Goal: Task Accomplishment & Management: Complete application form

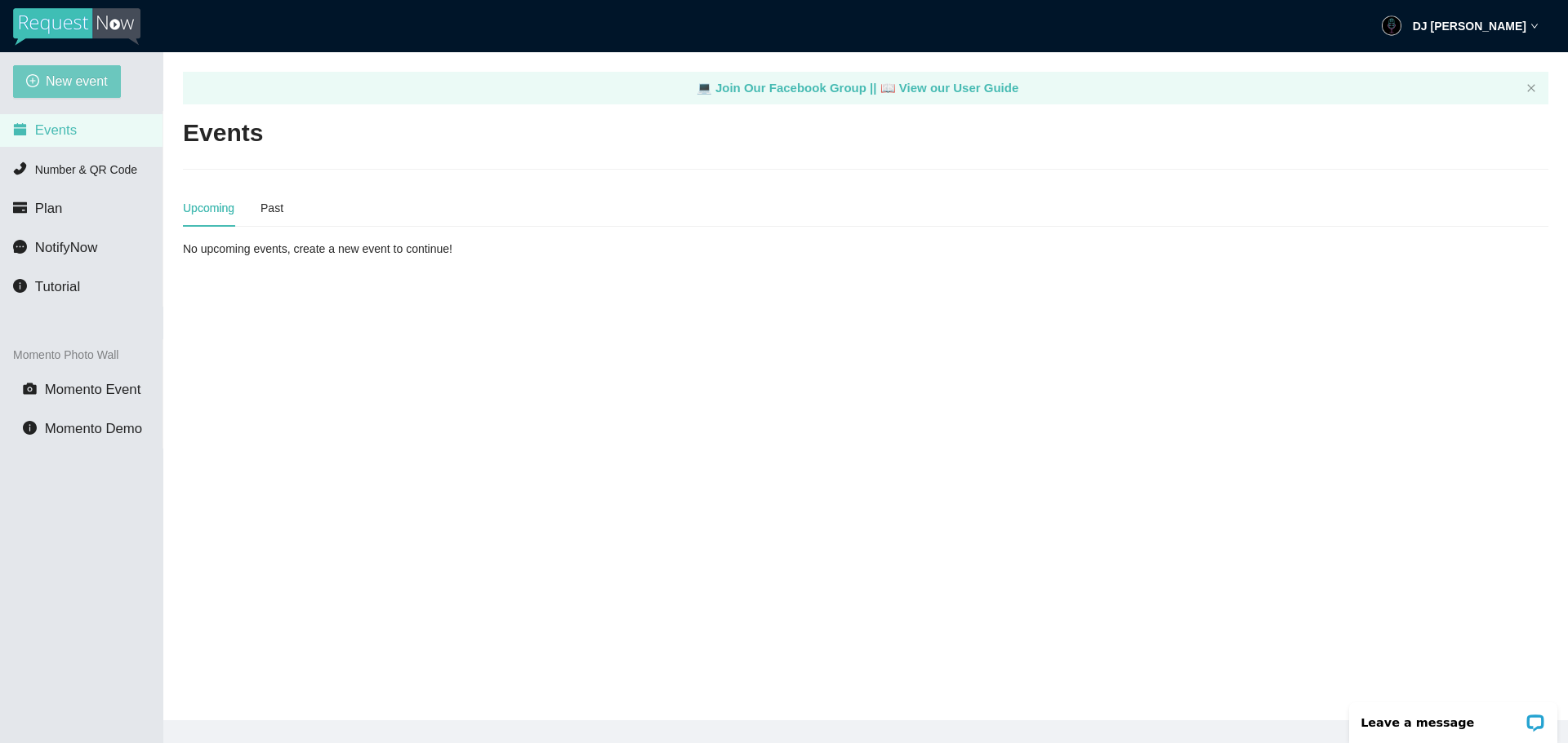
click at [101, 70] on button "New event" at bounding box center [67, 81] width 107 height 33
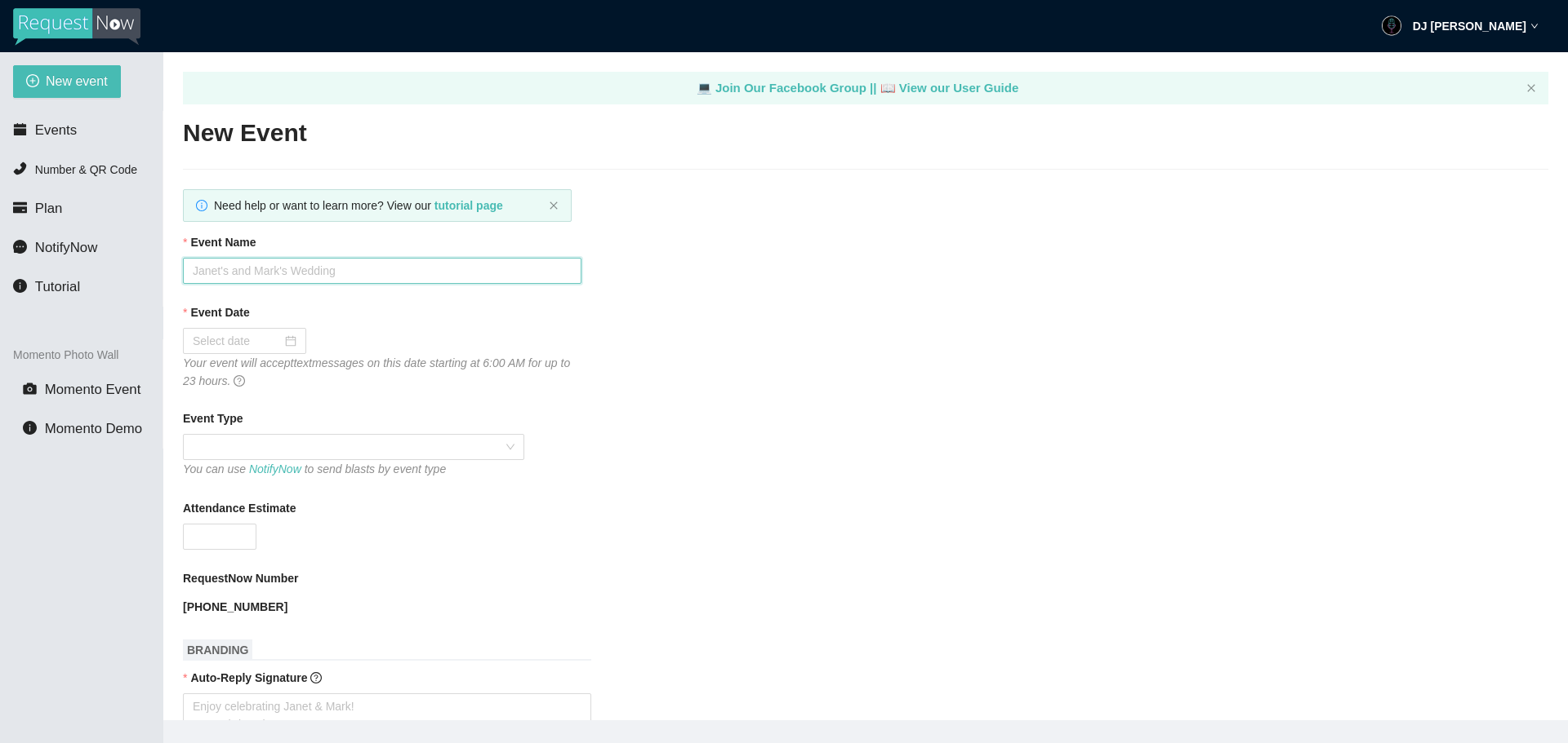
click at [241, 266] on input "Event Name" at bounding box center [382, 271] width 399 height 26
type input "Keystone Oaks 2025 Homecoming Dance"
click at [251, 349] on input "Event Date" at bounding box center [237, 341] width 89 height 18
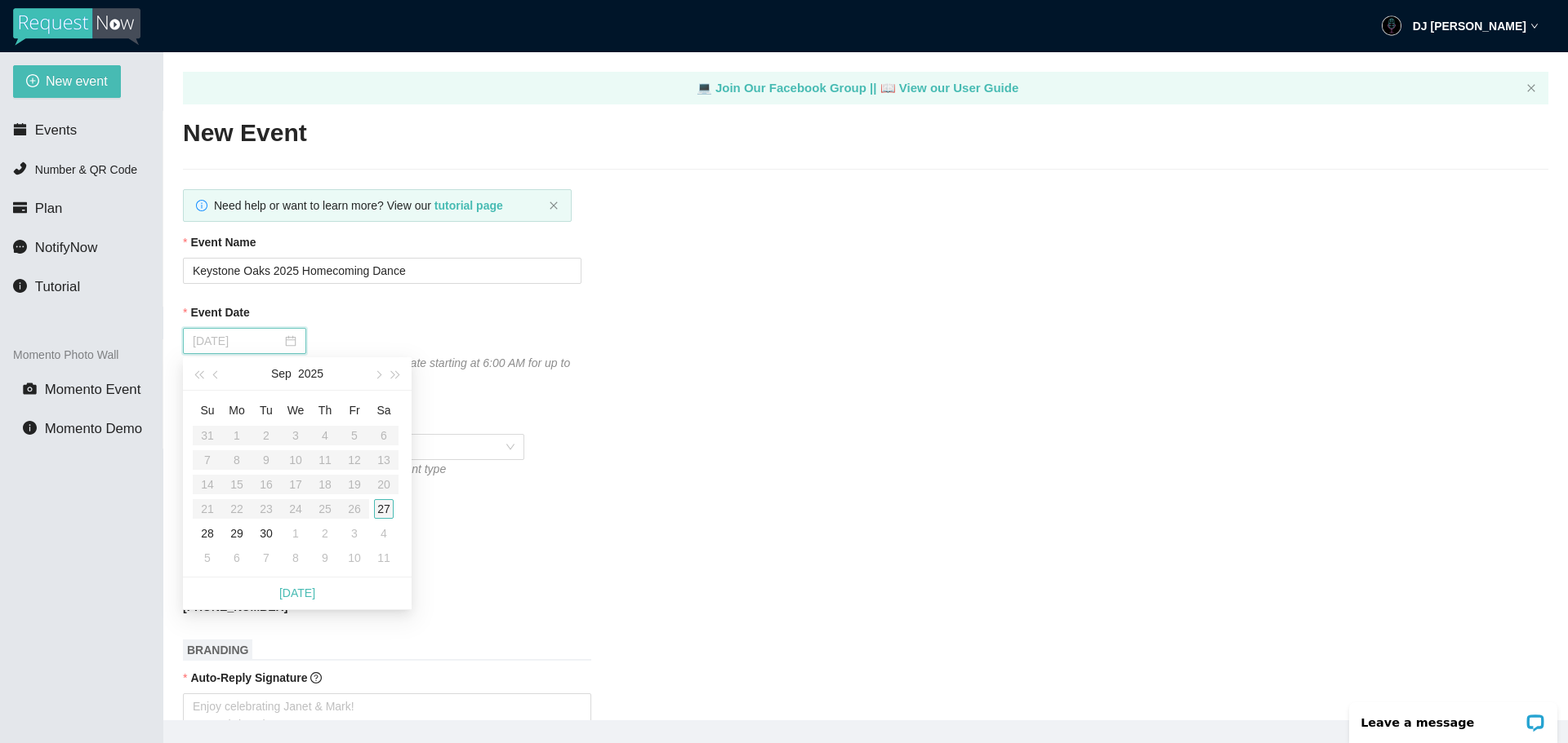
type input "[DATE]"
click at [385, 510] on div "27" at bounding box center [384, 509] width 20 height 20
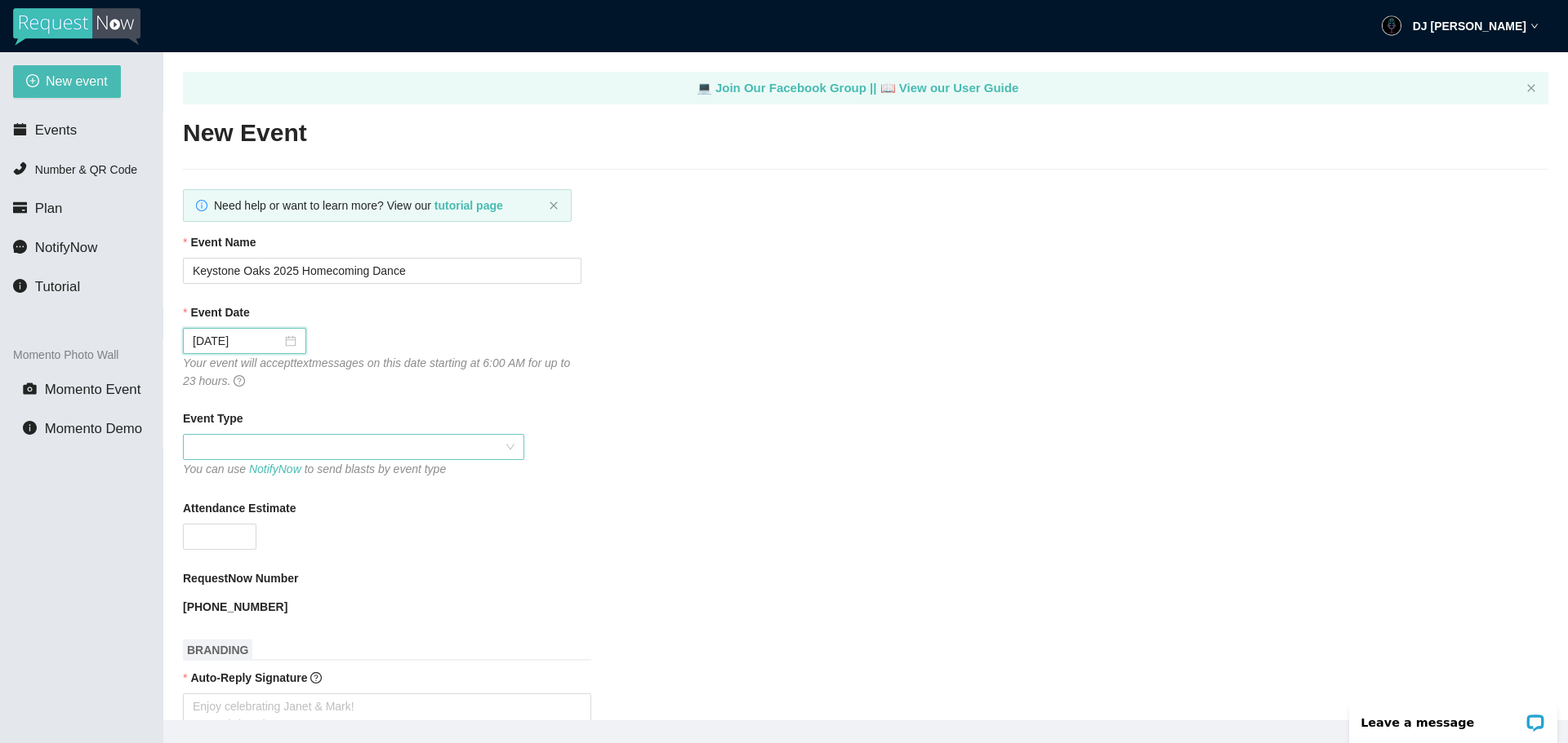
click at [286, 447] on span at bounding box center [352, 447] width 321 height 24
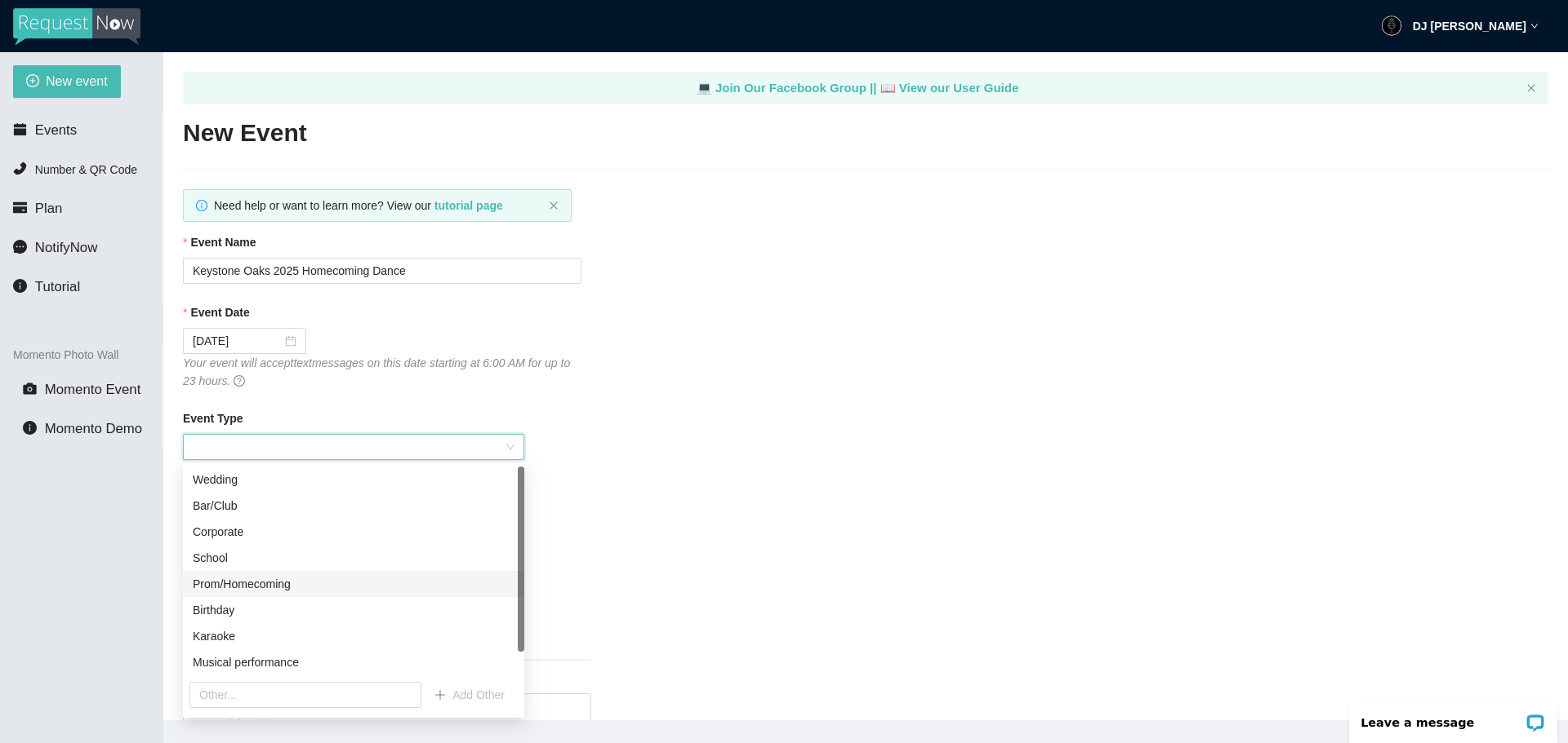
click at [275, 587] on div "Prom/Homecoming" at bounding box center [352, 584] width 321 height 18
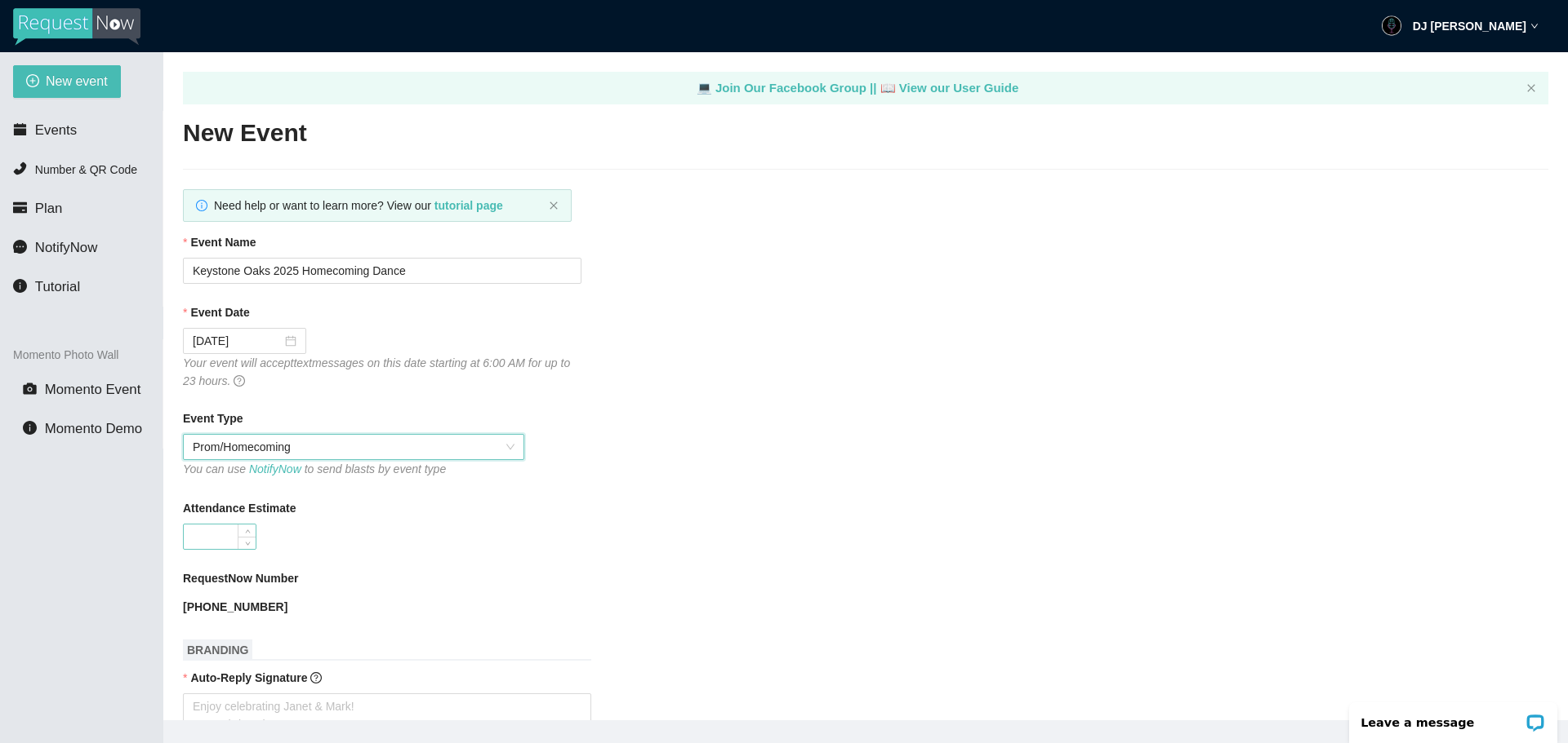
click at [224, 533] on input "Attendance Estimate" at bounding box center [220, 537] width 72 height 24
type input "200"
click at [406, 535] on div "200" at bounding box center [382, 537] width 399 height 26
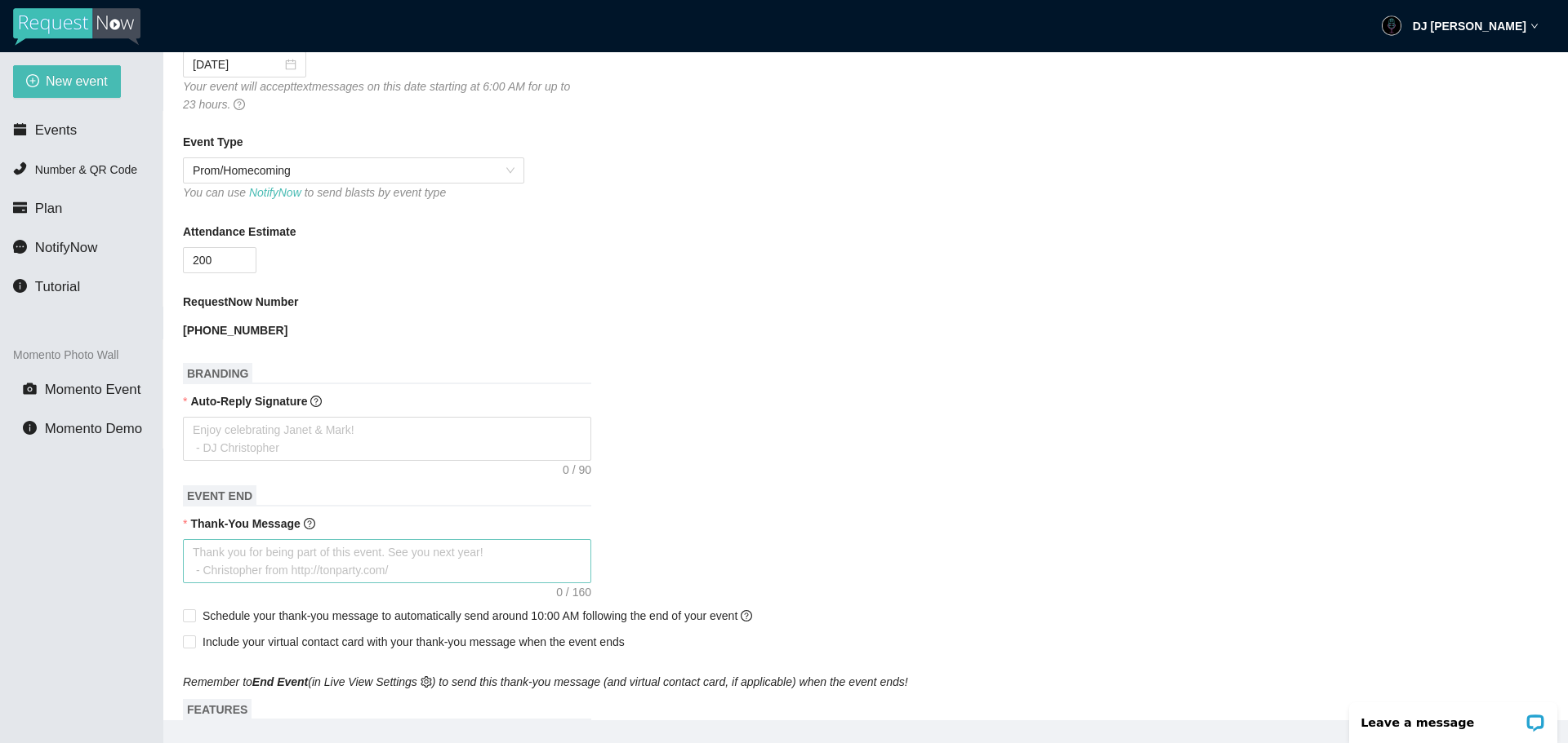
scroll to position [327, 0]
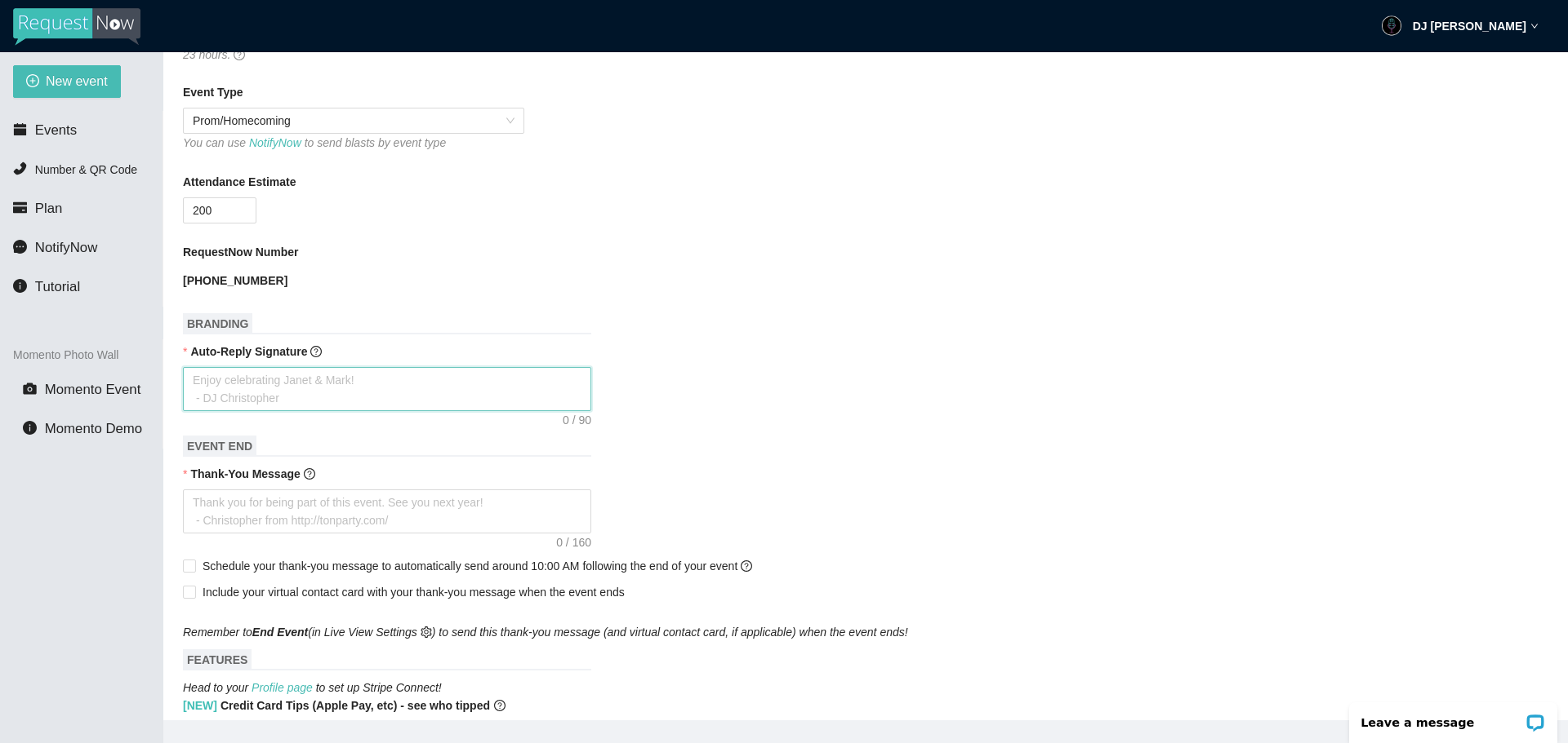
click at [253, 382] on textarea "Auto-Reply Signature" at bounding box center [386, 389] width 408 height 44
type textarea "Y"
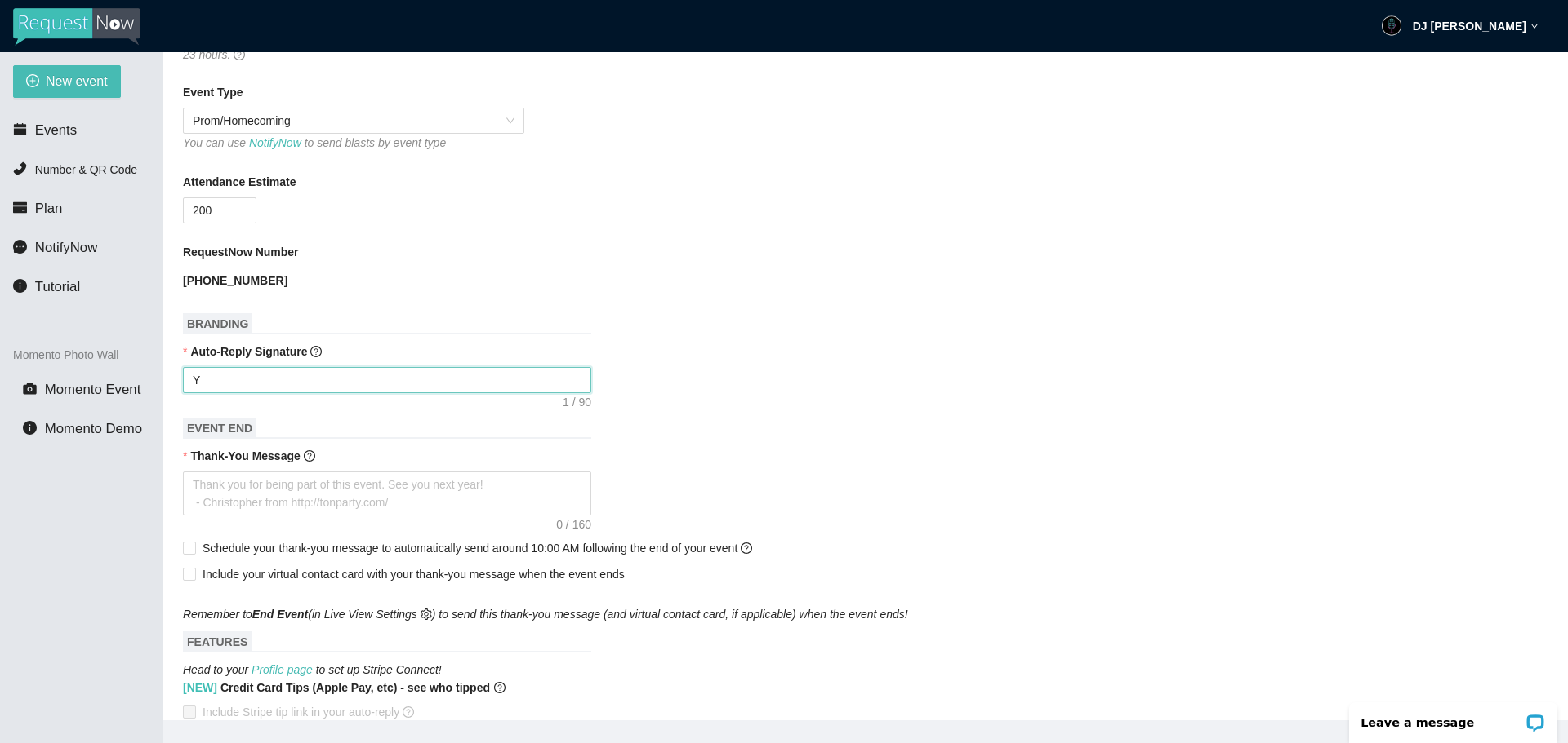
type textarea "Yo"
type textarea "You"
type textarea "Your"
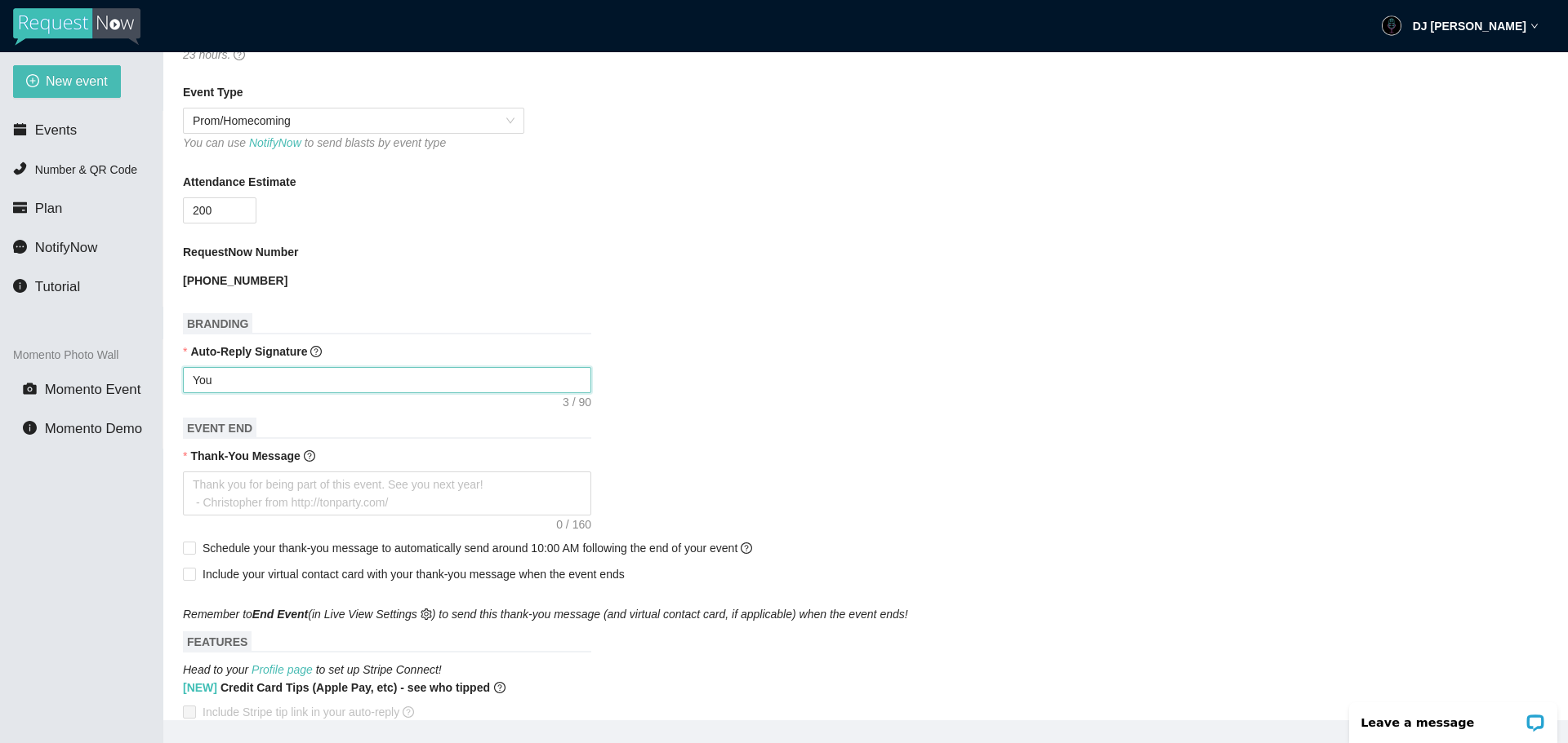
type textarea "Your"
type textarea "Your r"
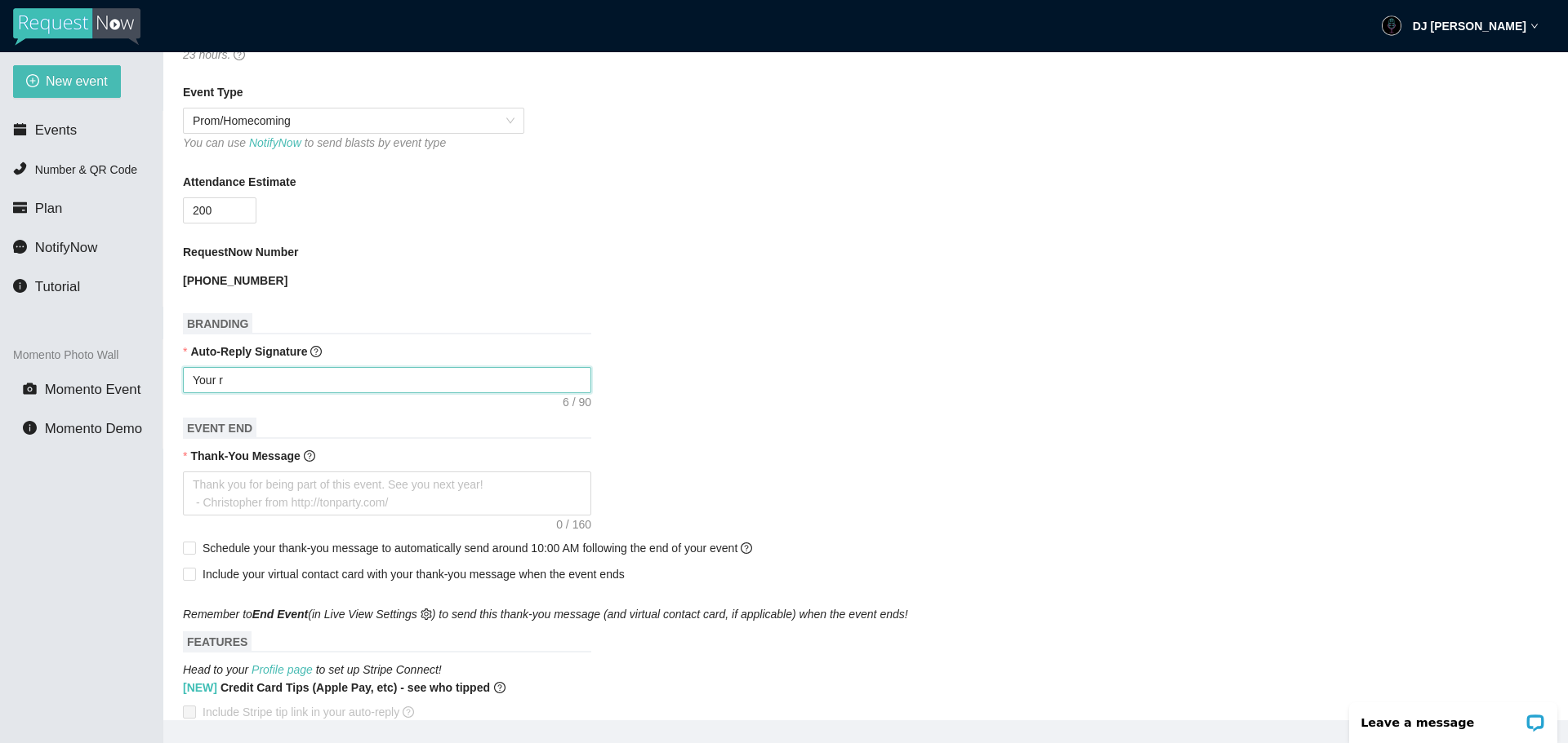
type textarea "Your re"
type textarea "Your req"
type textarea "Your requ"
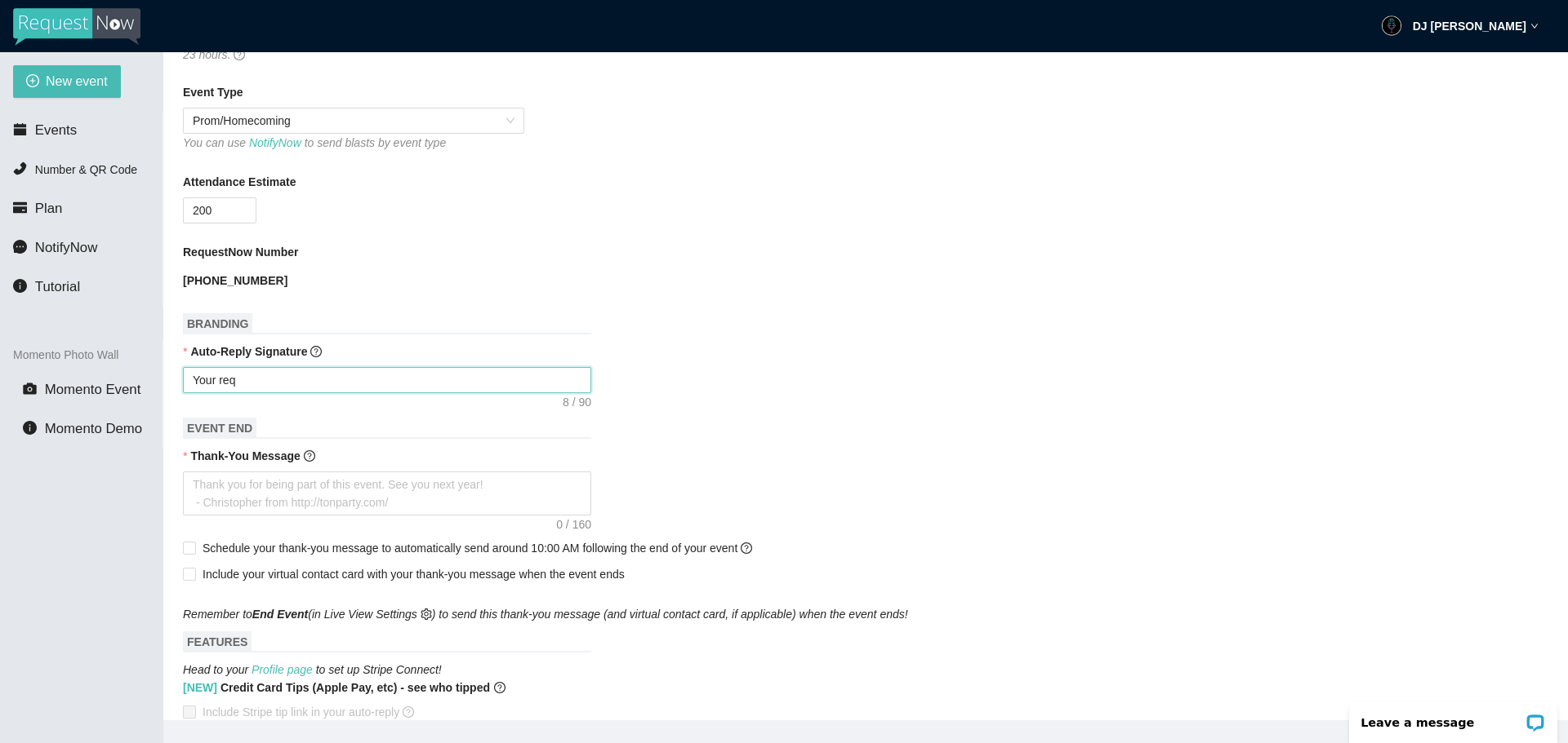
type textarea "Your requ"
type textarea "Your reque"
type textarea "Your reques"
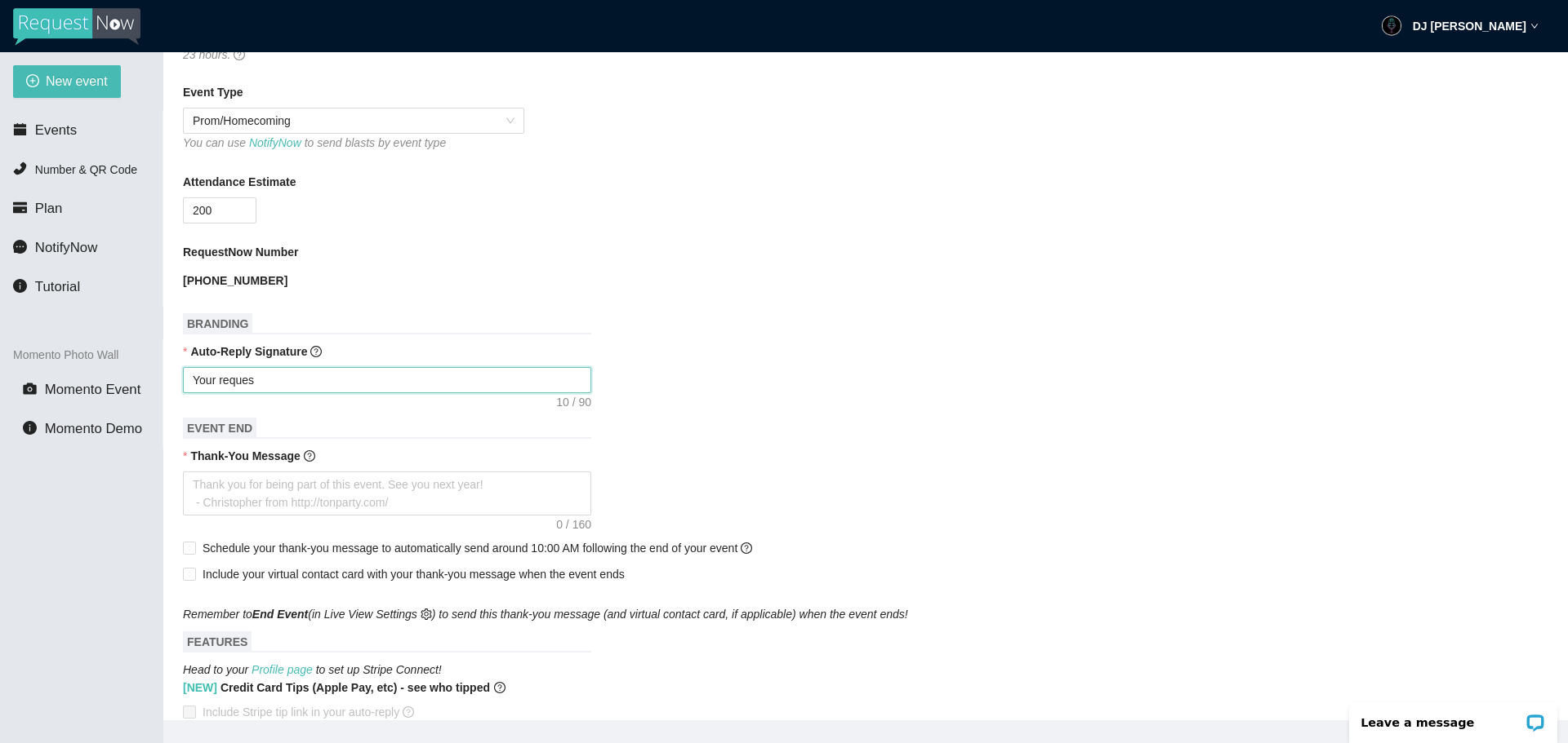
type textarea "Your request"
type textarea "Your request h"
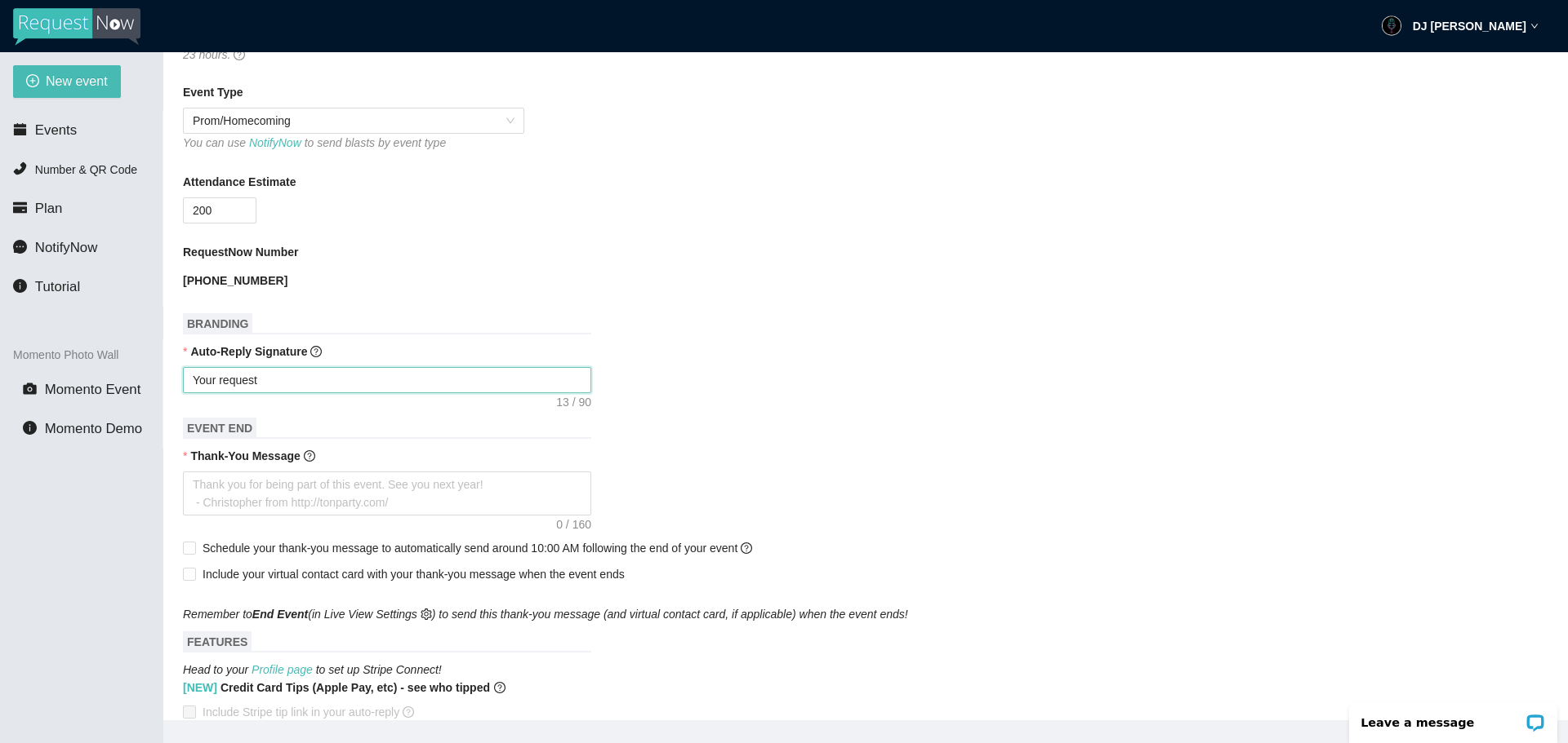
type textarea "Your request h"
type textarea "Your request ha"
type textarea "Your request has"
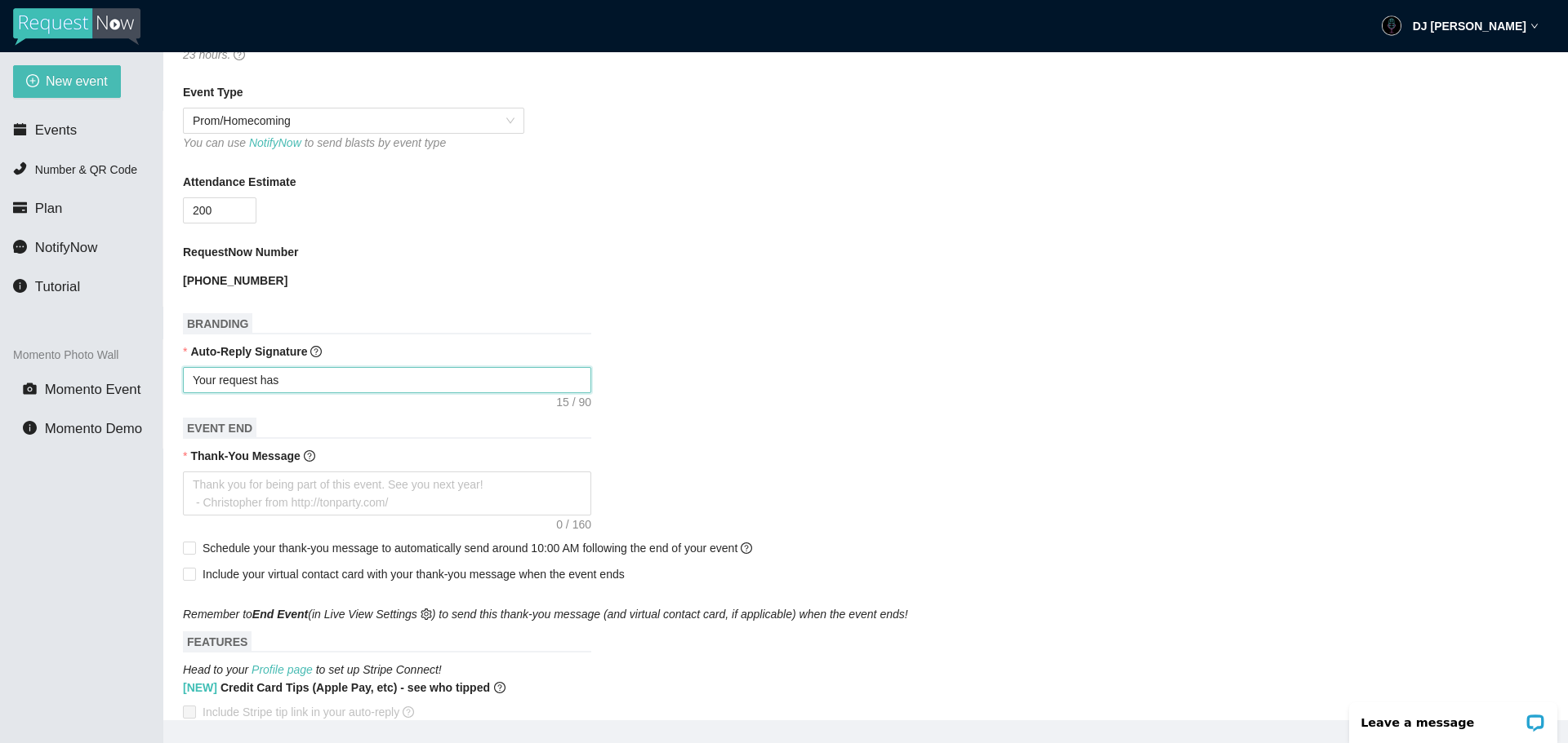
type textarea "Your request has"
type textarea "Your request has b"
type textarea "Your request has be"
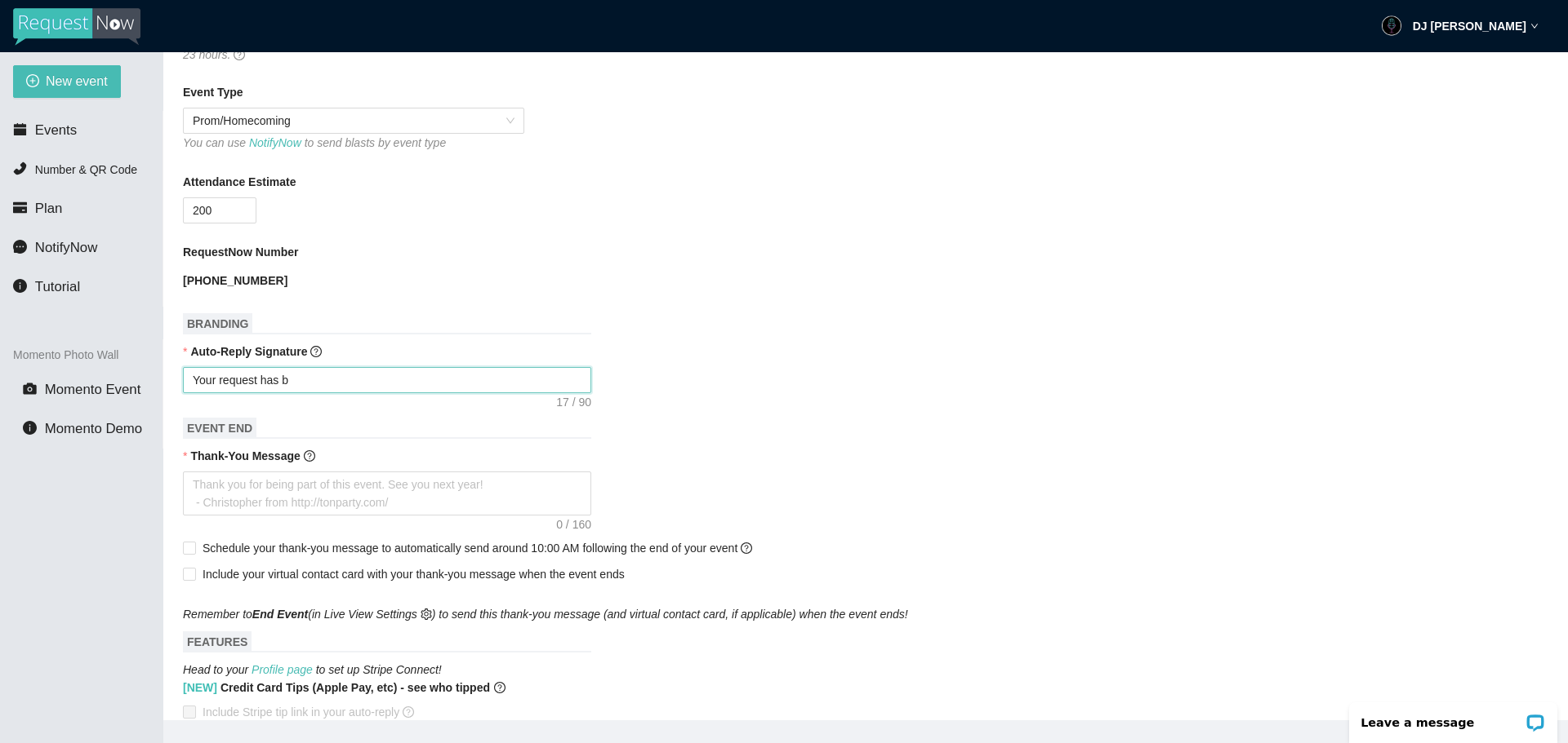
type textarea "Your request has be"
type textarea "Your request has bee"
type textarea "Your request has been"
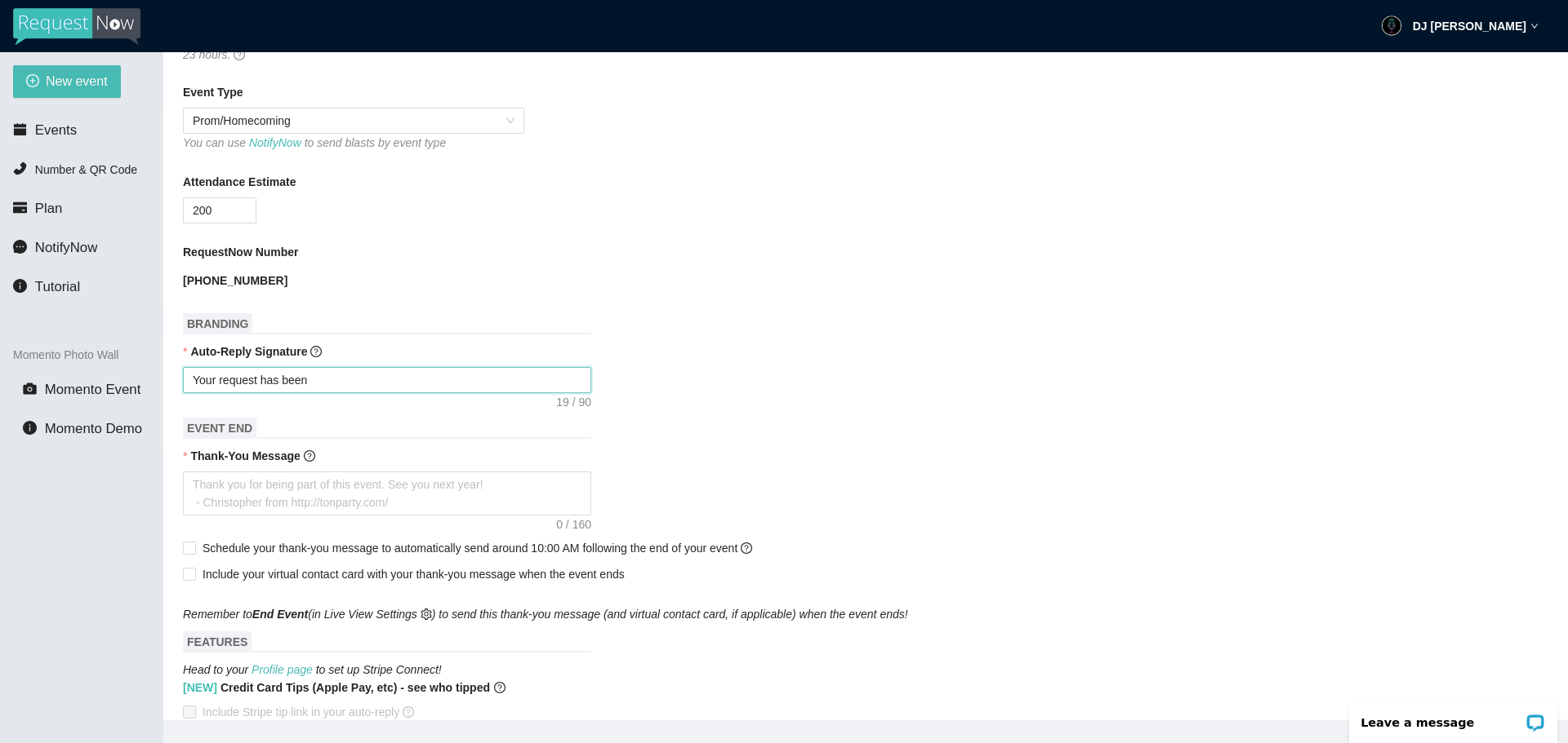
type textarea "Your request has been"
type textarea "Your request has been s"
type textarea "Your request has been su"
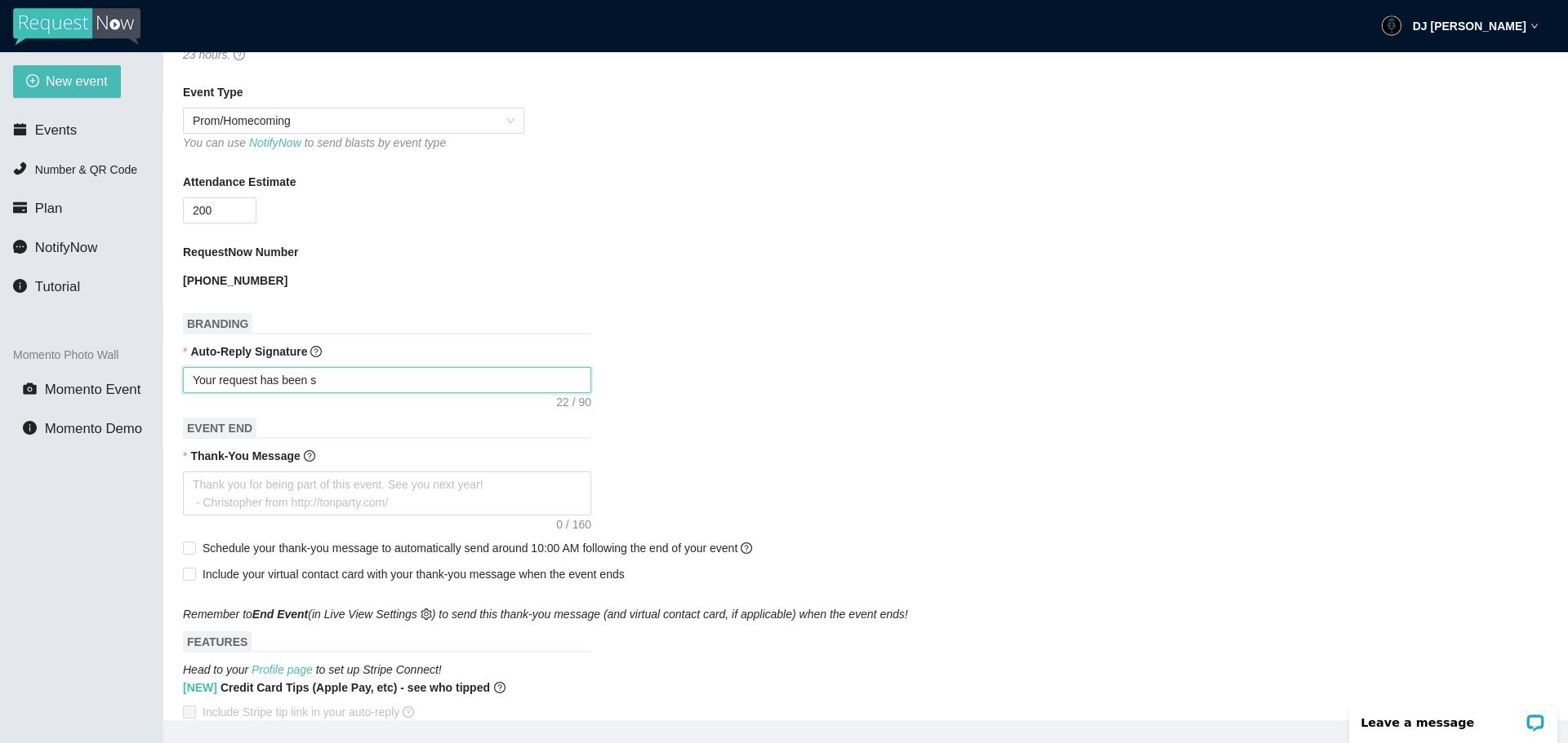
type textarea "Your request has been su"
type textarea "Your request has been sub"
type textarea "Your request has been subm"
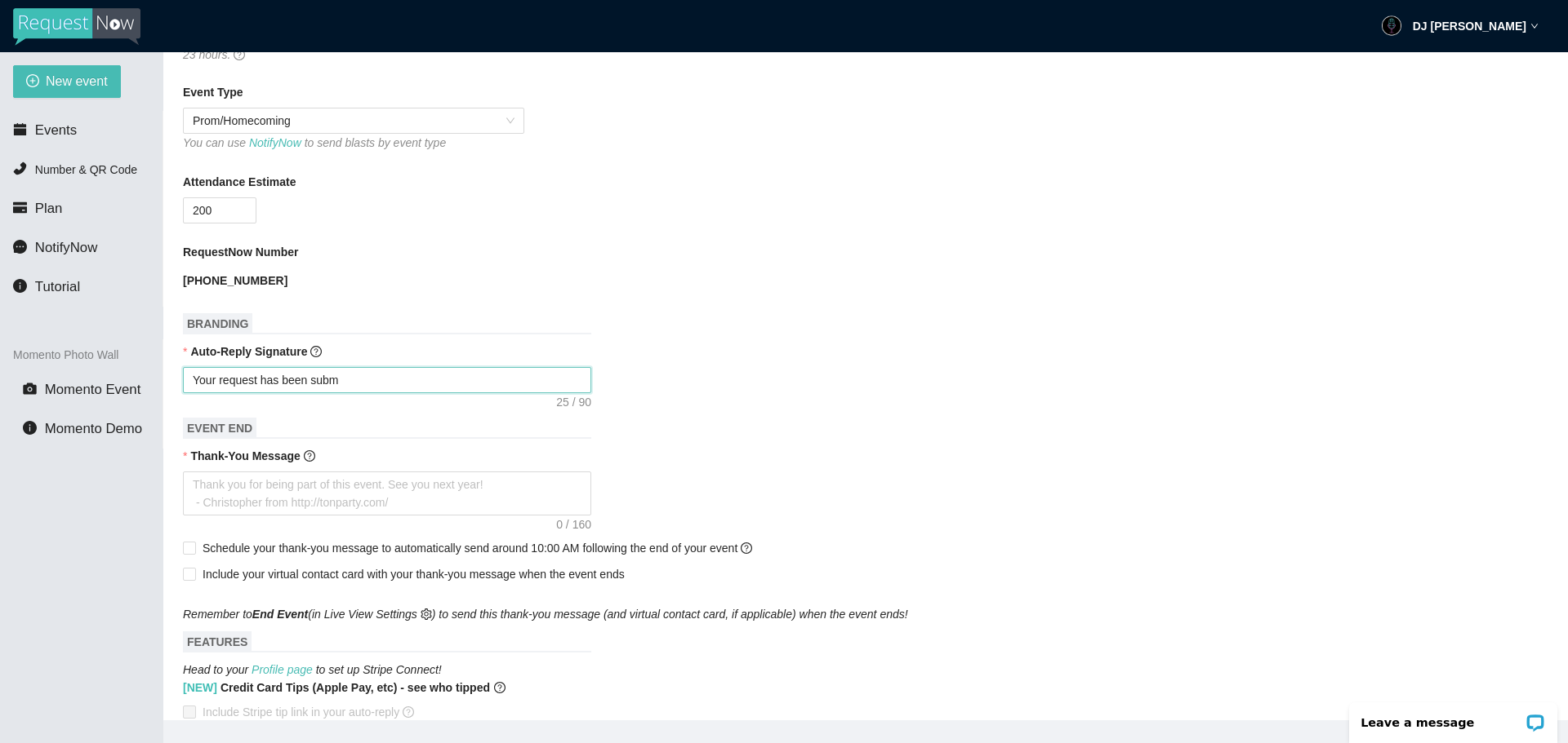
type textarea "Your request has been submi"
type textarea "Your request has been submit"
type textarea "Your request has been submitt"
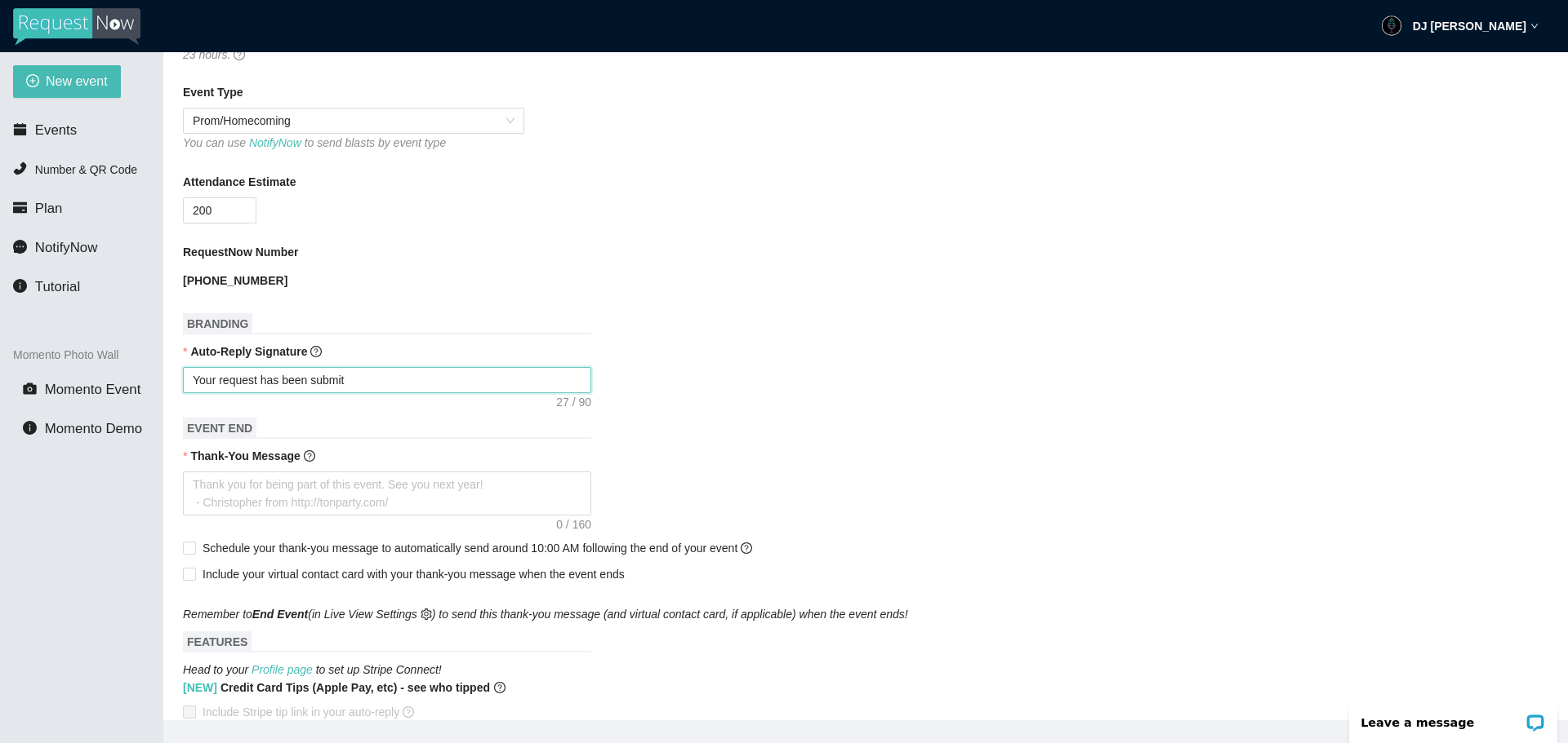
type textarea "Your request has been submitt"
type textarea "Your request has been submitte"
type textarea "Your request has been submitted"
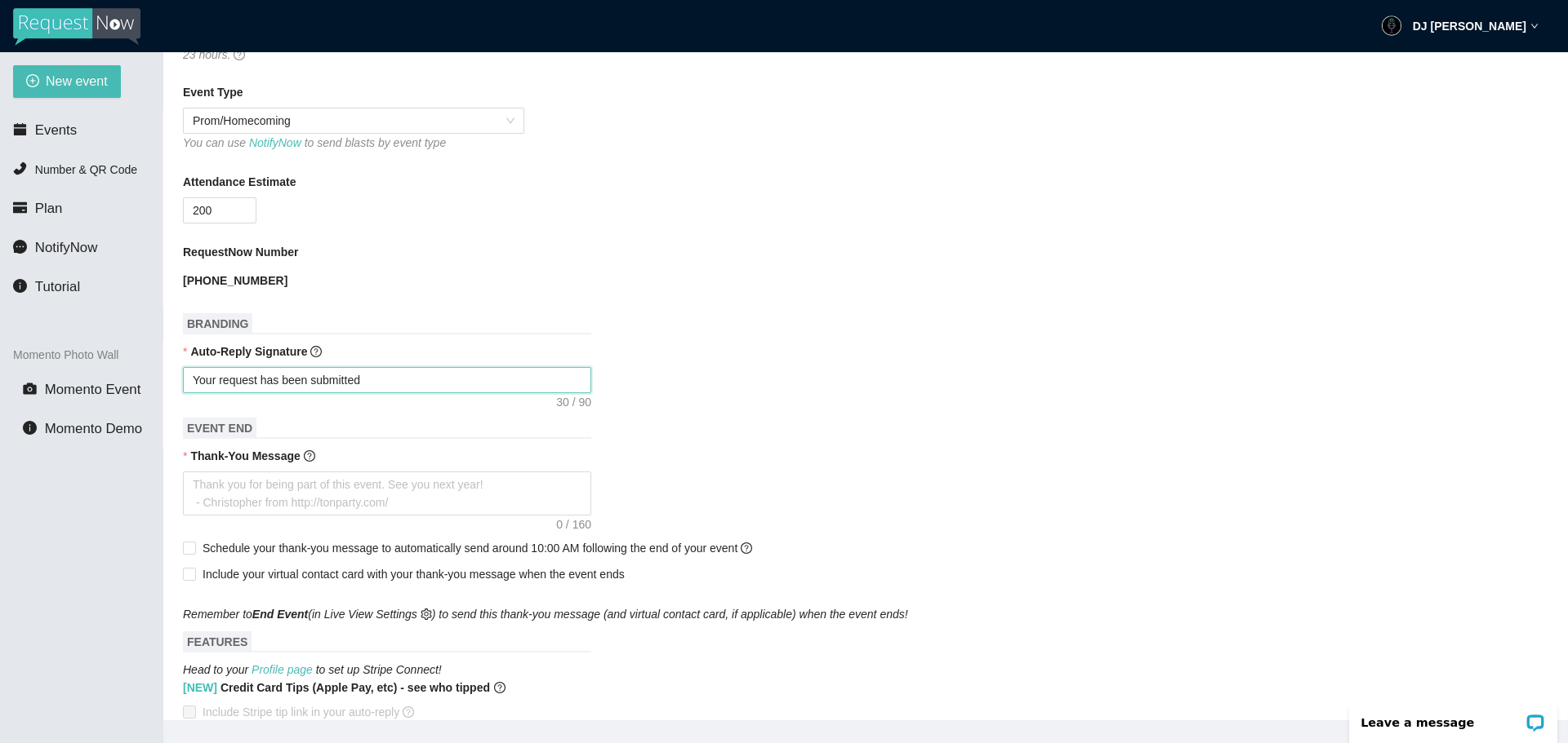
type textarea "Your request has been submitted"
type textarea "Your request has been submitted t"
type textarea "Your request has been submitted to"
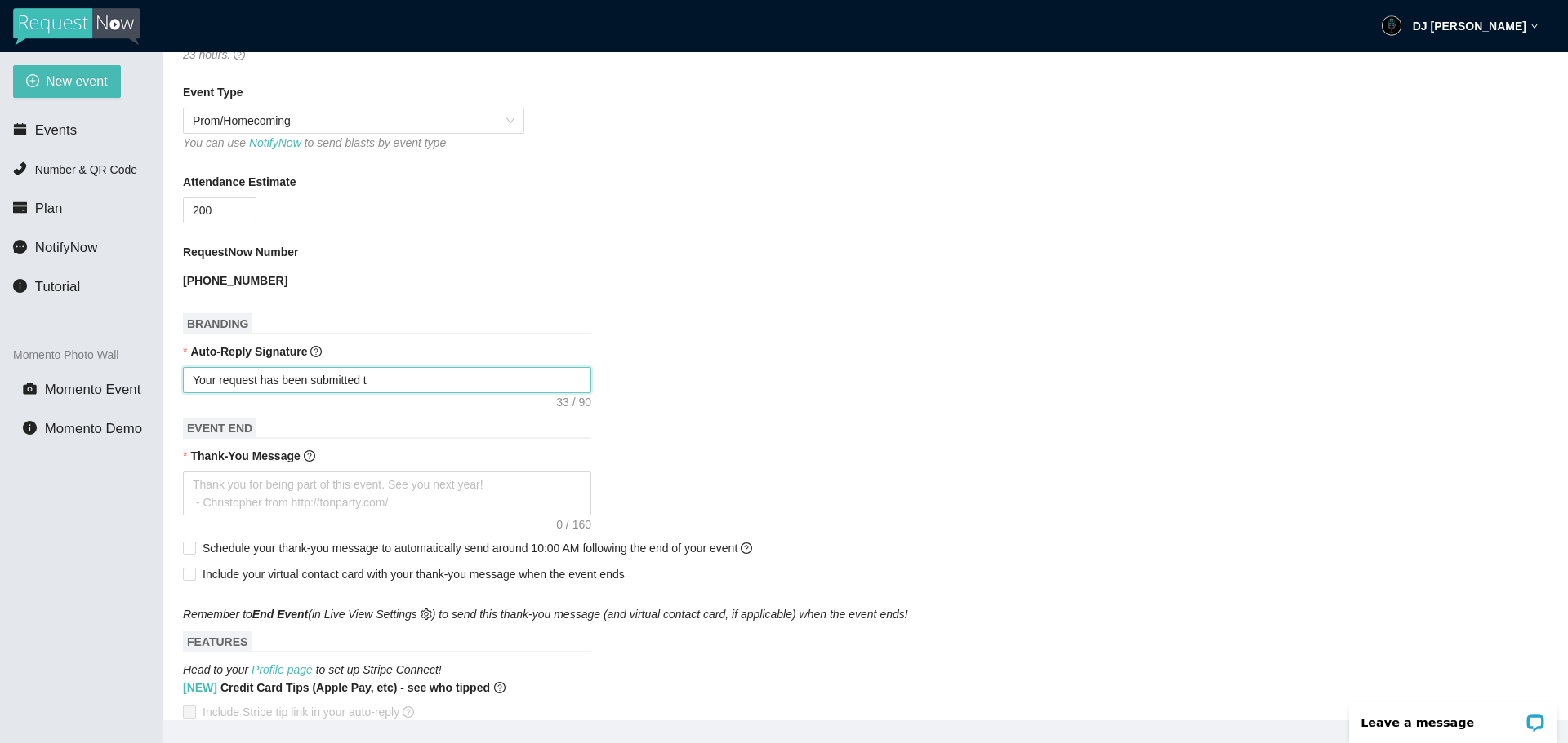
type textarea "Your request has been submitted to"
type textarea "Your request has been submitted to t"
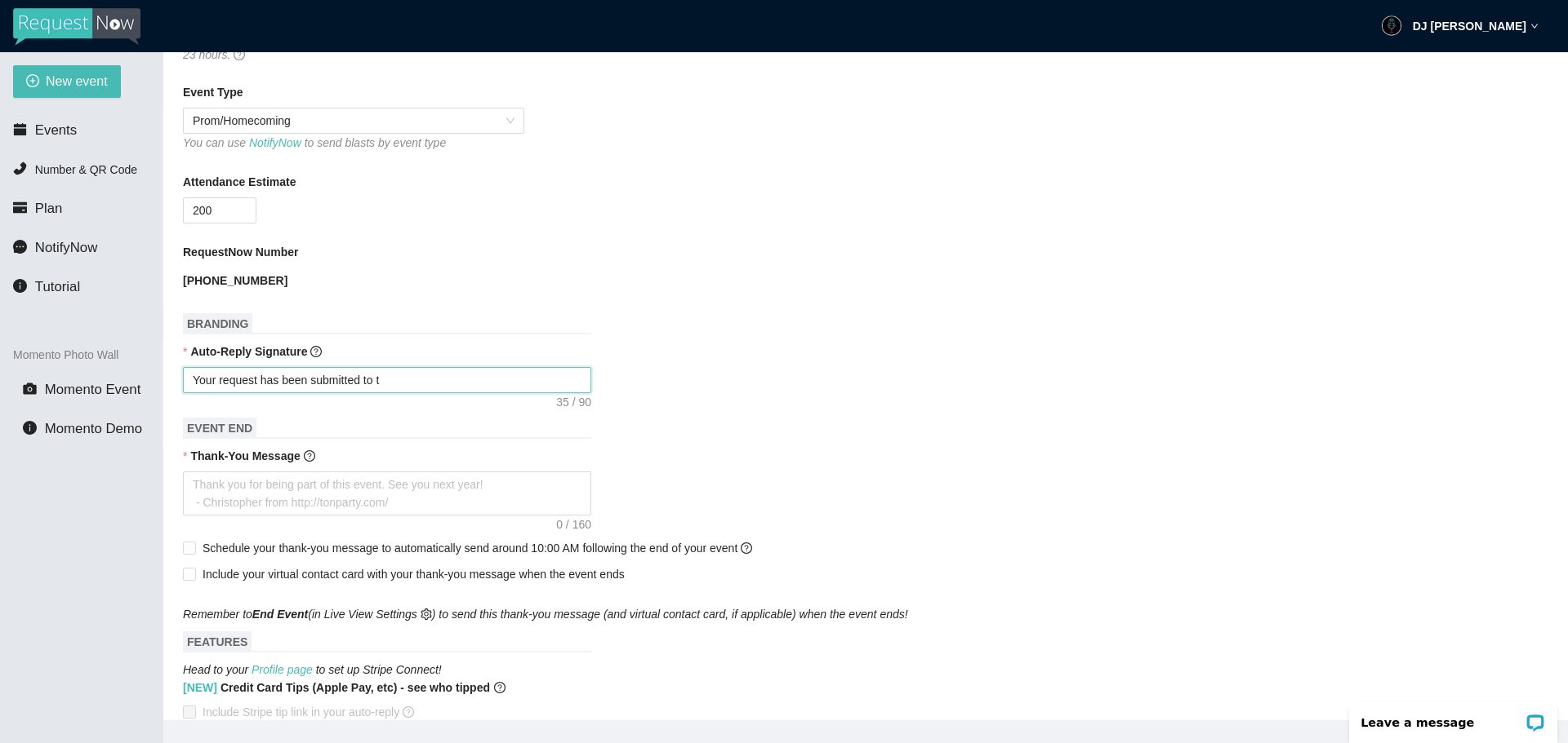
type textarea "Your request has been submitted to th"
type textarea "Your request has been submitted to the"
type textarea "Your request has been submitted to the D"
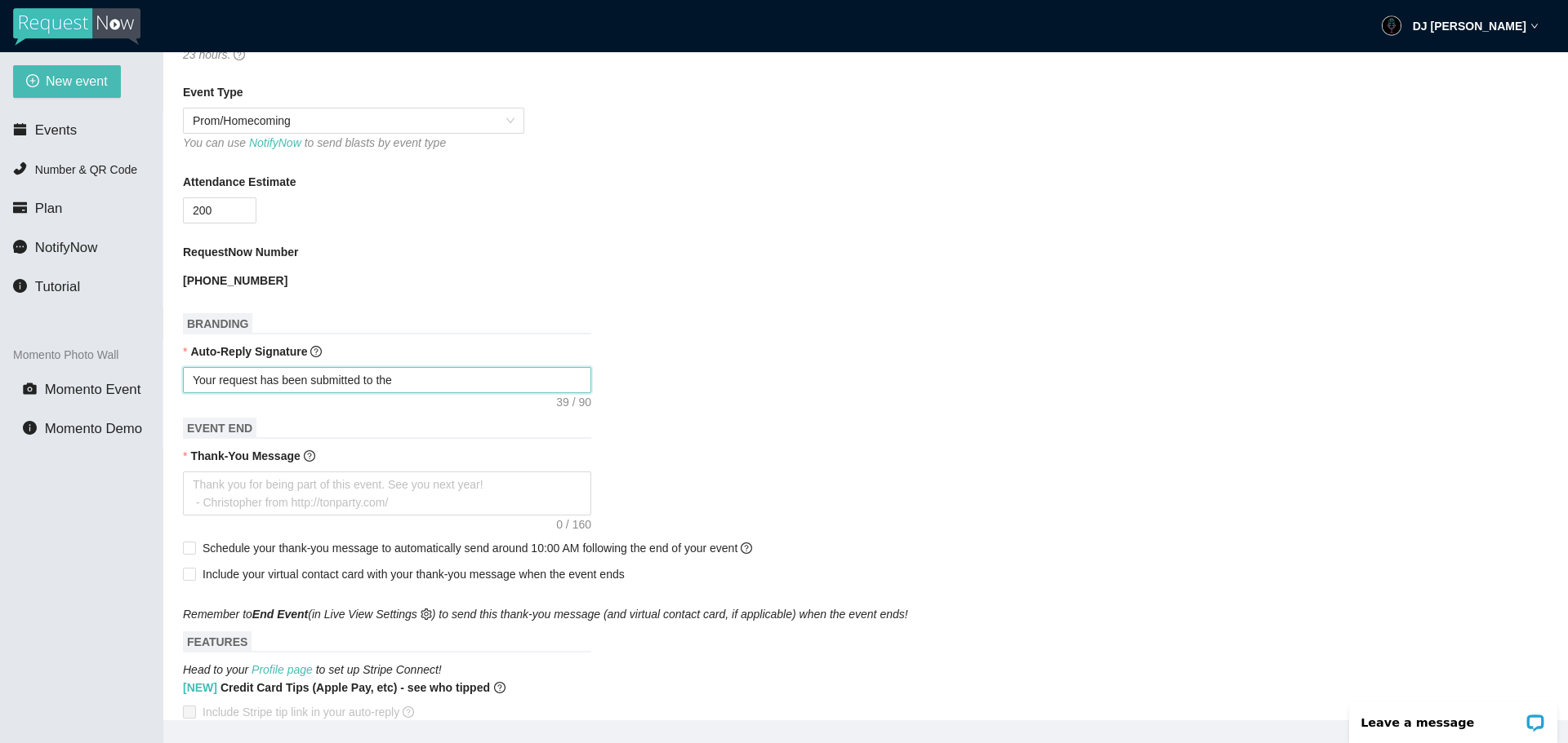
type textarea "Your request has been submitted to the D"
type textarea "Your request has been submitted to the DJ"
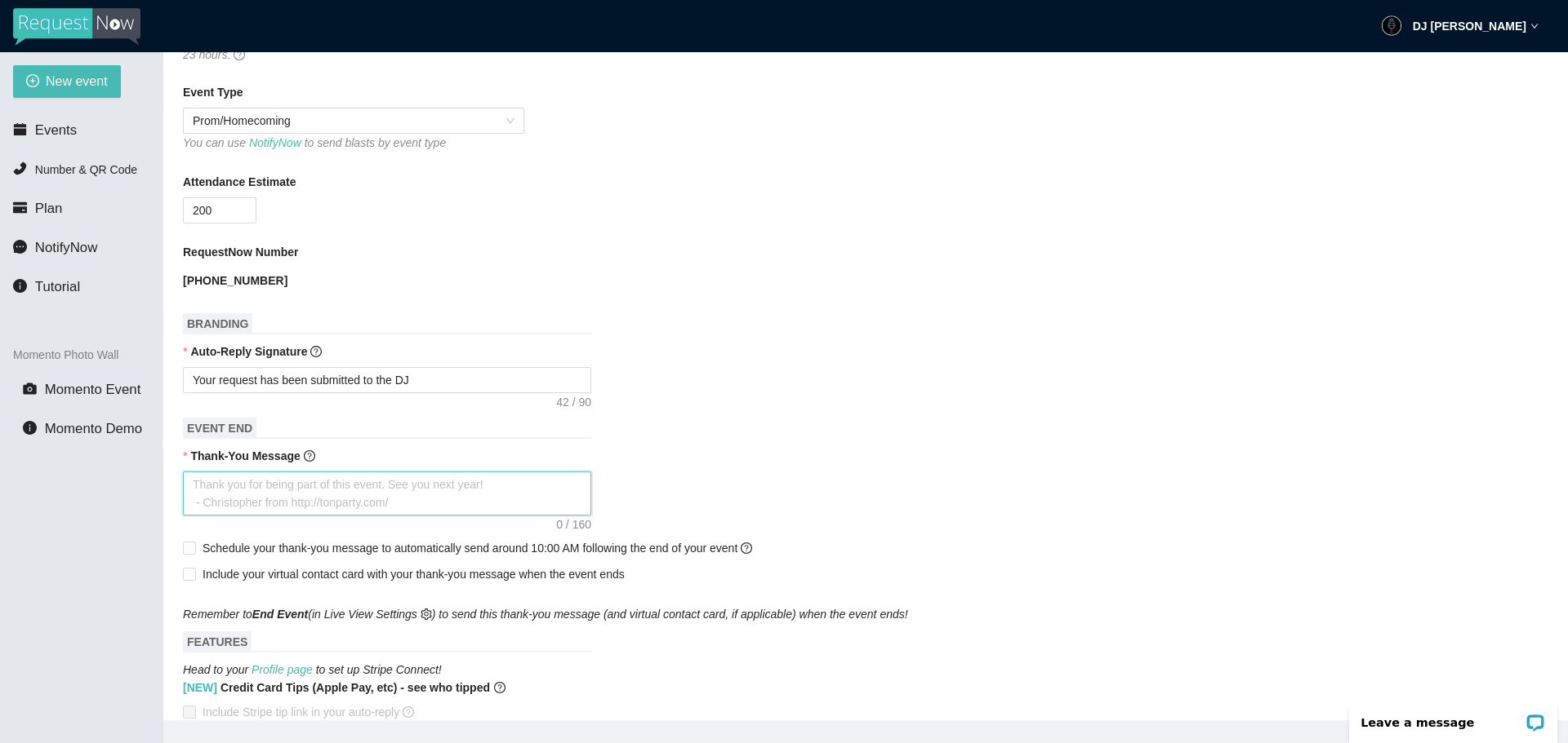
click at [223, 492] on textarea "Thank-You Message" at bounding box center [386, 493] width 408 height 44
type textarea "T"
type textarea "Th"
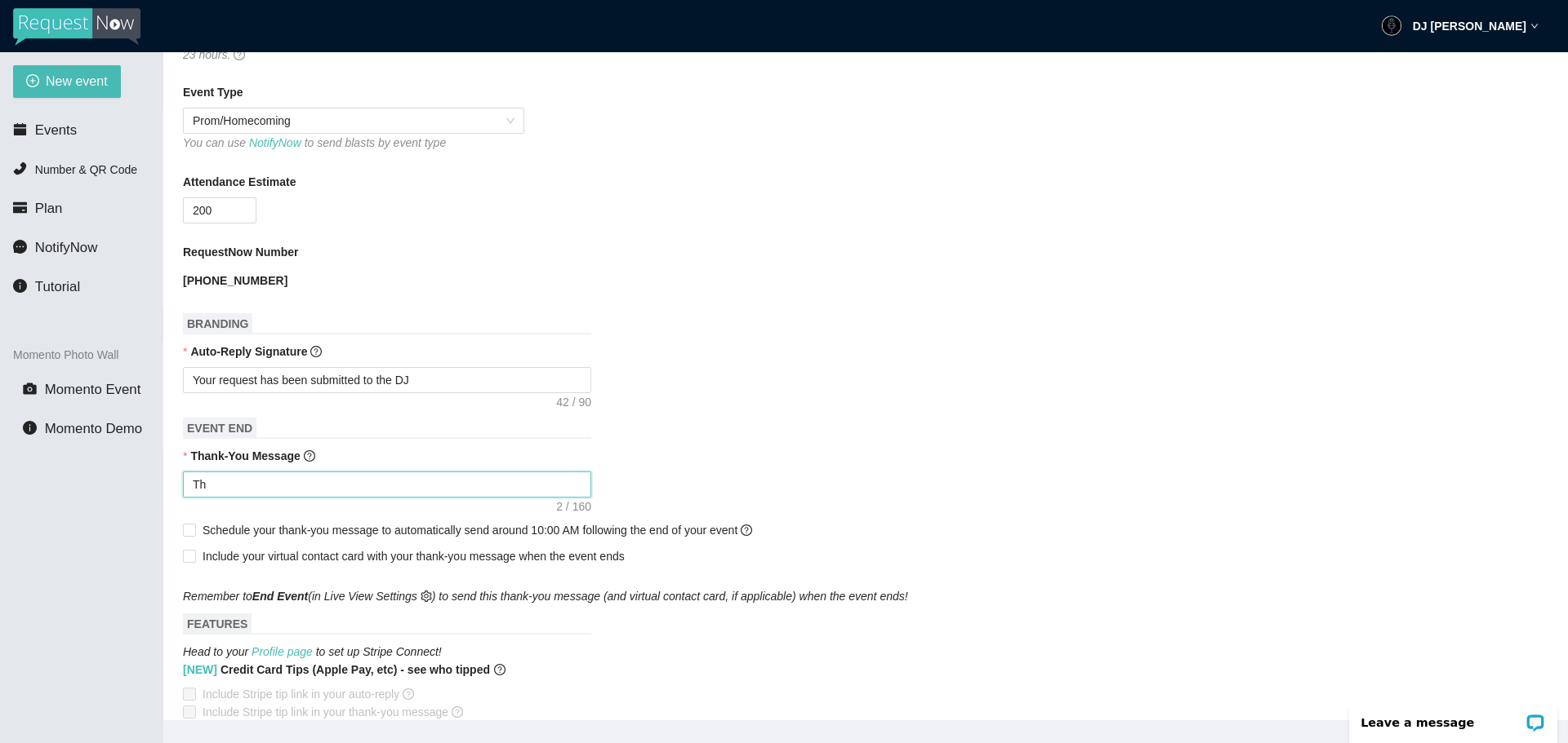
type textarea "Tha"
type textarea "Than"
type textarea "Thank"
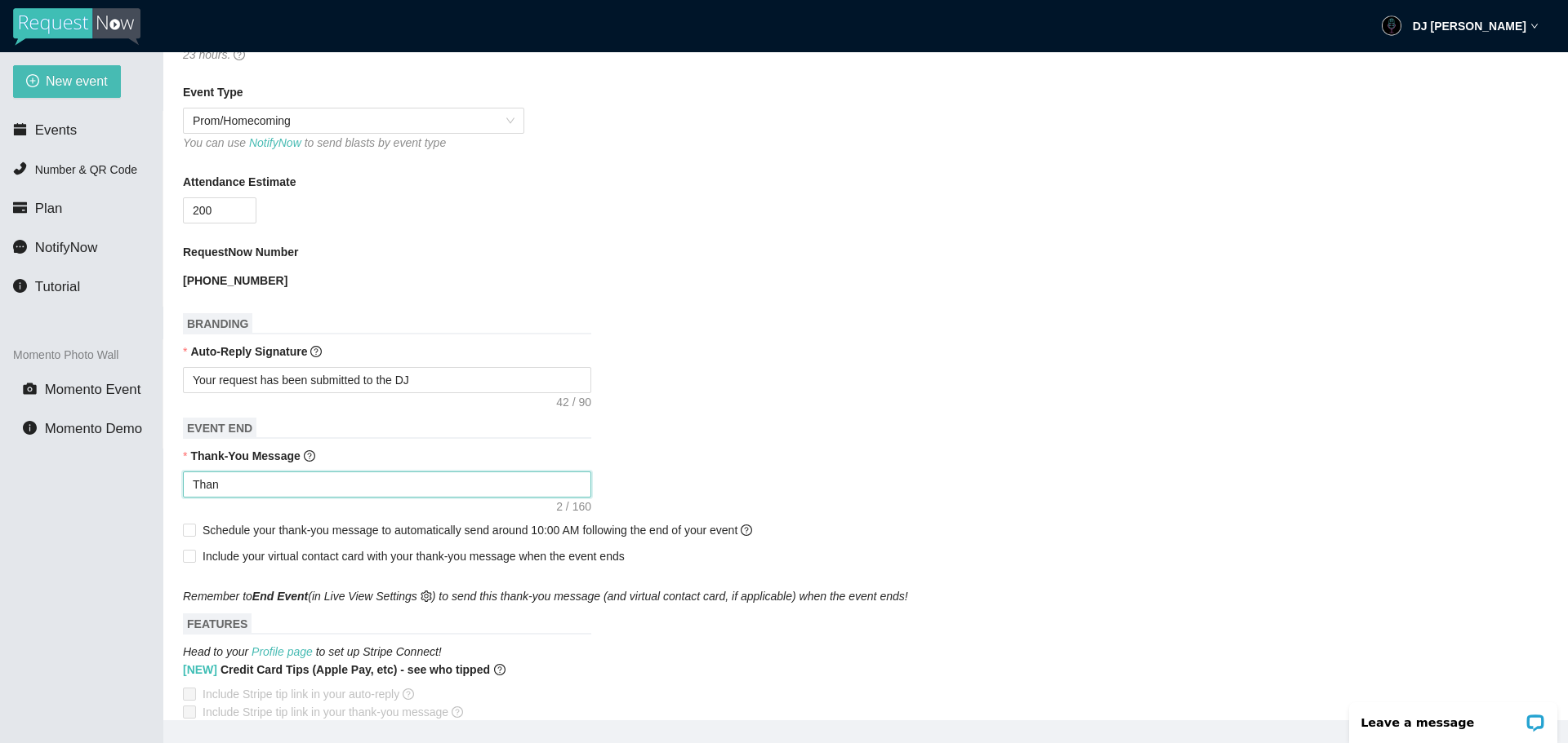
type textarea "Thank"
type textarea "Thank y"
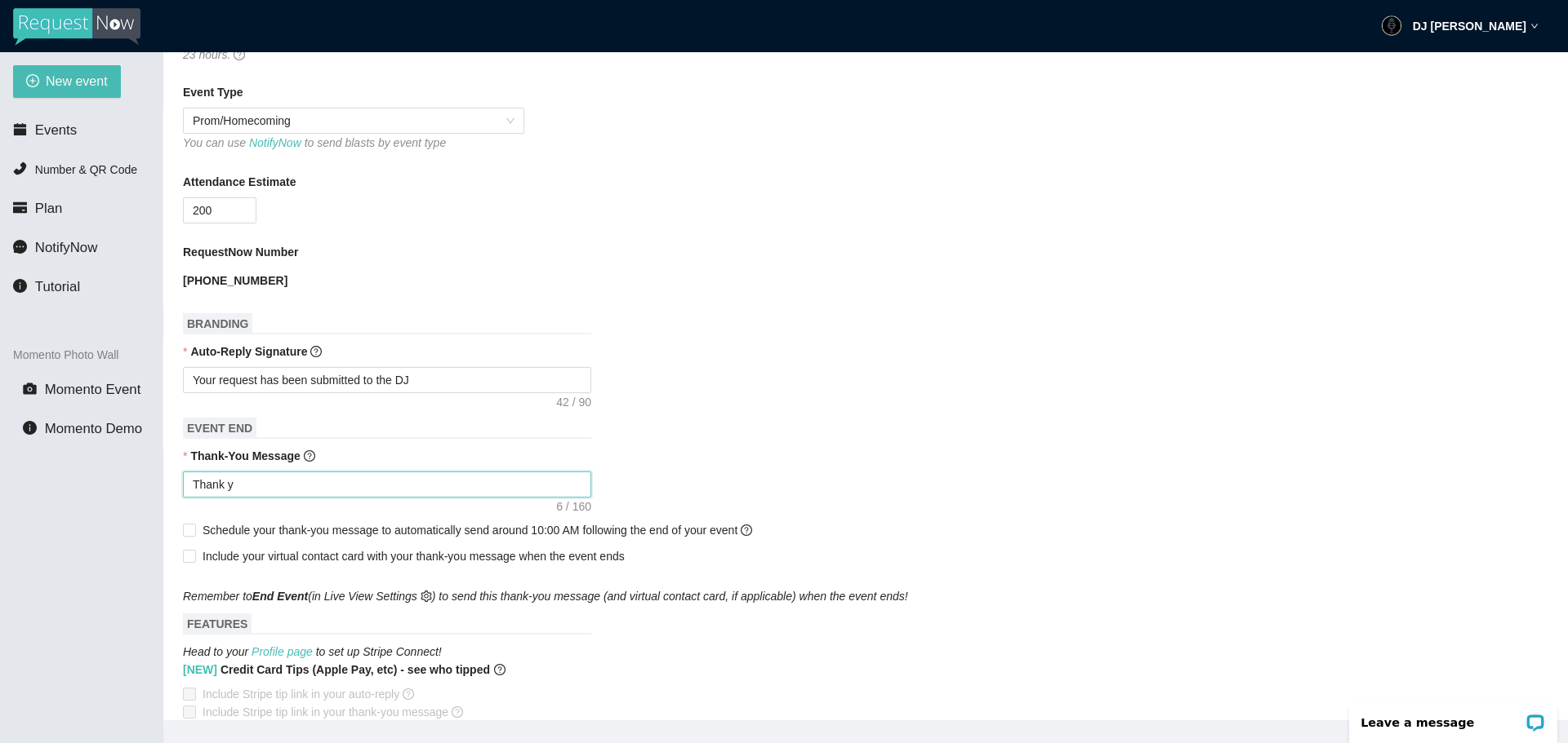
type textarea "Thank yo"
type textarea "Thank you"
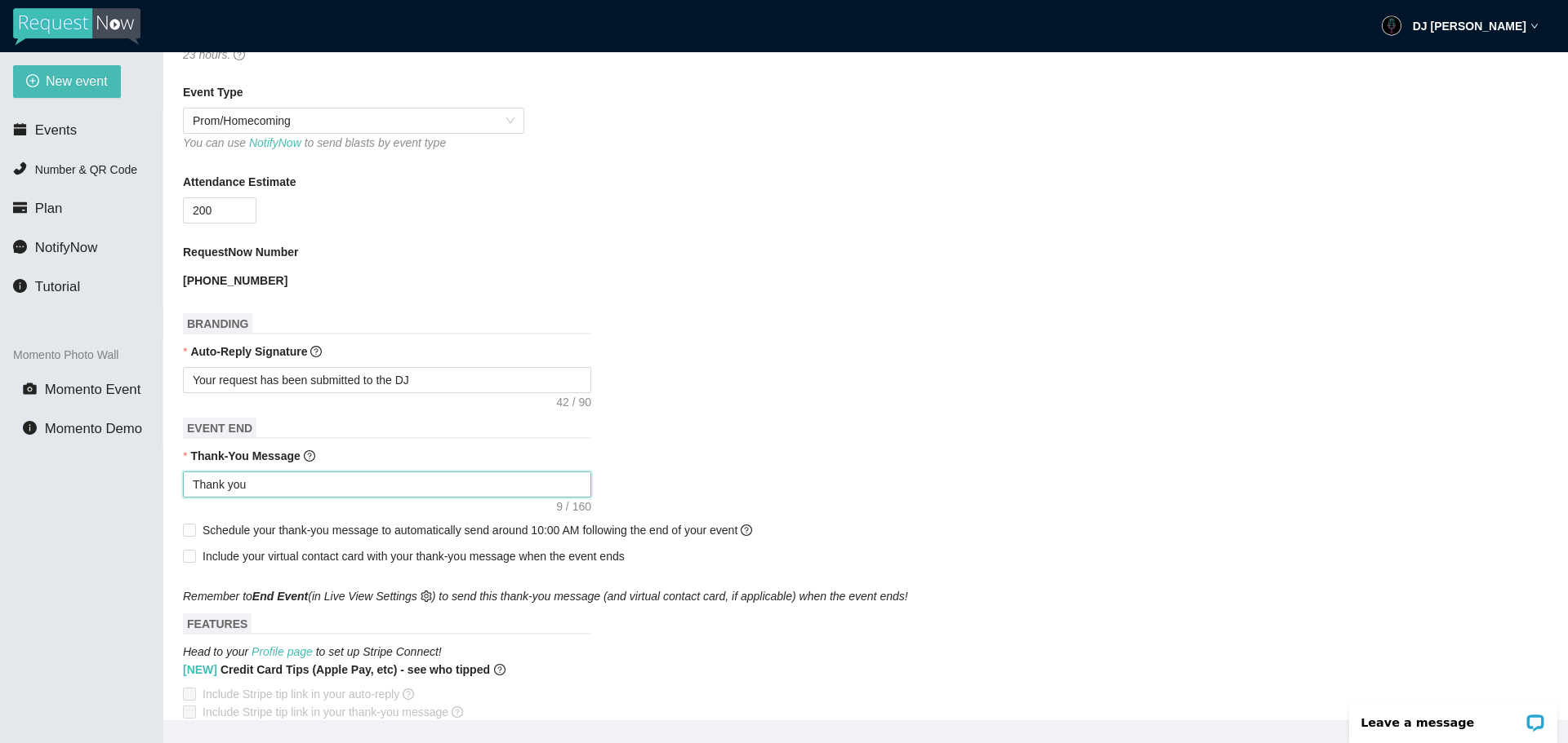
type textarea "Thank you"
type textarea "Thank you f"
type textarea "Thank you fo"
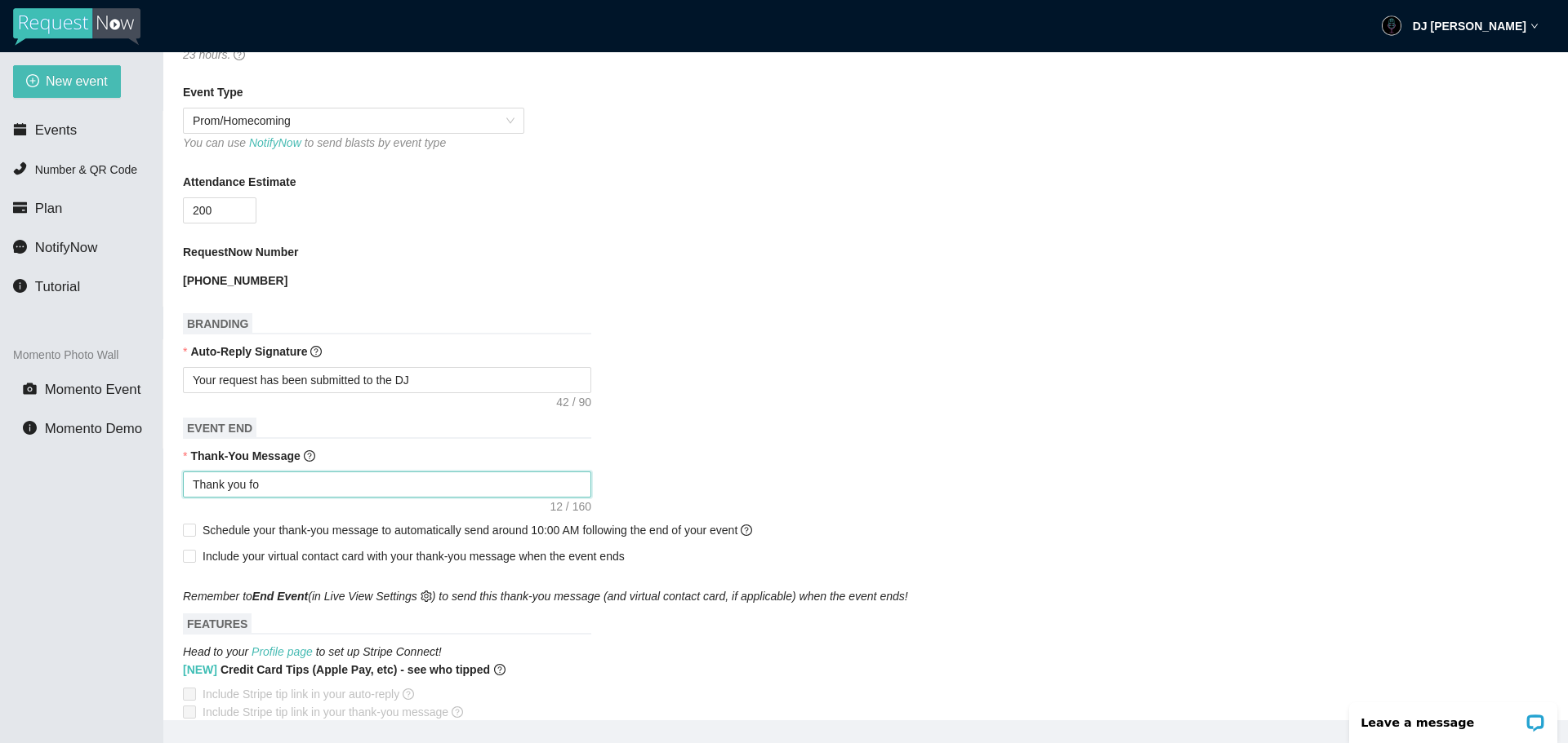
type textarea "Thank you for"
type textarea "Thank you for a"
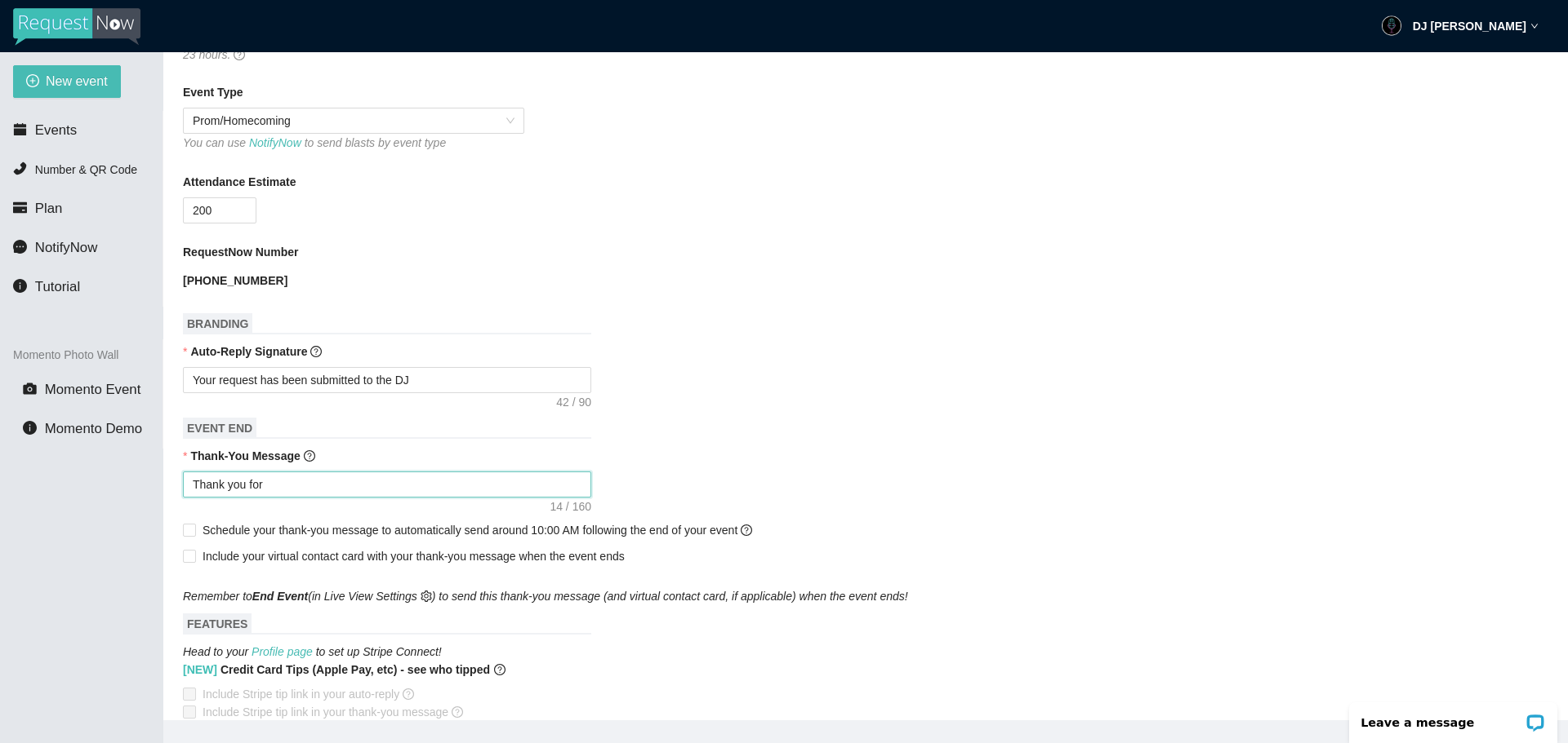
type textarea "Thank you for a"
type textarea "Thank you for at"
type textarea "Thank you for att"
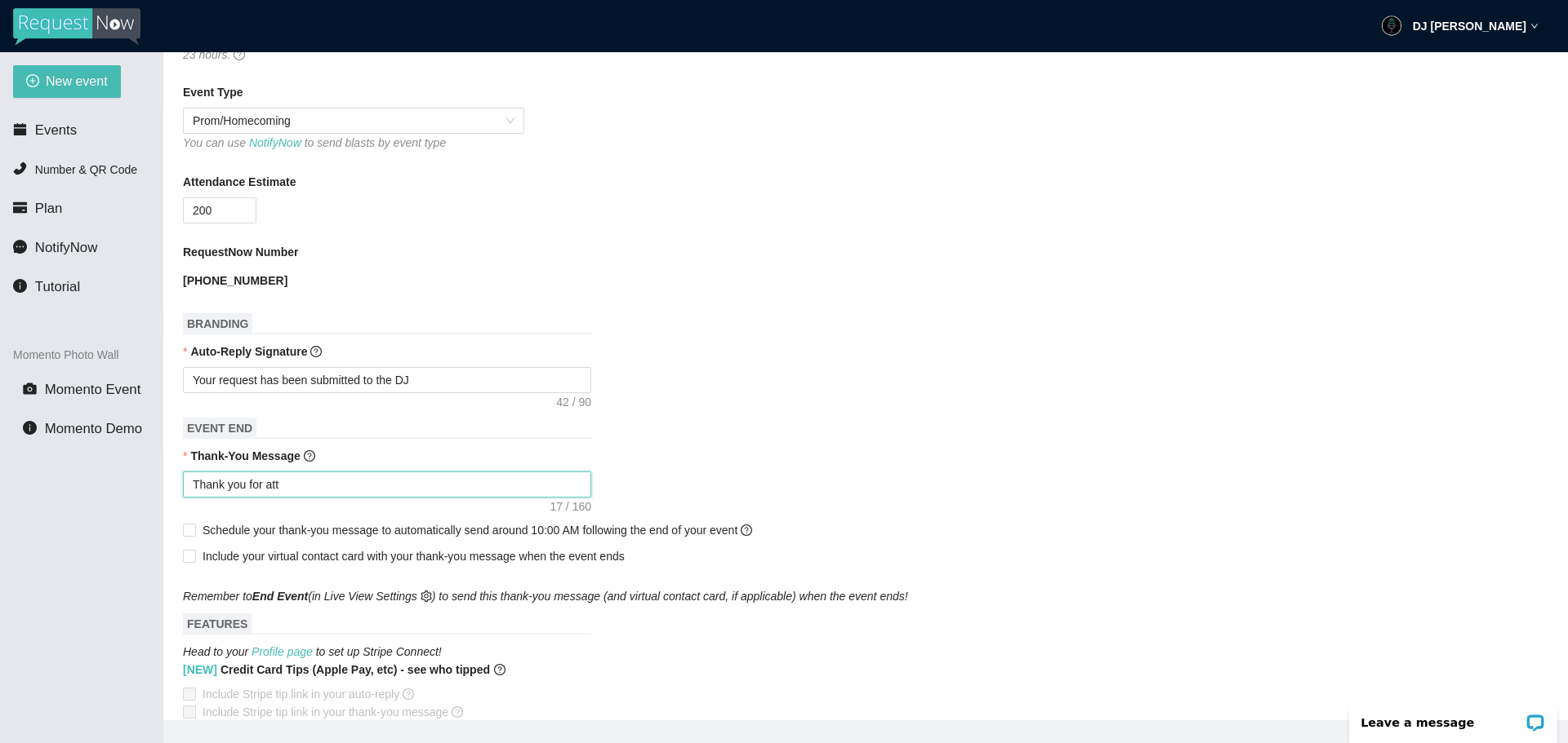
type textarea "Thank you for atte"
type textarea "Thank you for atten"
type textarea "Thank you for attend"
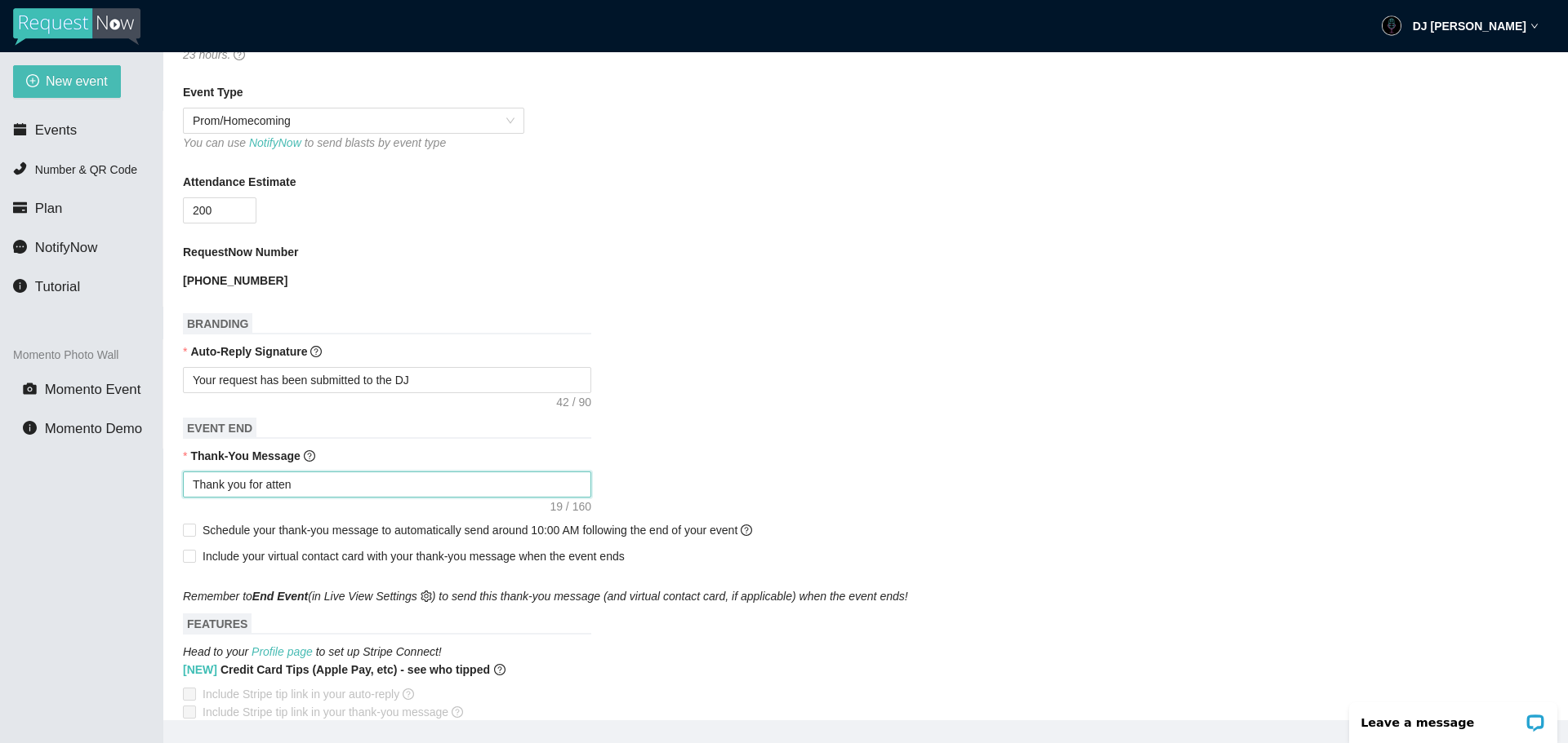
type textarea "Thank you for attend"
type textarea "Thank you for attendi"
type textarea "Thank you for attendin"
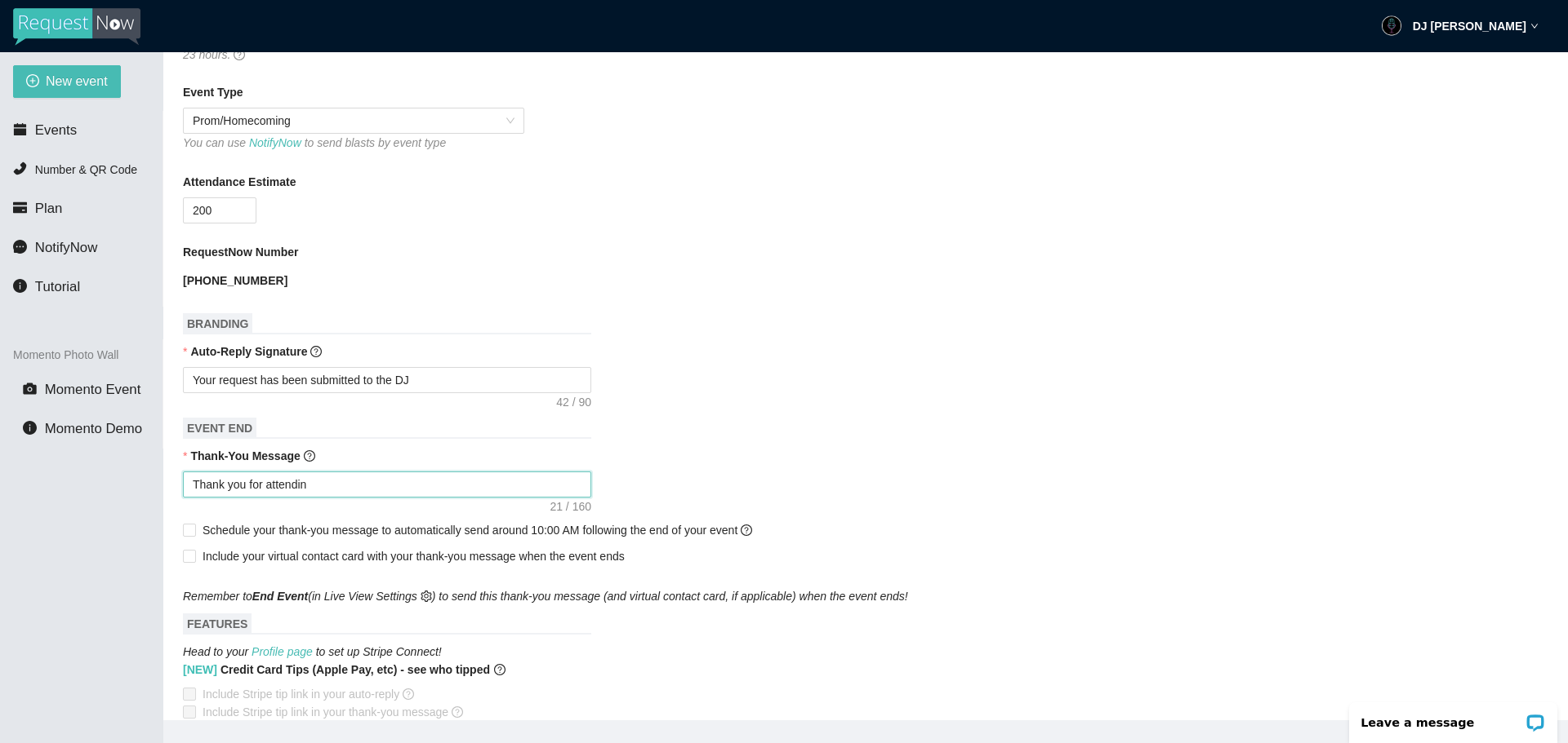
type textarea "Thank you for attending"
type textarea "Thank you for attending t"
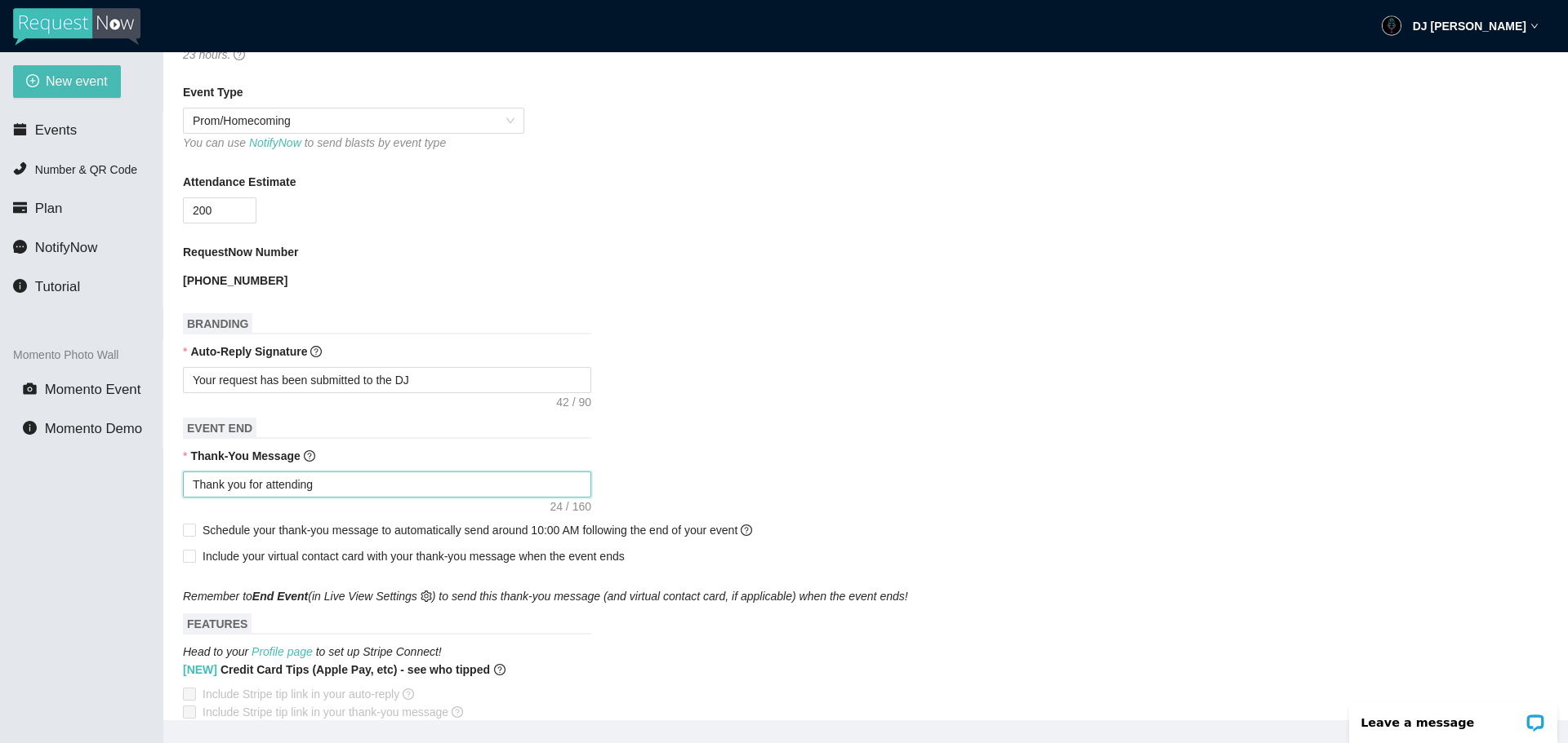
type textarea "Thank you for attending t"
type textarea "Thank you for attending th"
type textarea "Thank you for attending the"
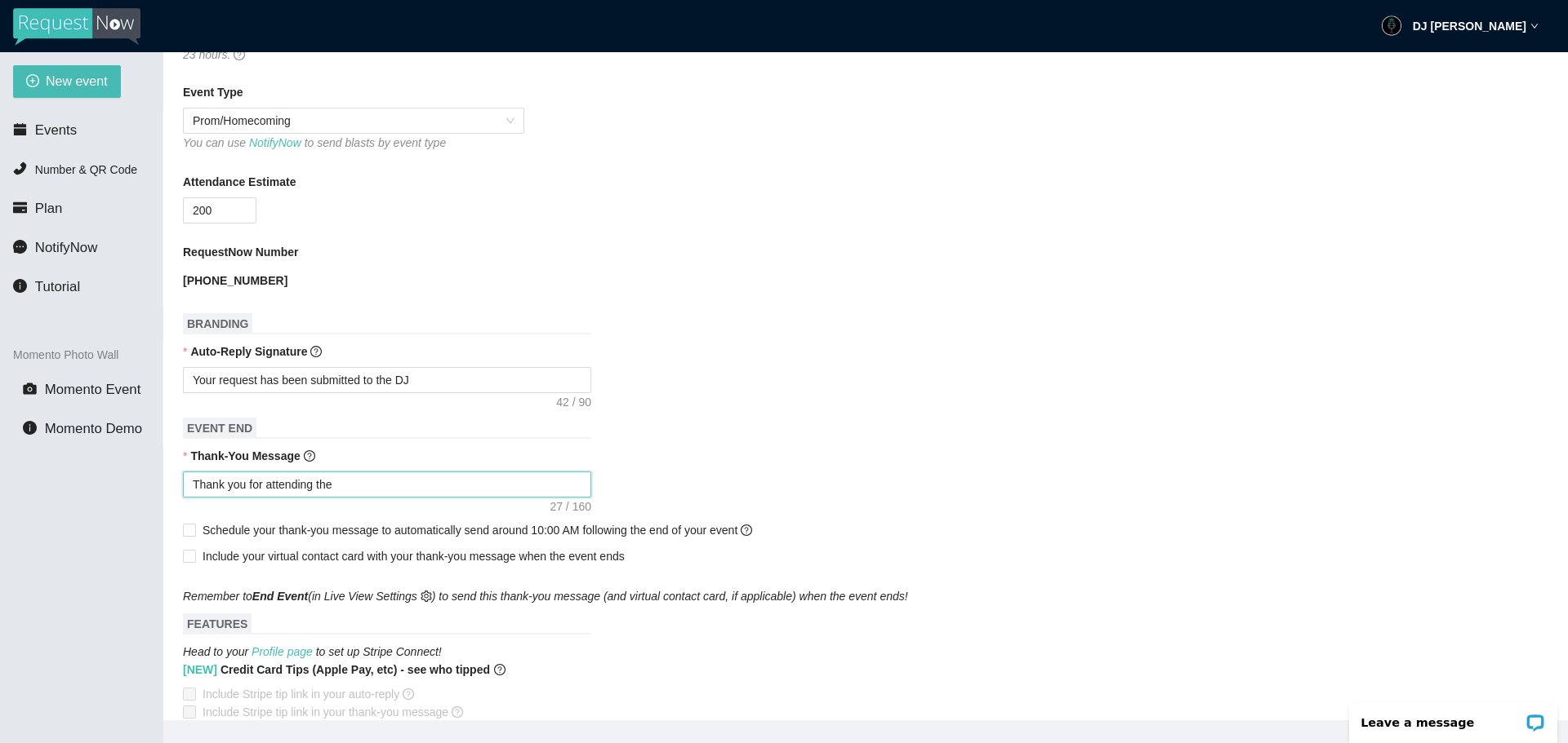
type textarea "Thank you for attending the"
click at [184, 525] on input "Schedule your thank-you message to automatically send around 10:00 AM following…" at bounding box center [188, 529] width 11 height 11
checkbox input "true"
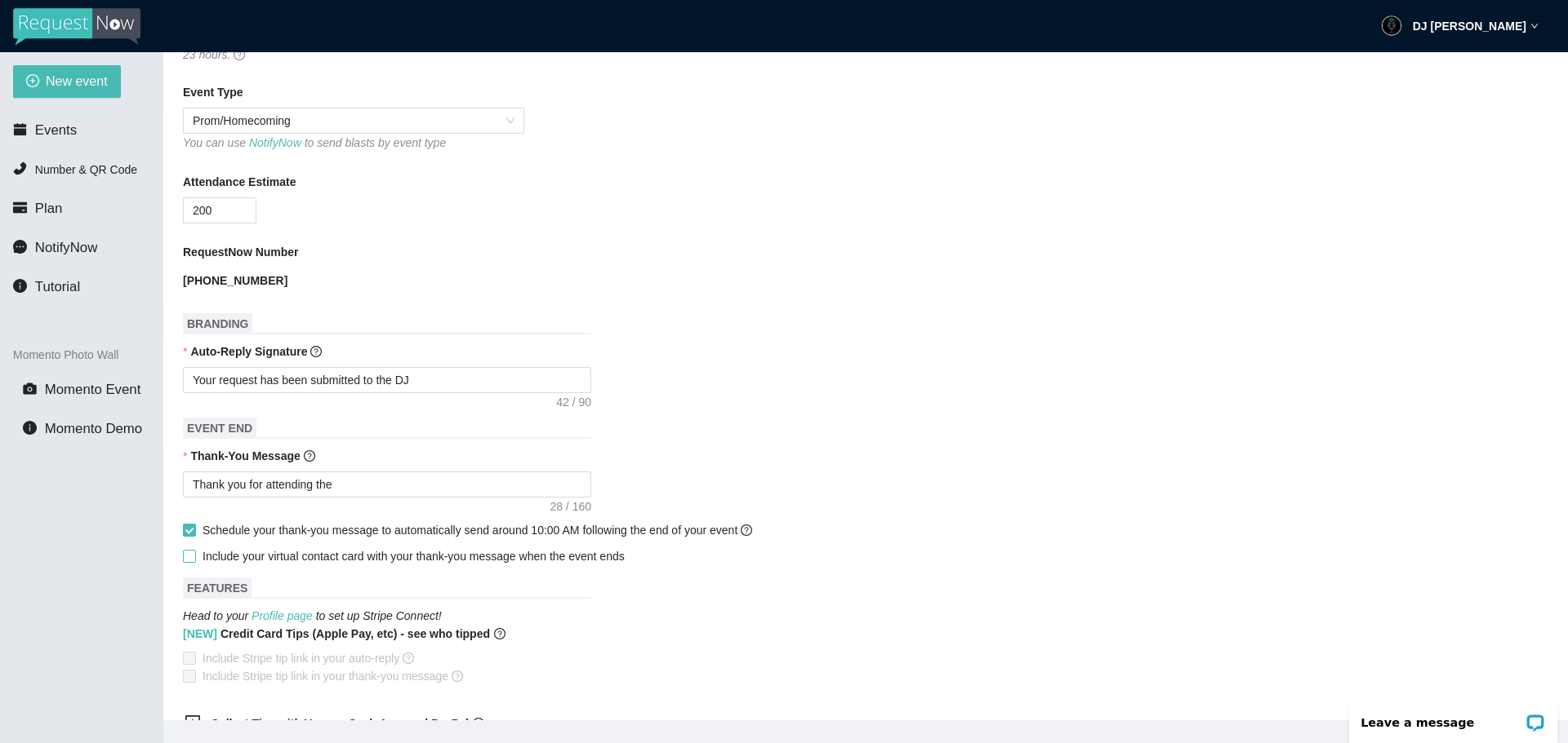
click at [191, 552] on input "Include your virtual contact card with your thank-you message when the event en…" at bounding box center [188, 556] width 11 height 11
checkbox input "true"
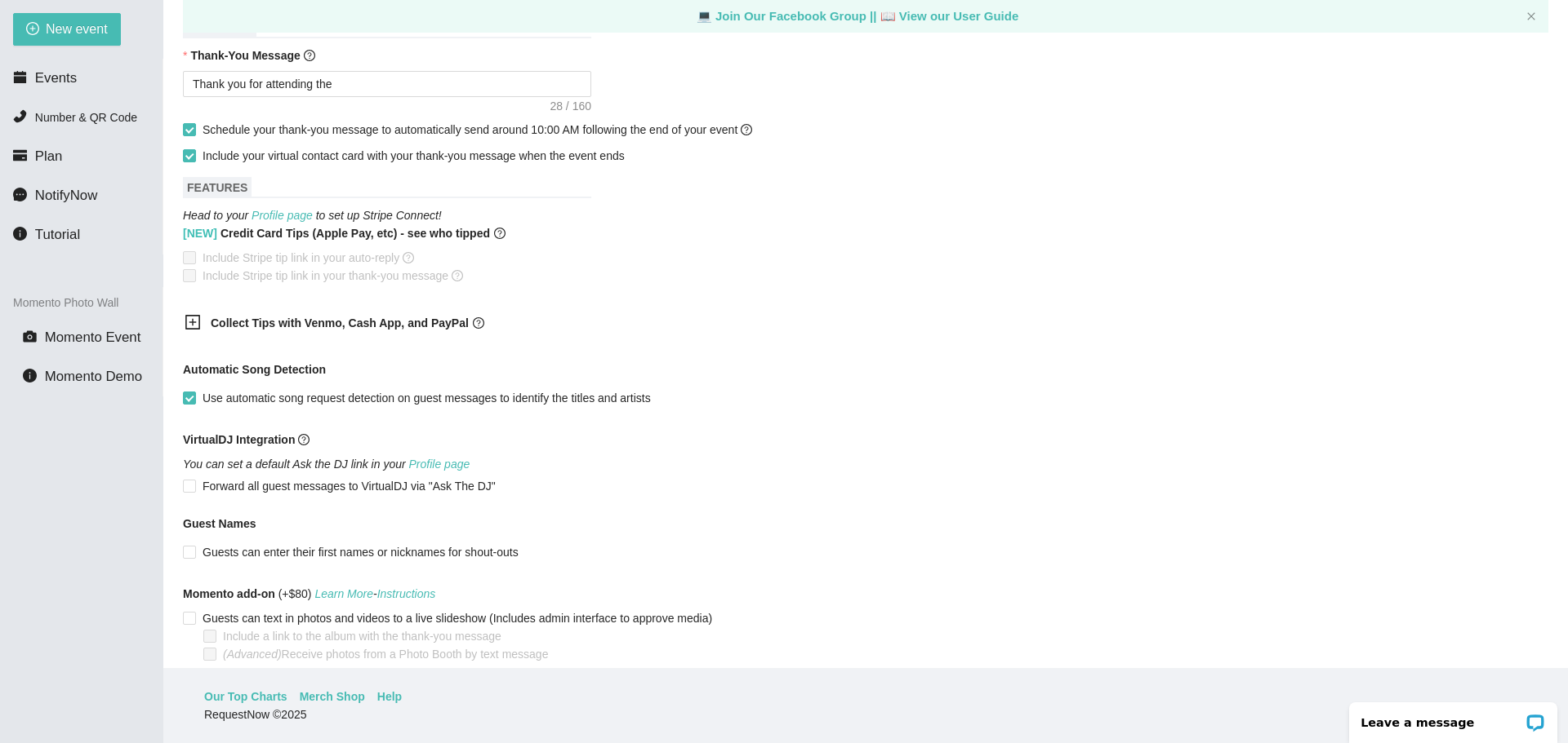
scroll to position [340, 0]
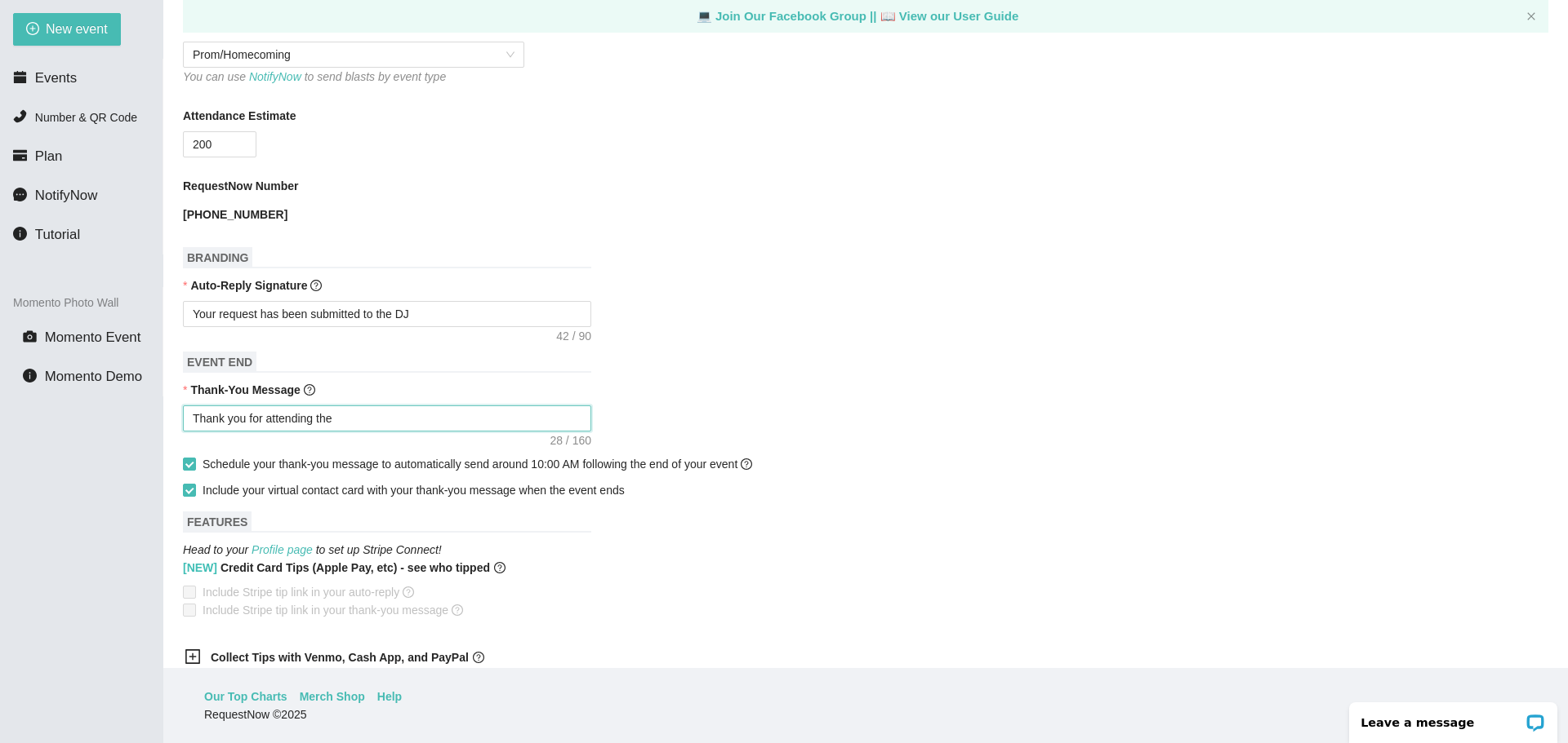
click at [353, 412] on textarea "Thank you for attending the" at bounding box center [386, 419] width 408 height 26
type textarea "Thank you for attending the K"
type textarea "Thank you for attending the Ke"
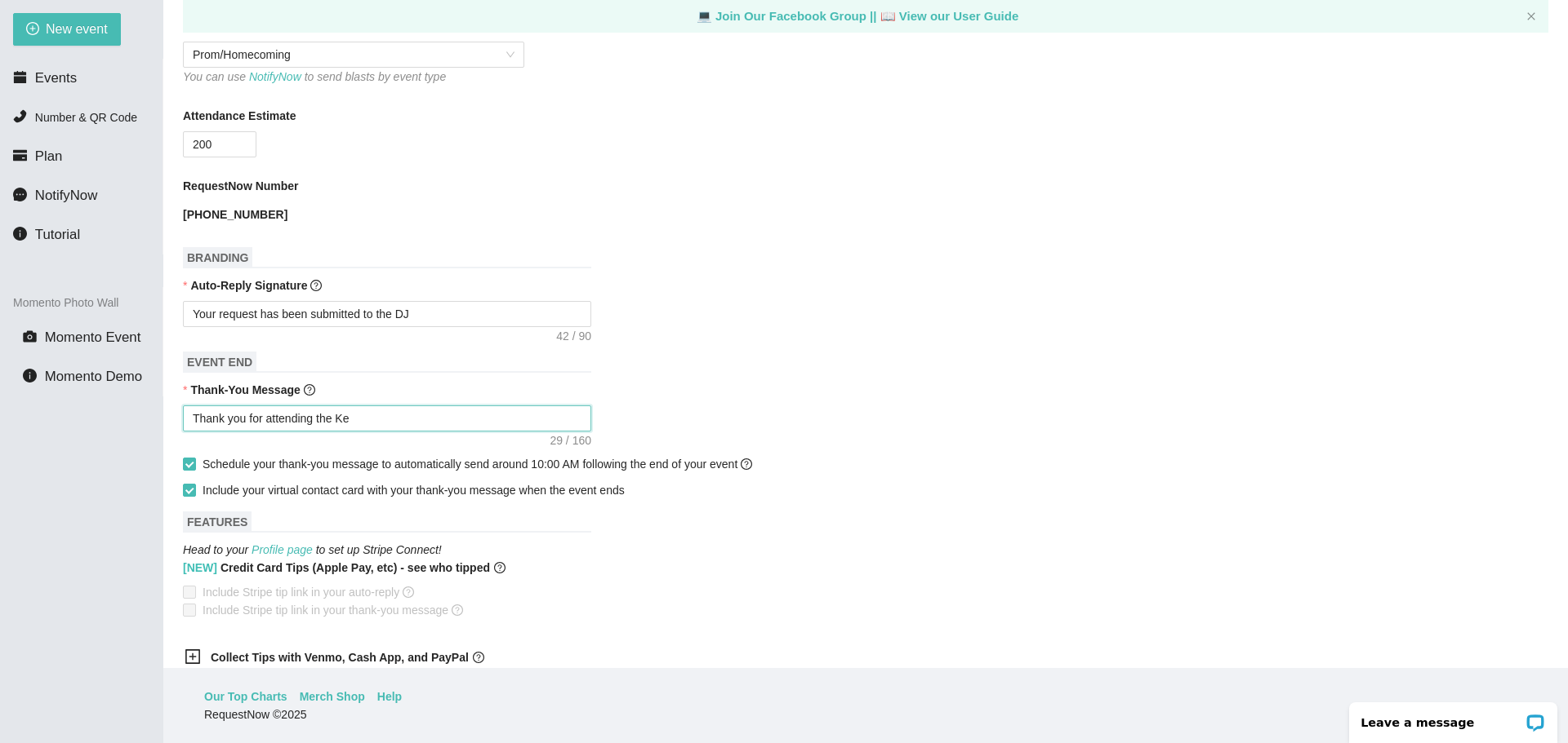
type textarea "Thank you for attending the Key"
type textarea "Thank you for attending the Keys"
type textarea "Thank you for attending the Keyst"
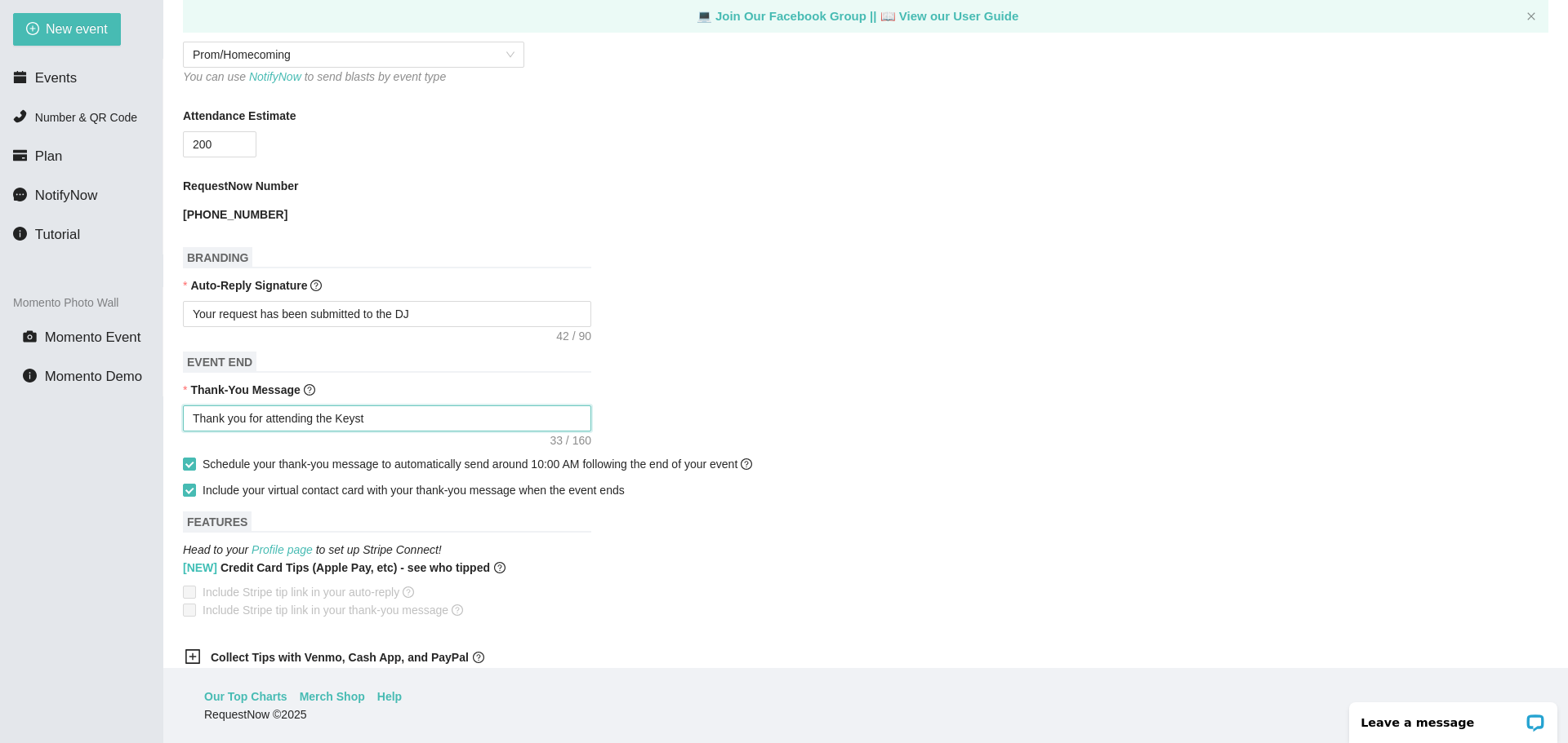
type textarea "Thank you for attending the Keysto"
type textarea "Thank you for attending the Keystoi"
type textarea "Thank you for attending the Keystoin"
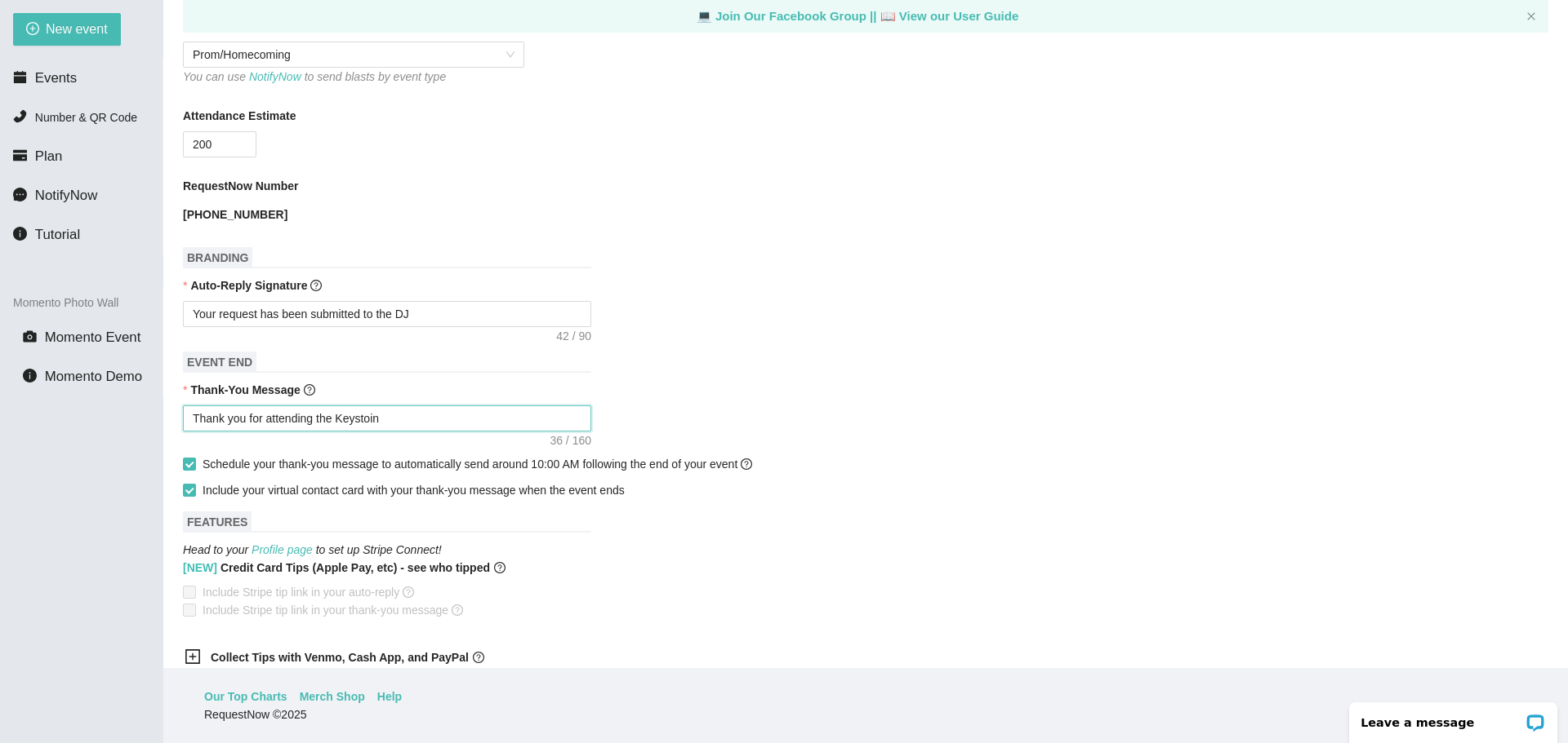
type textarea "Thank you for attending the Keystoi"
type textarea "Thank you for attending the Keysto"
type textarea "Thank you for attending the [GEOGRAPHIC_DATA]"
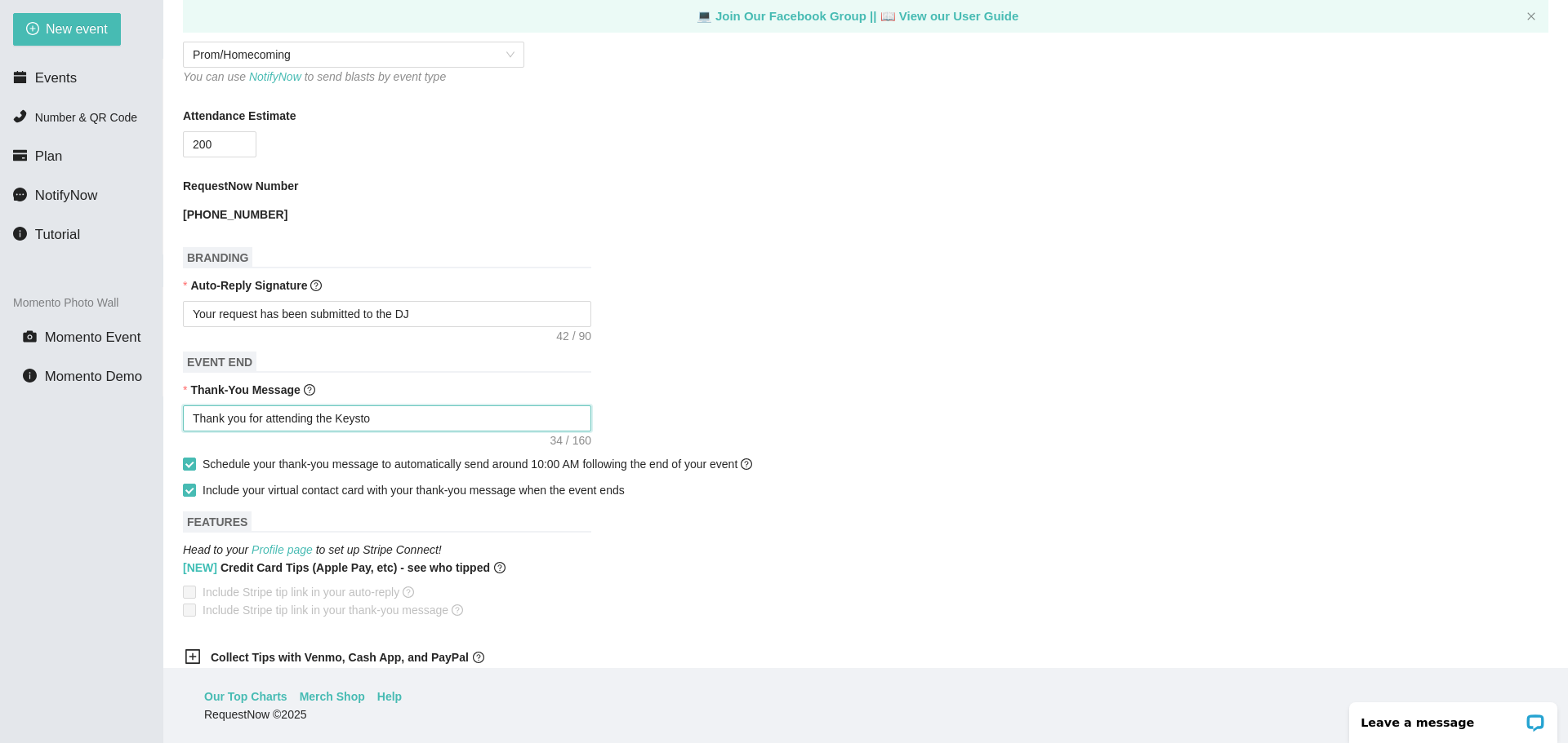
type textarea "Thank you for attending the [GEOGRAPHIC_DATA]"
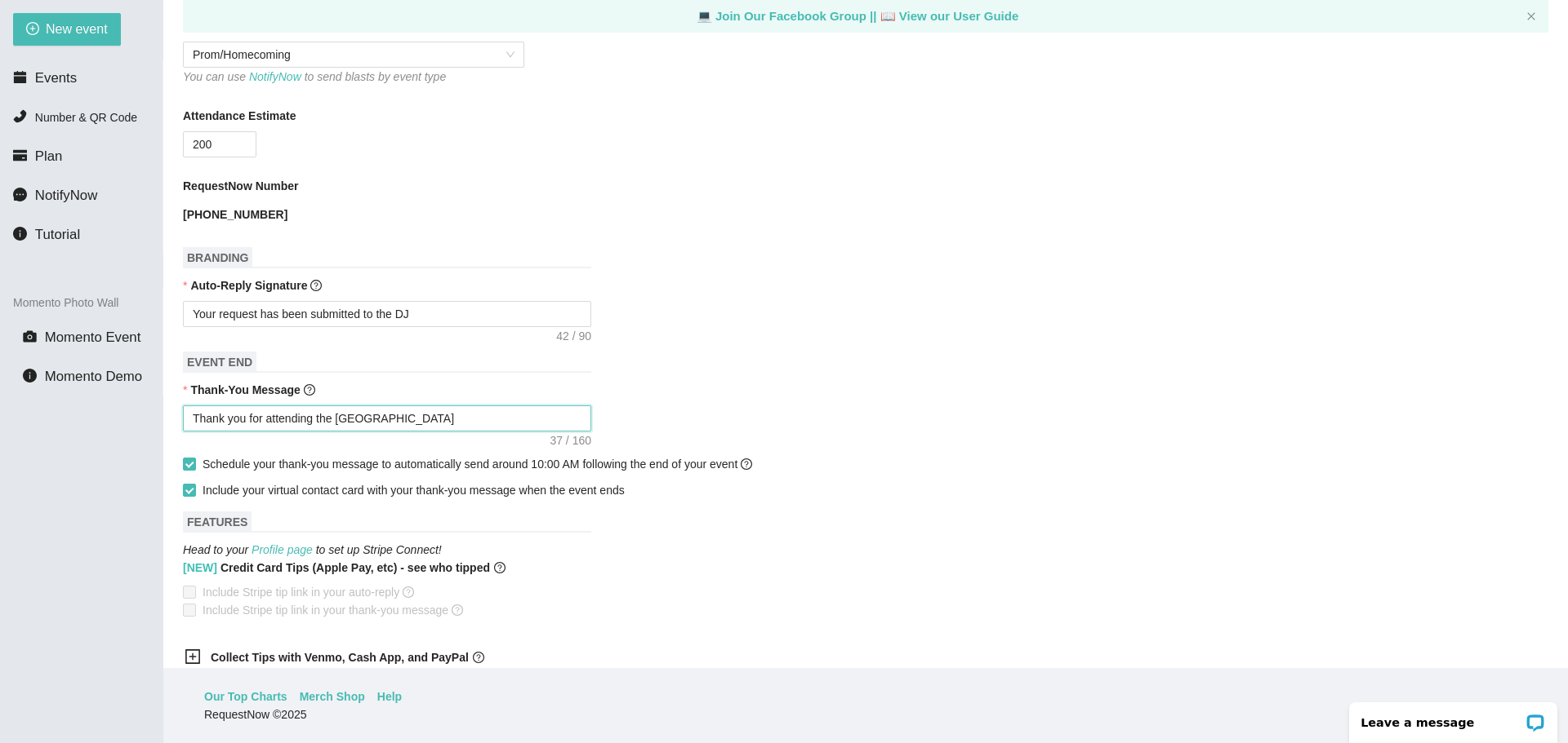
type textarea "Thank you for attending the Keystone O"
type textarea "Thank you for attending the Keystone Oa"
type textarea "Thank you for attending the [GEOGRAPHIC_DATA]"
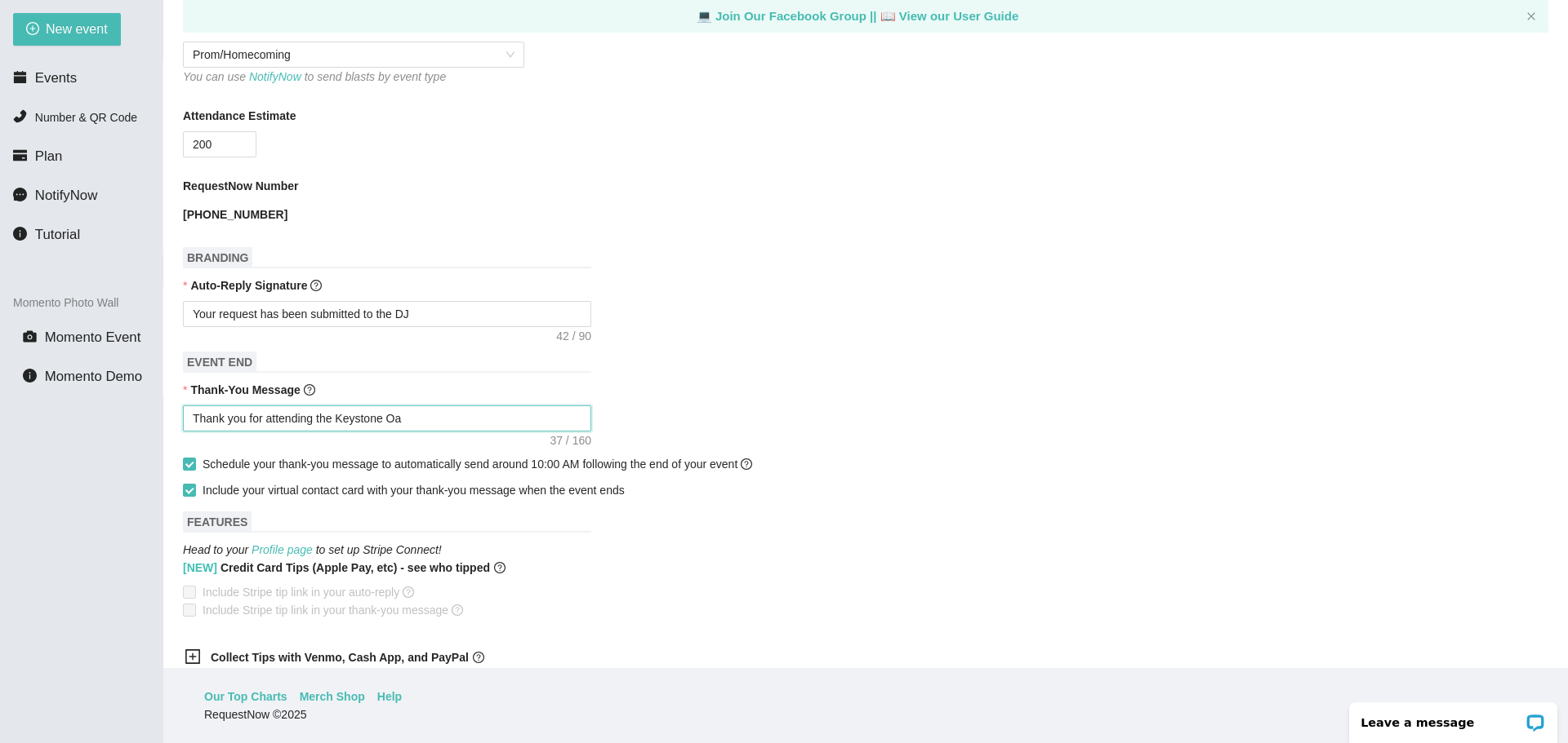
type textarea "Thank you for attending the [GEOGRAPHIC_DATA]"
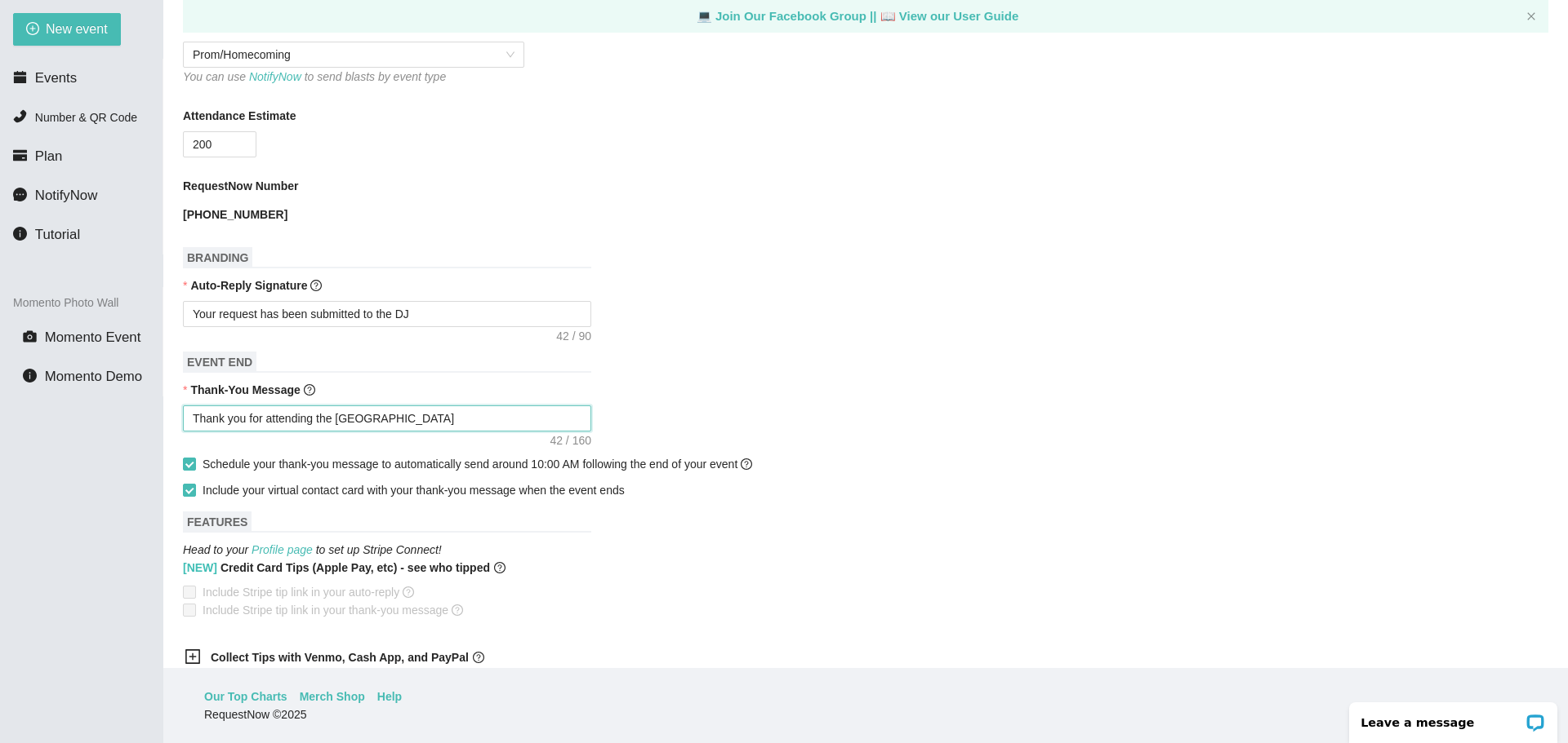
type textarea "Thank you for attending the [GEOGRAPHIC_DATA] H"
type textarea "Thank you for attending the [GEOGRAPHIC_DATA]"
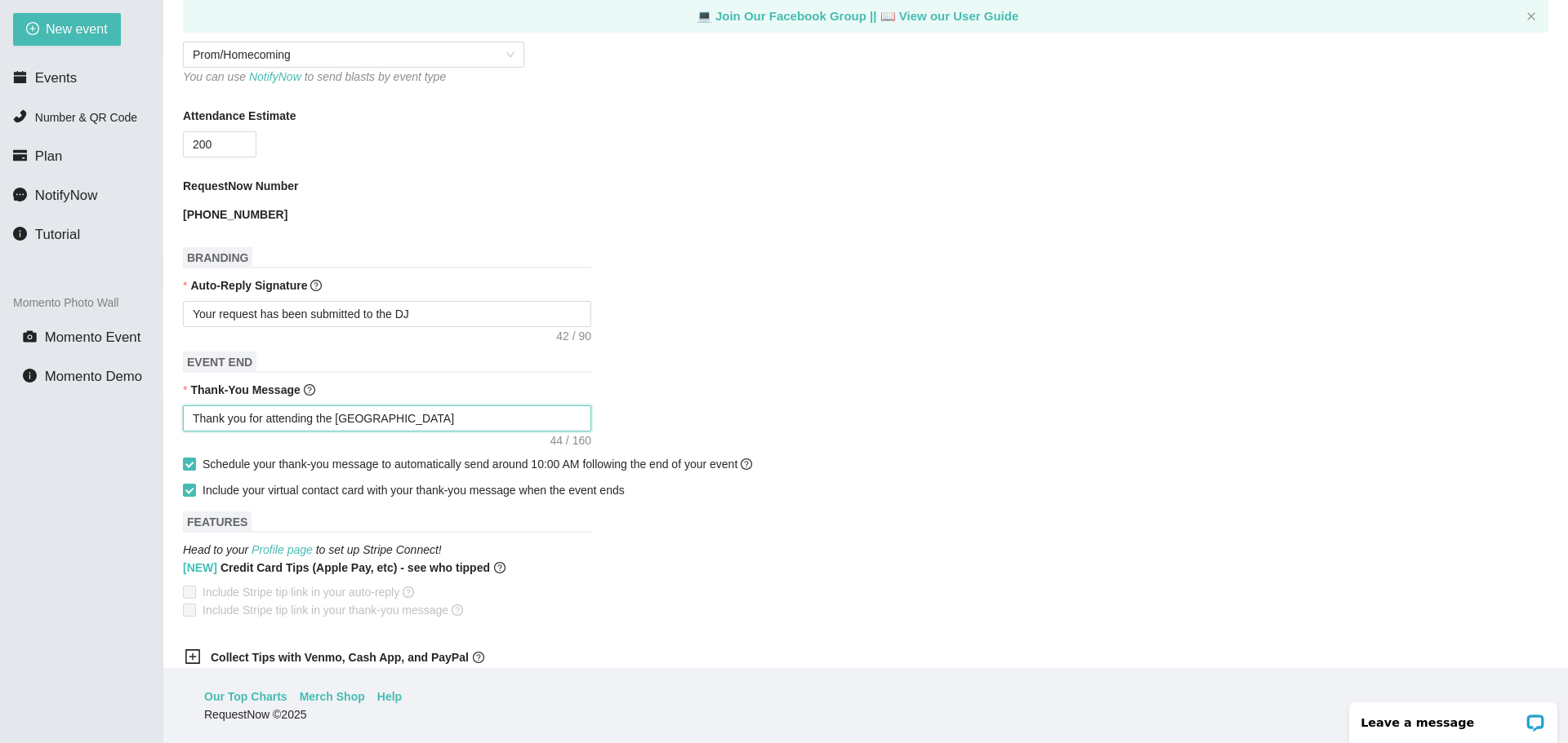
type textarea "Thank you for attending the [GEOGRAPHIC_DATA]"
type textarea "Thank you for attending the [GEOGRAPHIC_DATA] Home"
type textarea "Thank you for attending the [GEOGRAPHIC_DATA] Homec"
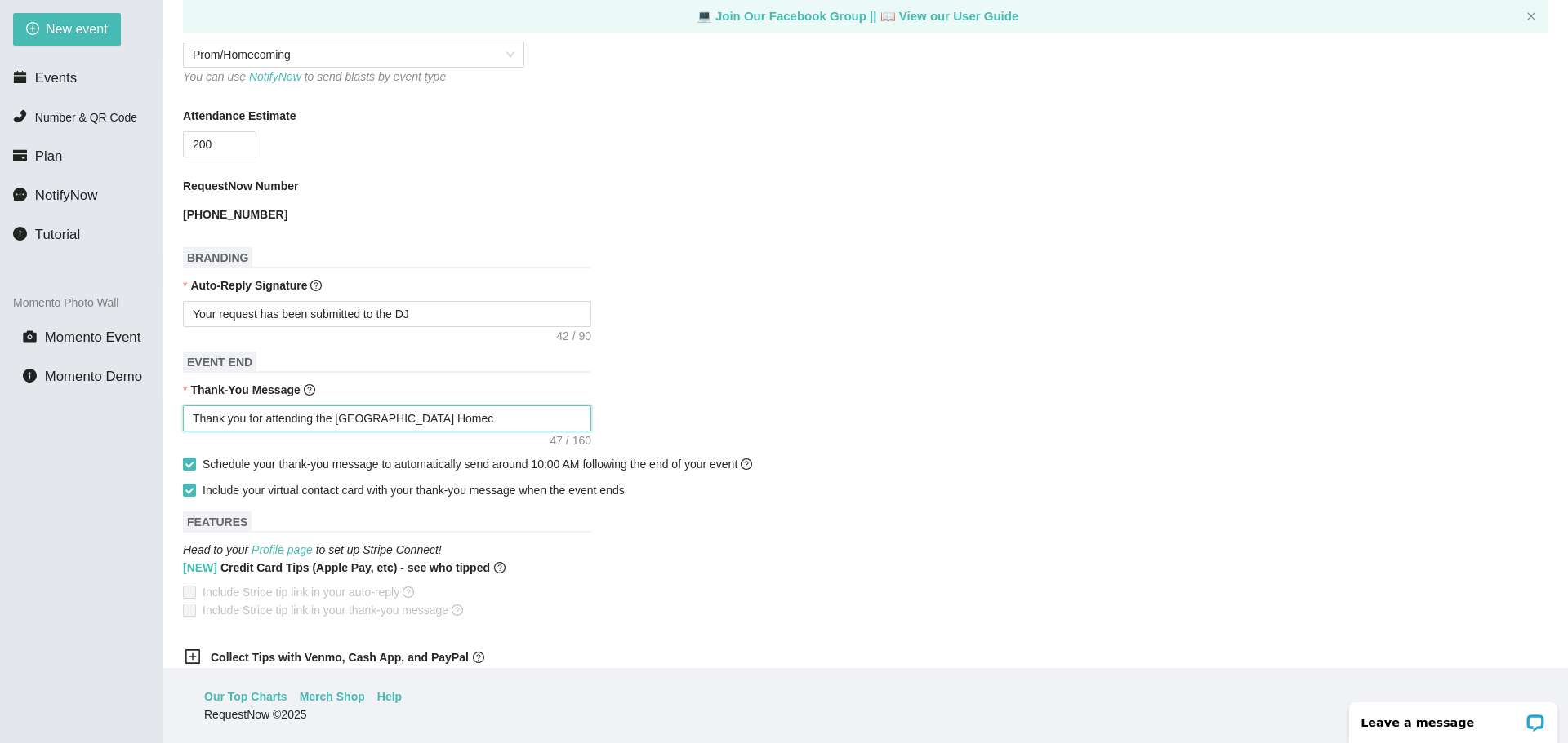
type textarea "Thank you for attending the [GEOGRAPHIC_DATA] Homeco"
type textarea "Thank you for attending the [GEOGRAPHIC_DATA] Homecom"
type textarea "Thank you for attending the [GEOGRAPHIC_DATA] Homecomi"
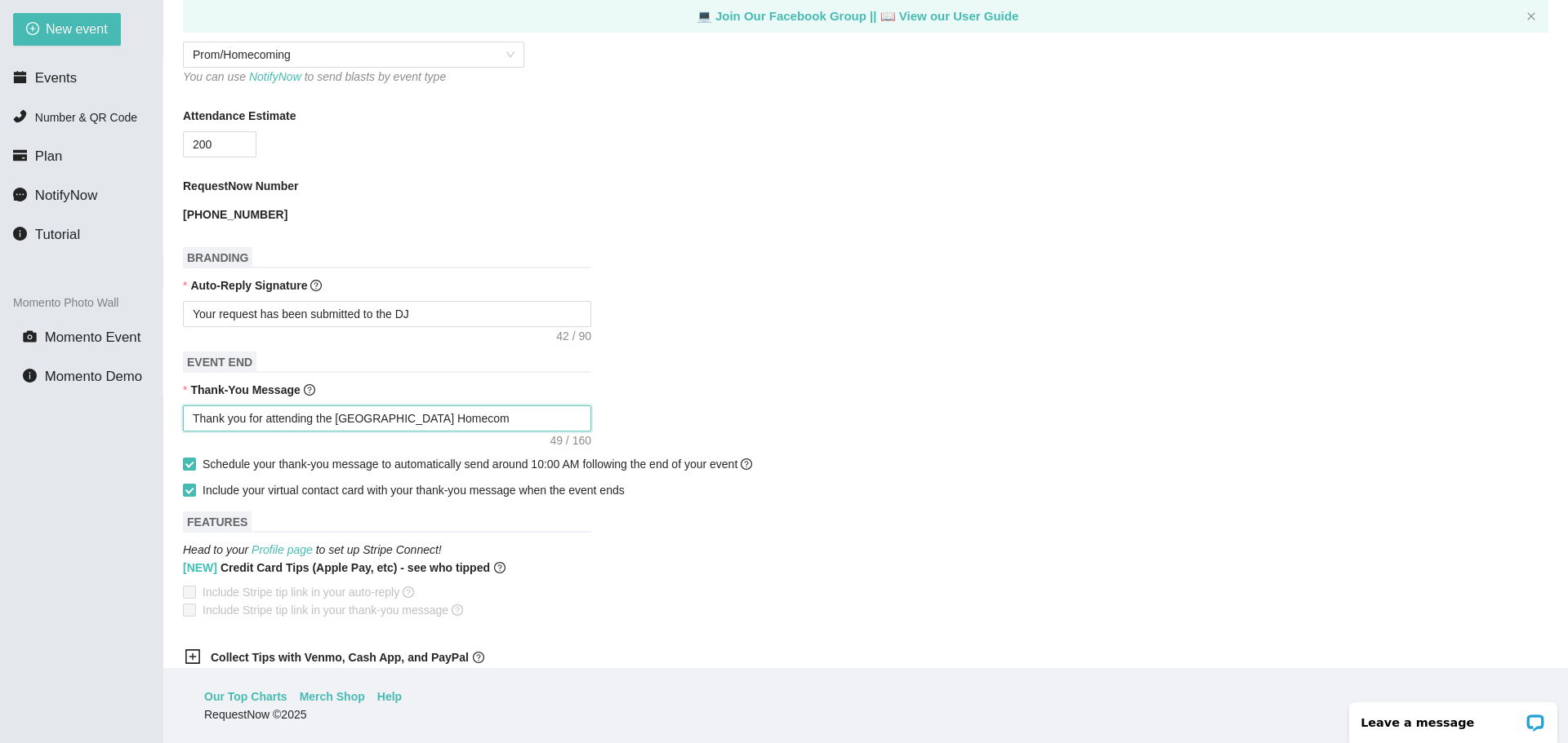
type textarea "Thank you for attending the [GEOGRAPHIC_DATA] Homecomi"
type textarea "Thank you for attending the [GEOGRAPHIC_DATA] Homecomin"
type textarea "Thank you for attending the [GEOGRAPHIC_DATA] Homecoming"
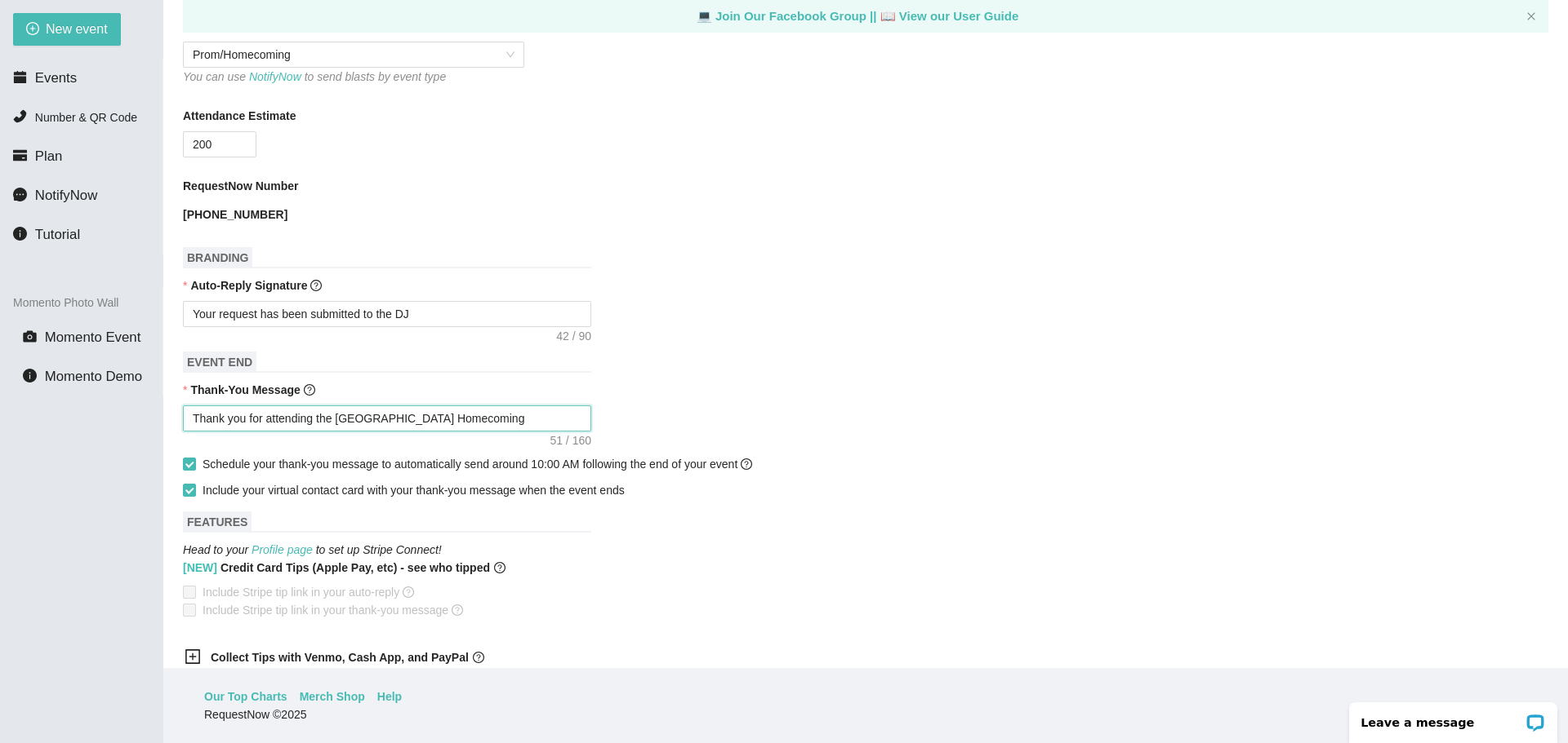
type textarea "Thank you for attending the [GEOGRAPHIC_DATA] Homecoming"
type textarea "Thank you for attending the [GEOGRAPHIC_DATA] Homecoming D"
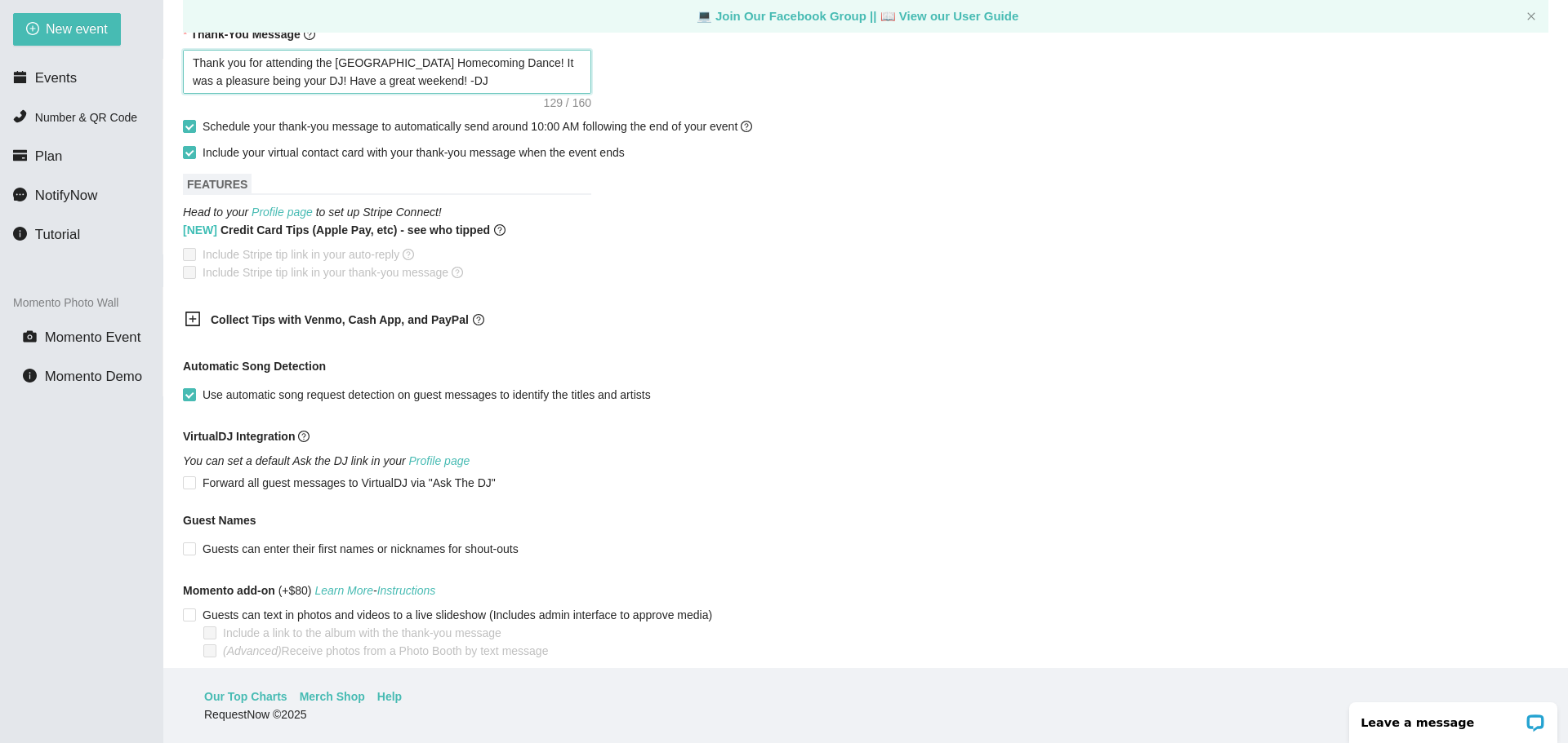
scroll to position [767, 0]
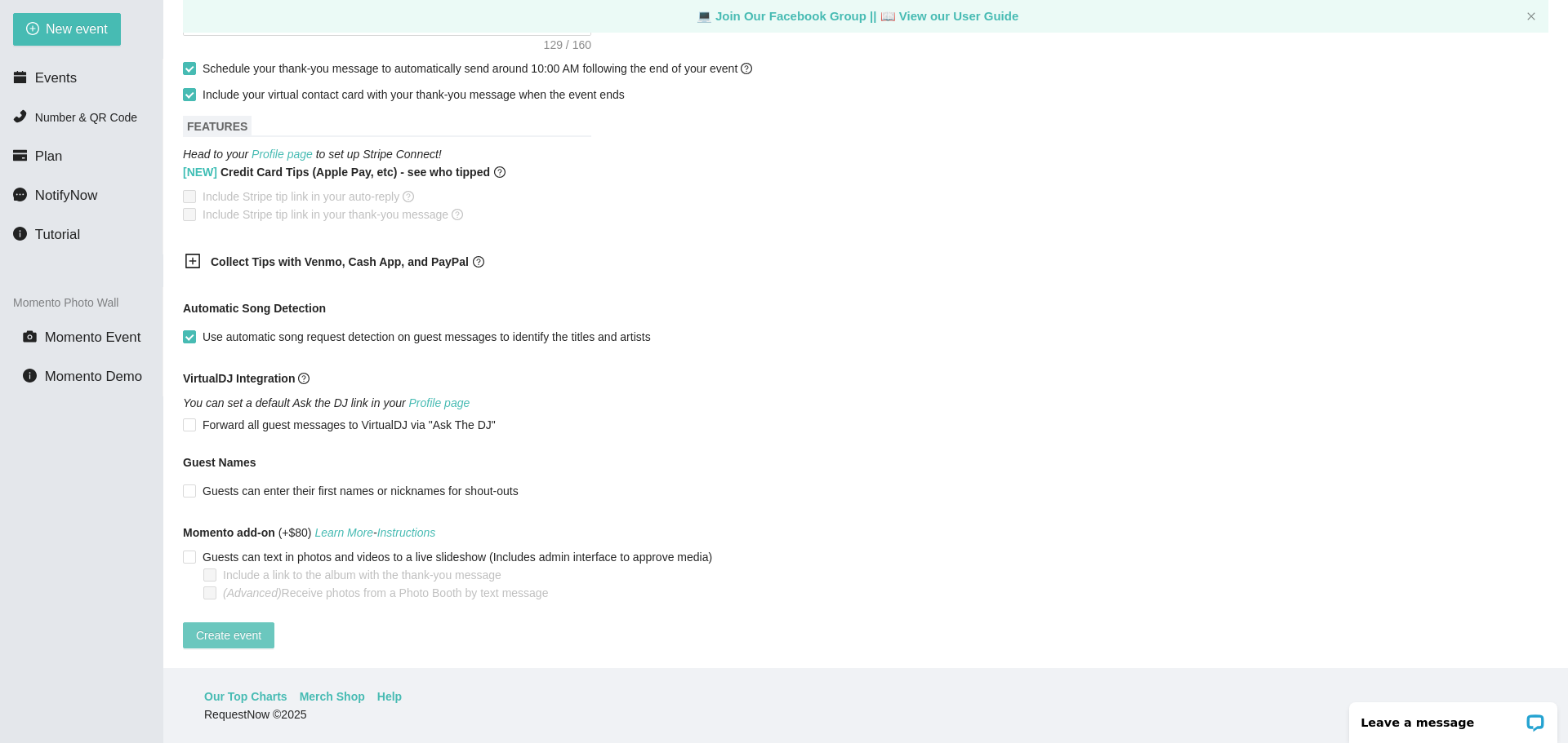
click at [236, 626] on span "Create event" at bounding box center [228, 635] width 65 height 18
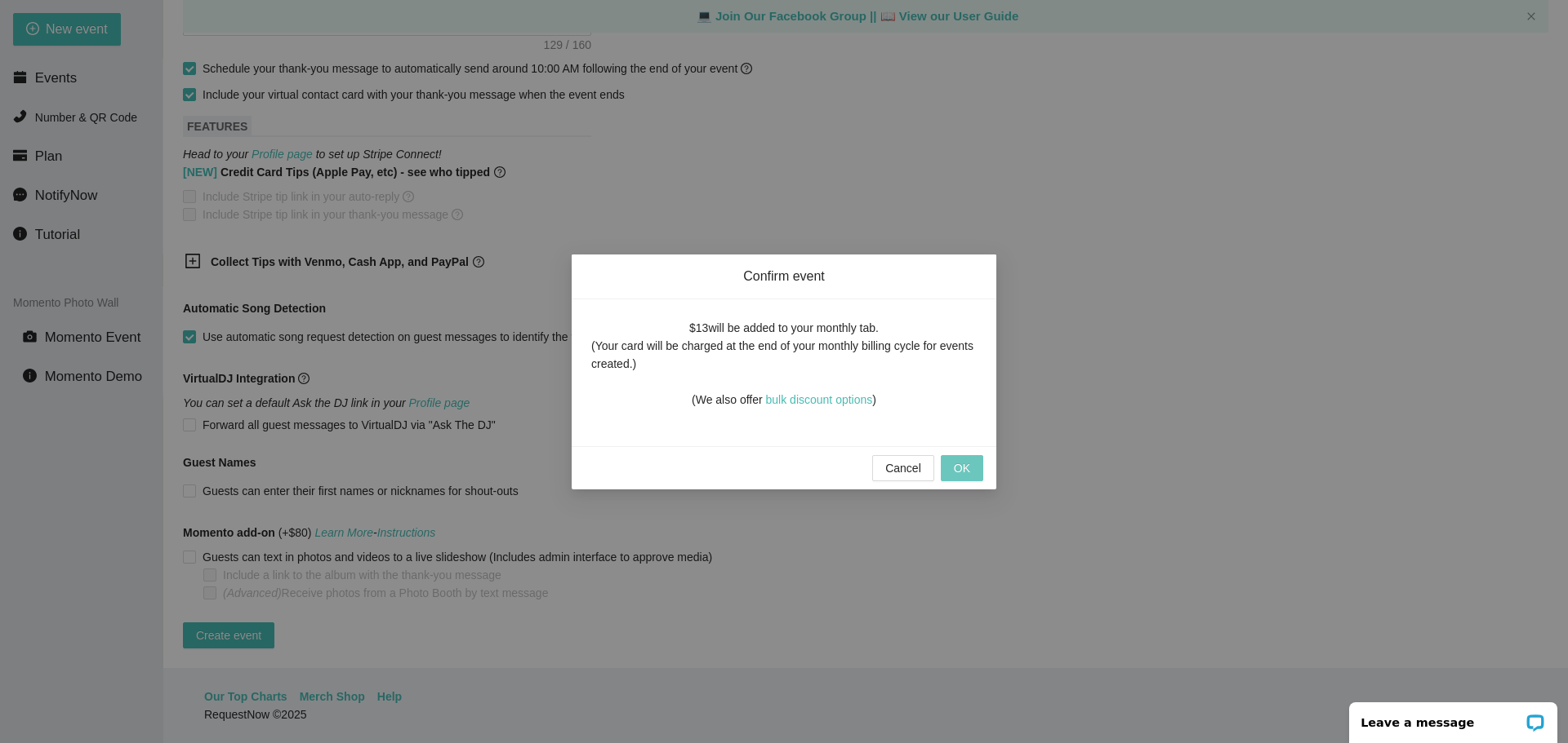
click at [964, 473] on span "OK" at bounding box center [961, 468] width 16 height 18
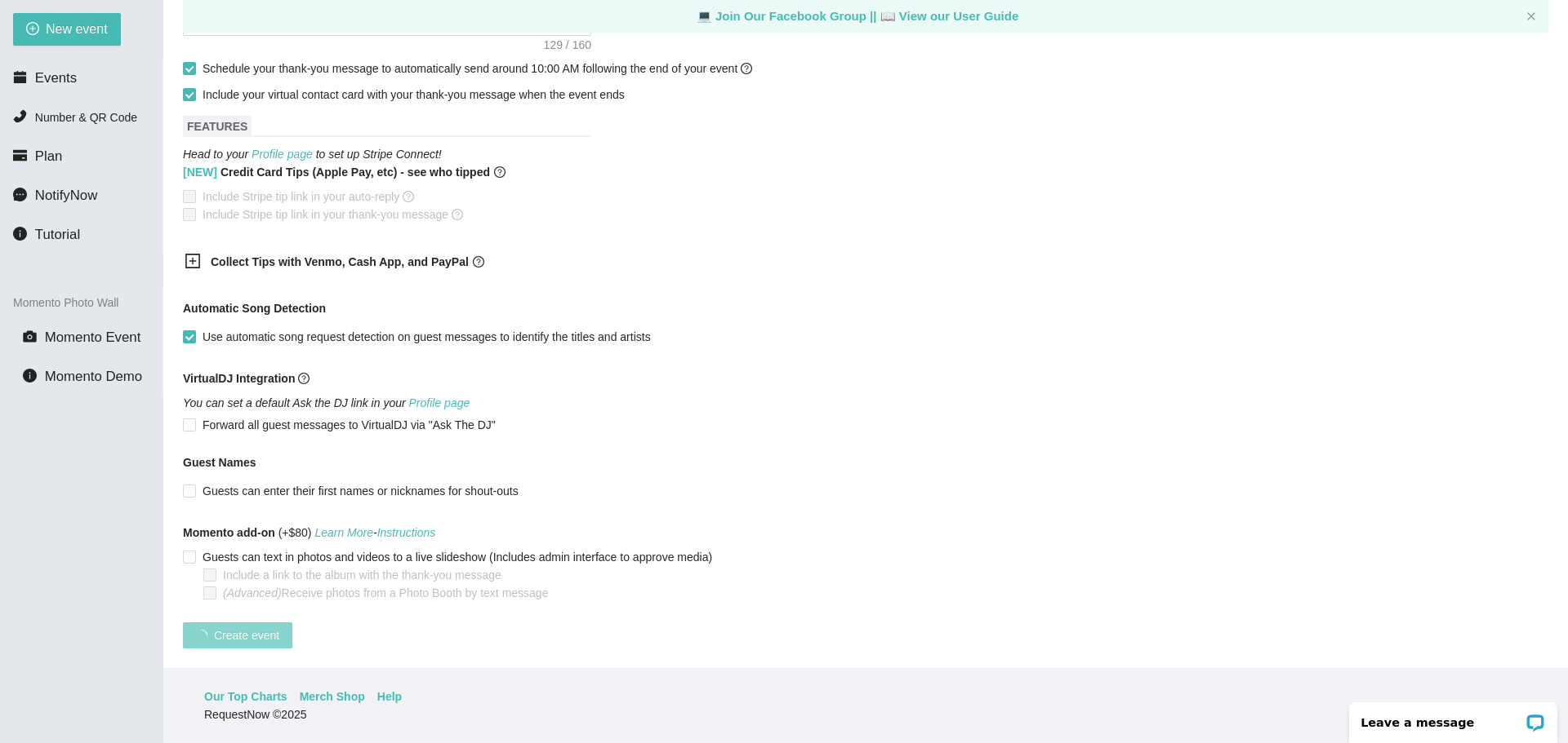
scroll to position [151, 0]
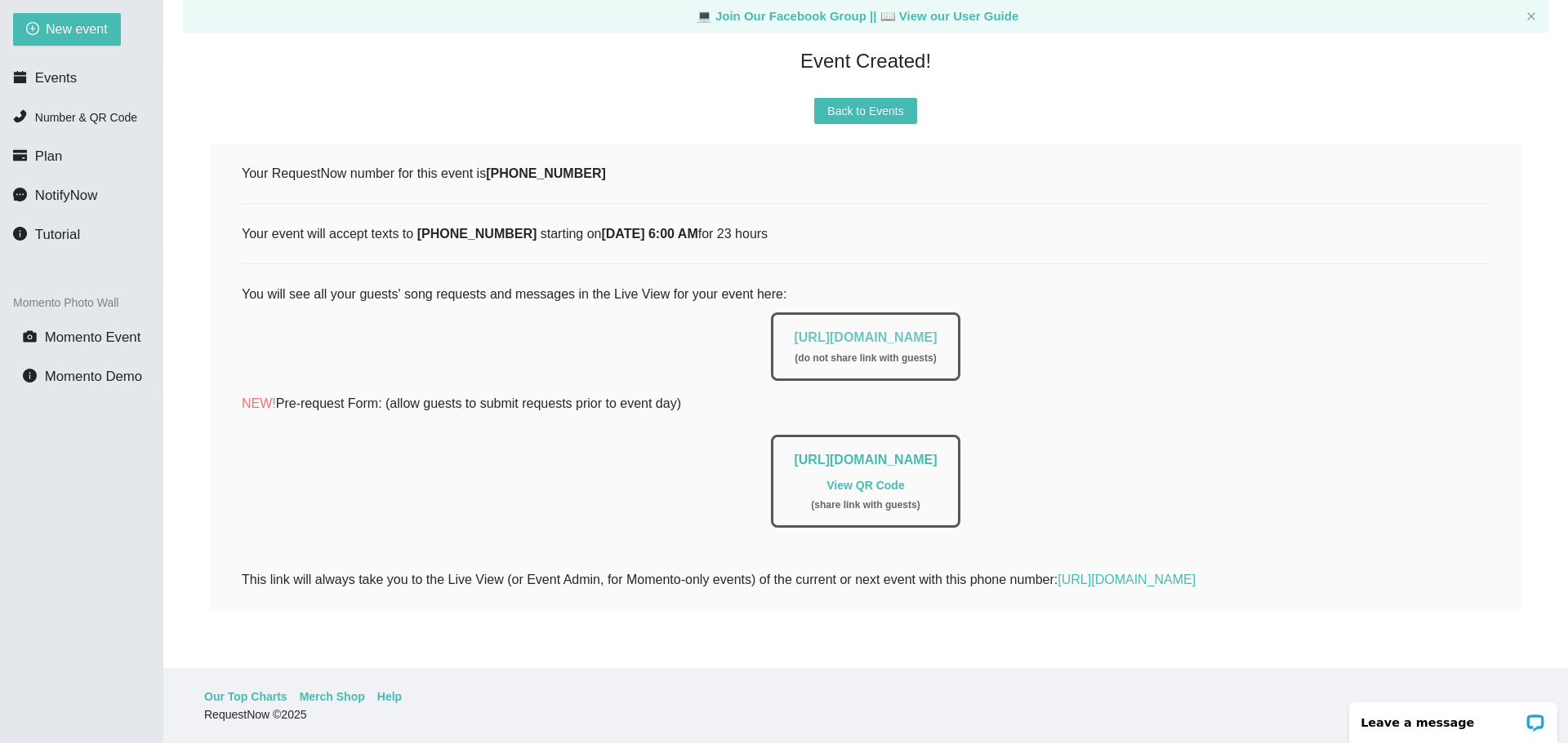
click at [819, 331] on link "[URL][DOMAIN_NAME]" at bounding box center [865, 337] width 143 height 14
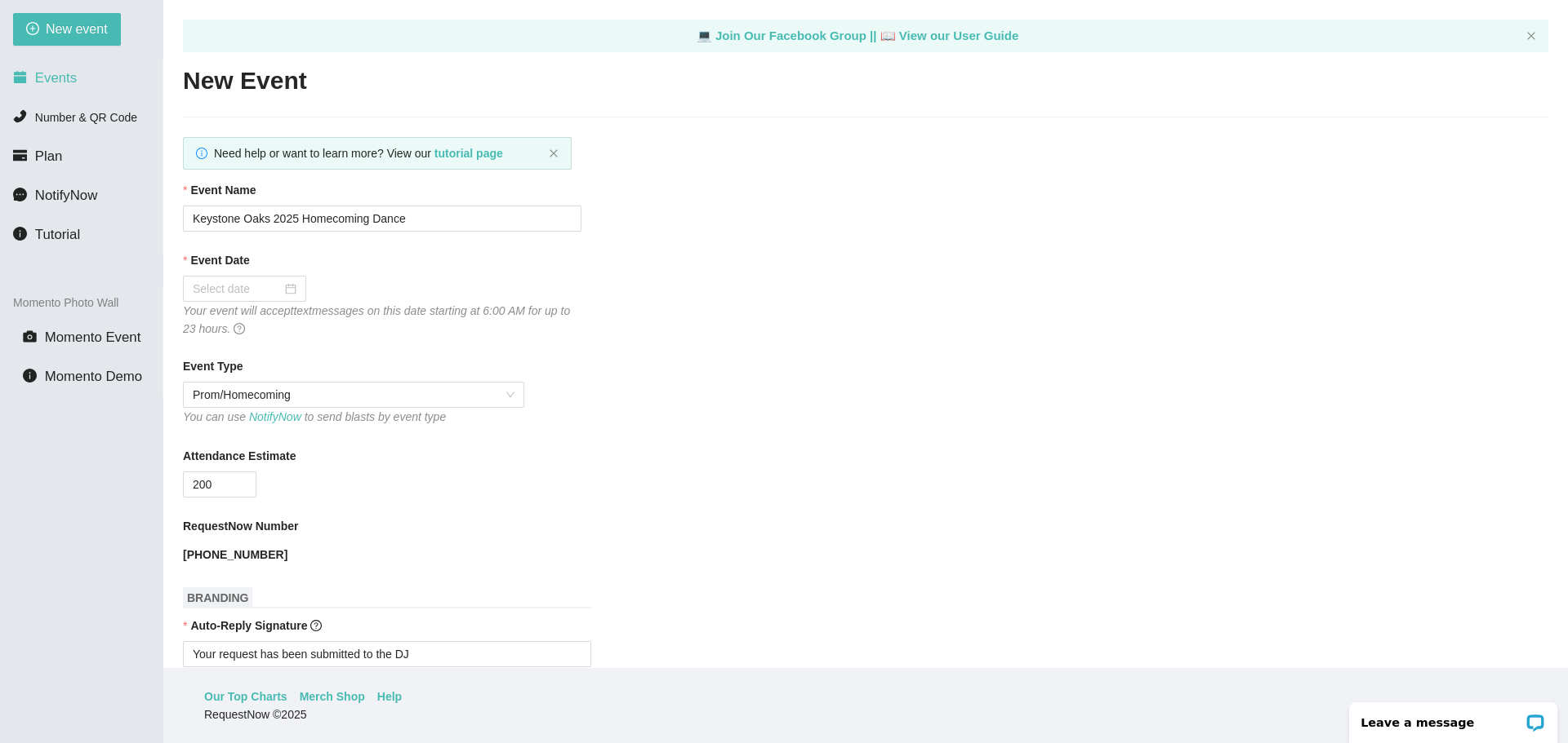
click at [67, 77] on span "Events" at bounding box center [56, 78] width 41 height 15
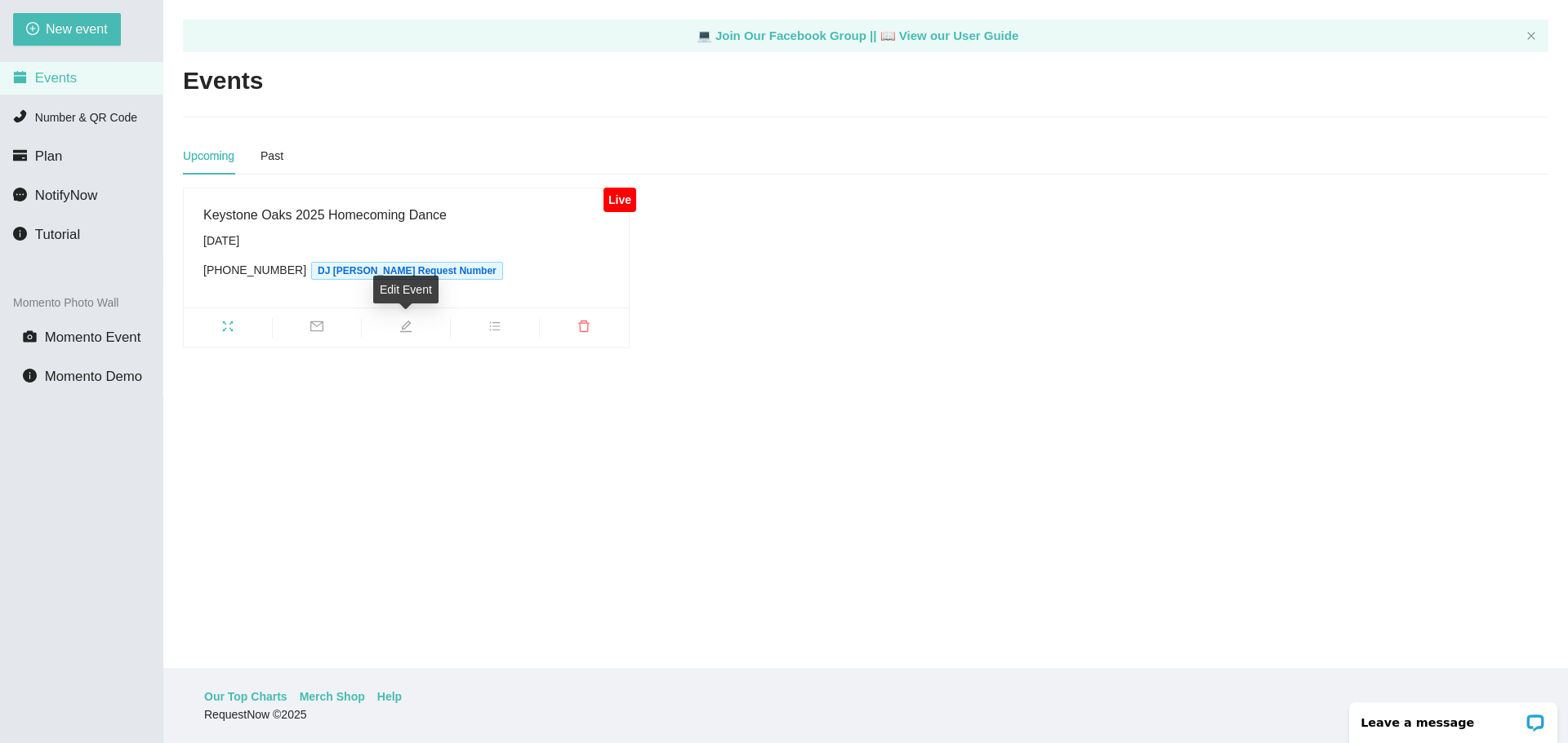
click at [413, 327] on span "edit" at bounding box center [406, 329] width 89 height 18
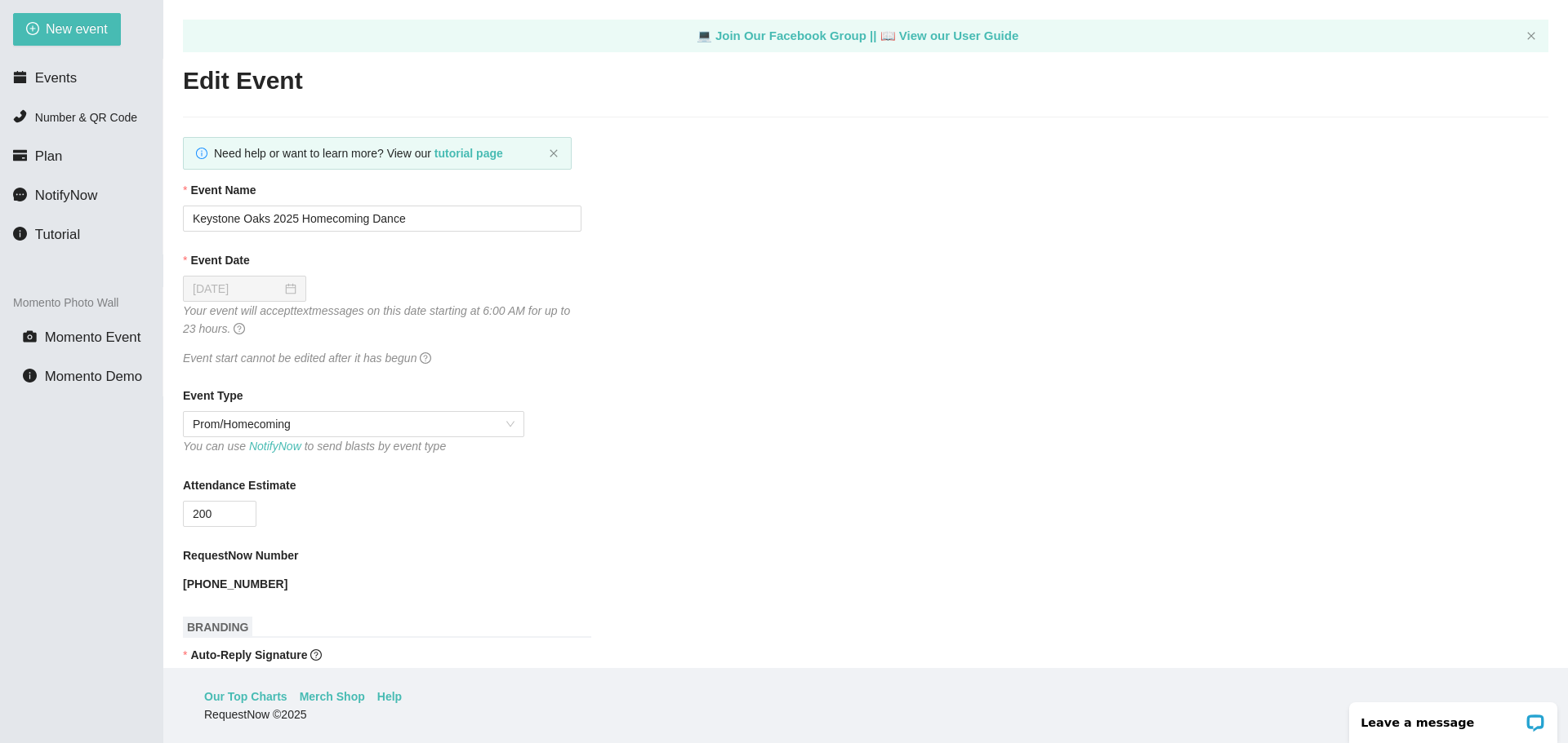
scroll to position [408, 0]
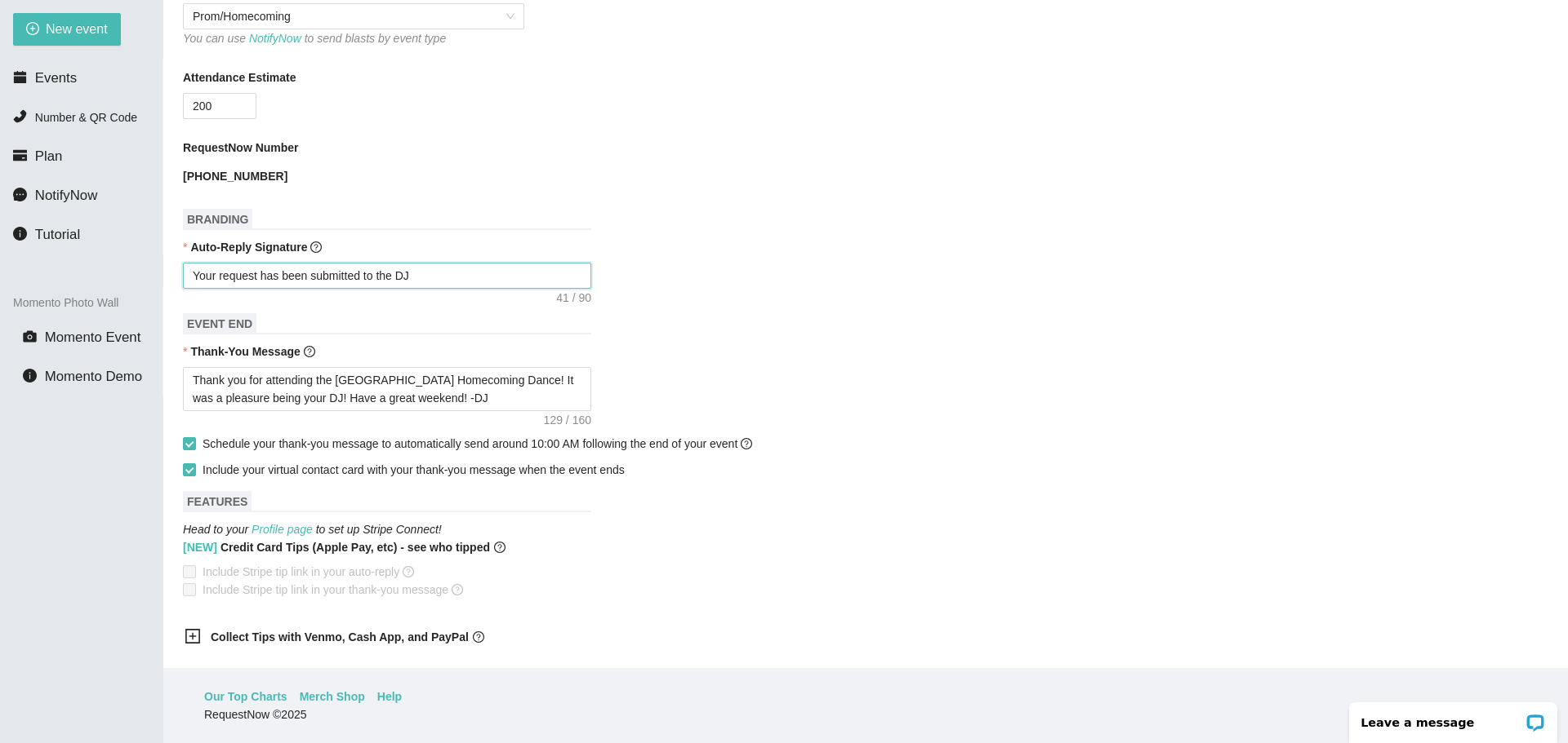
drag, startPoint x: 418, startPoint y: 272, endPoint x: 182, endPoint y: 280, distance: 236.1
click at [182, 280] on main "💻 Join Our Facebook Group || 📖 View our User Guide Edit Event Need help or want…" at bounding box center [865, 334] width 1404 height 669
type textarea "T"
type textarea "Th"
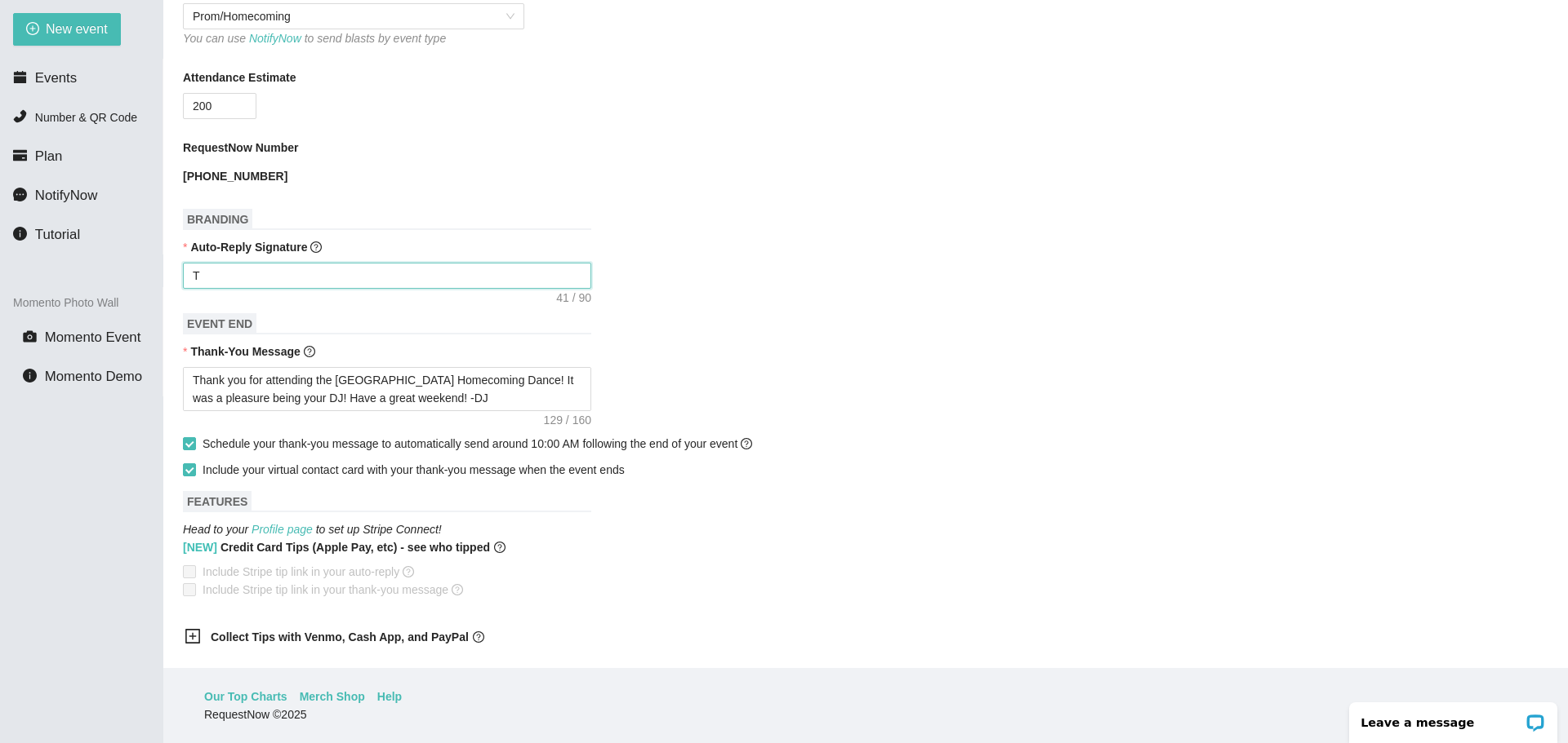
type textarea "Th"
type textarea "Tha"
type textarea "Than"
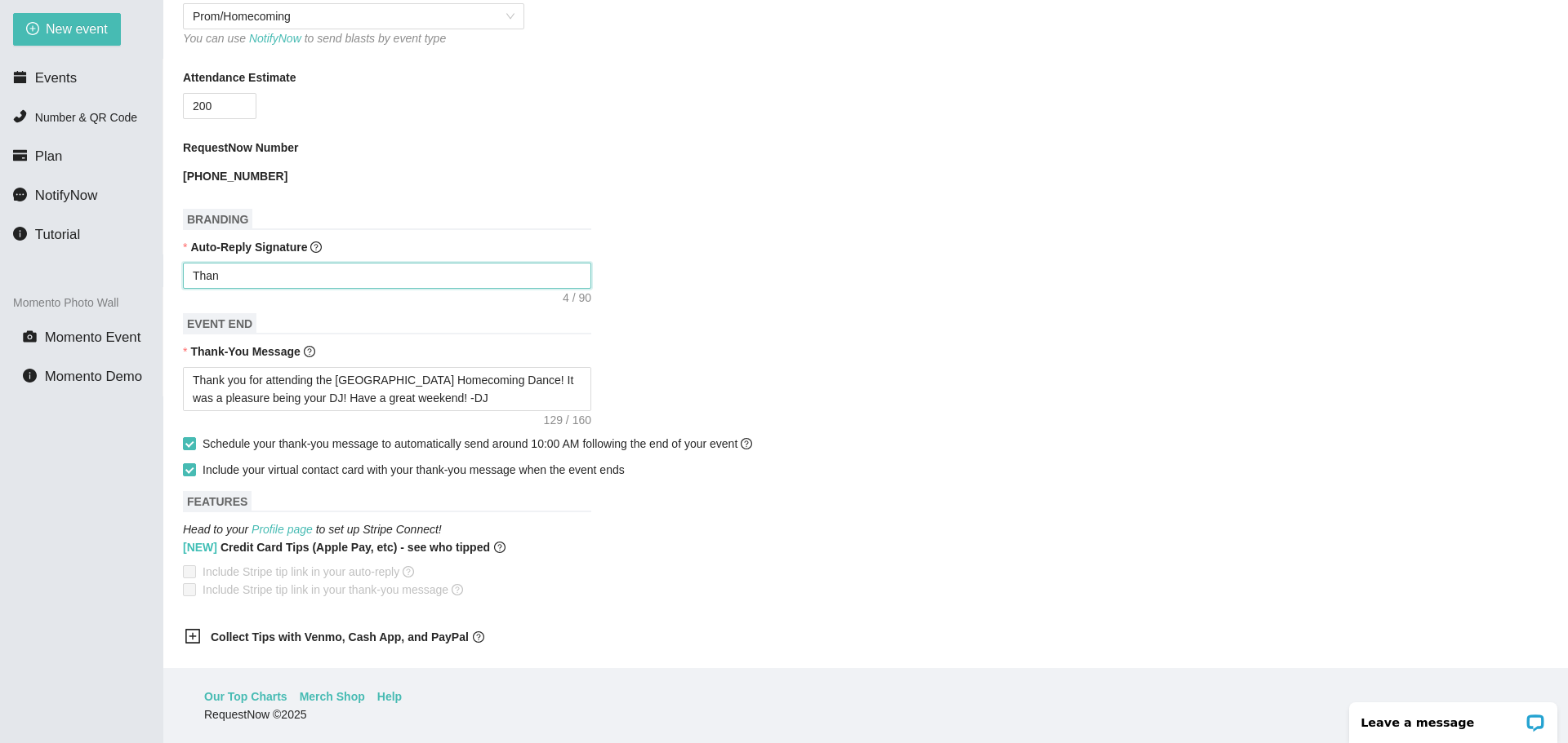
type textarea "Thank"
type textarea "Thank y"
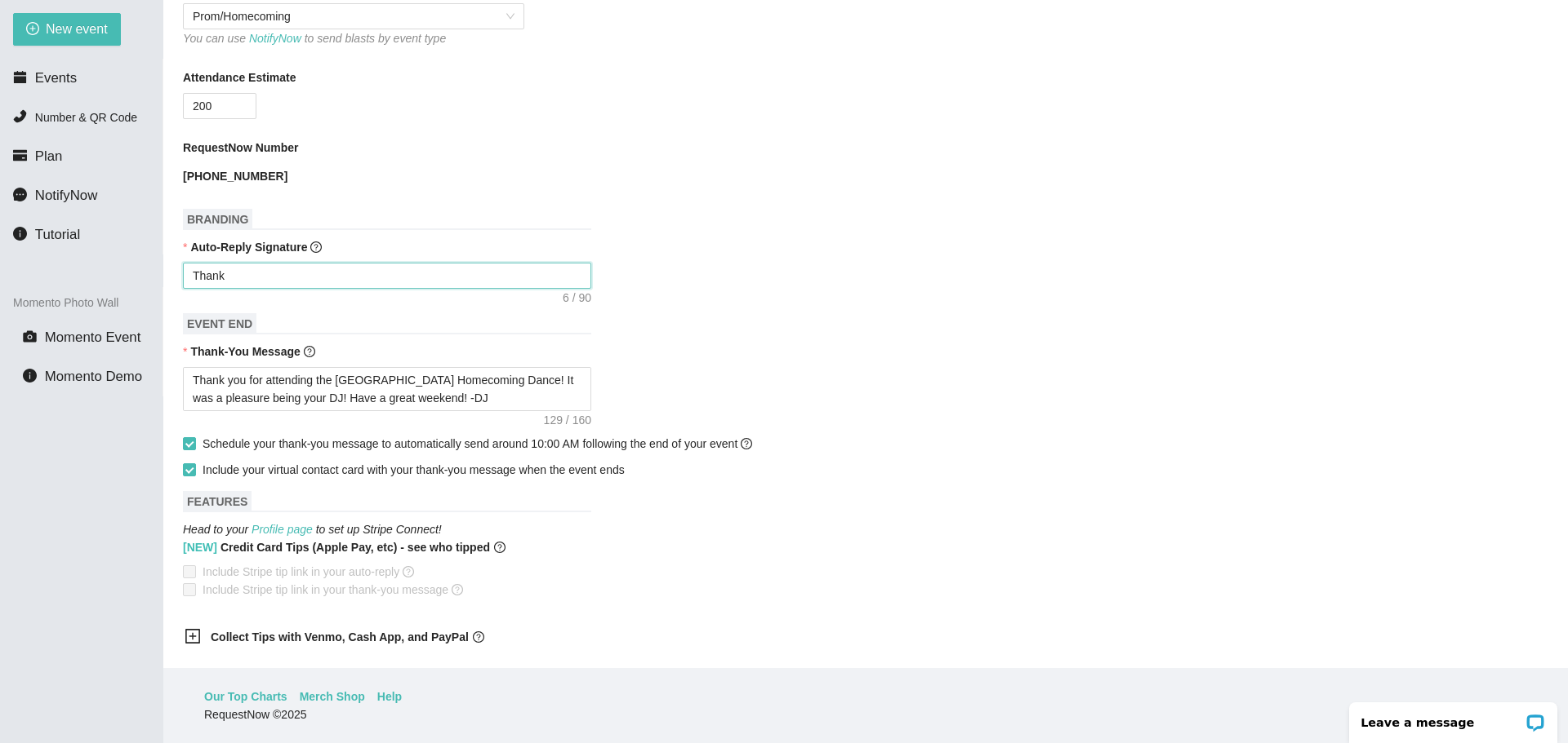
type textarea "Thank y"
type textarea "Thank yo"
type textarea "Thank you"
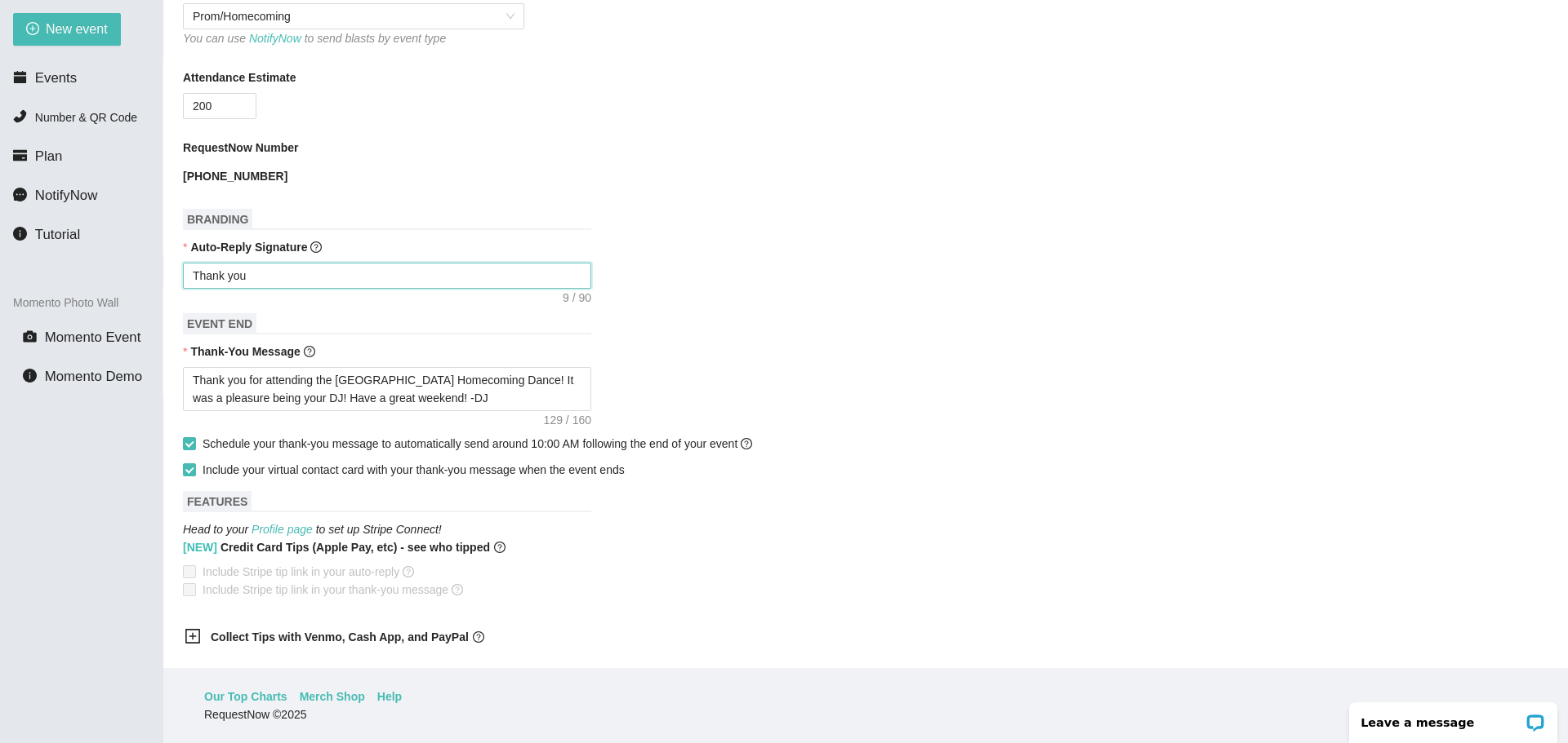
type textarea "Thank you"
type textarea "Thank you f"
type textarea "Thank you fo"
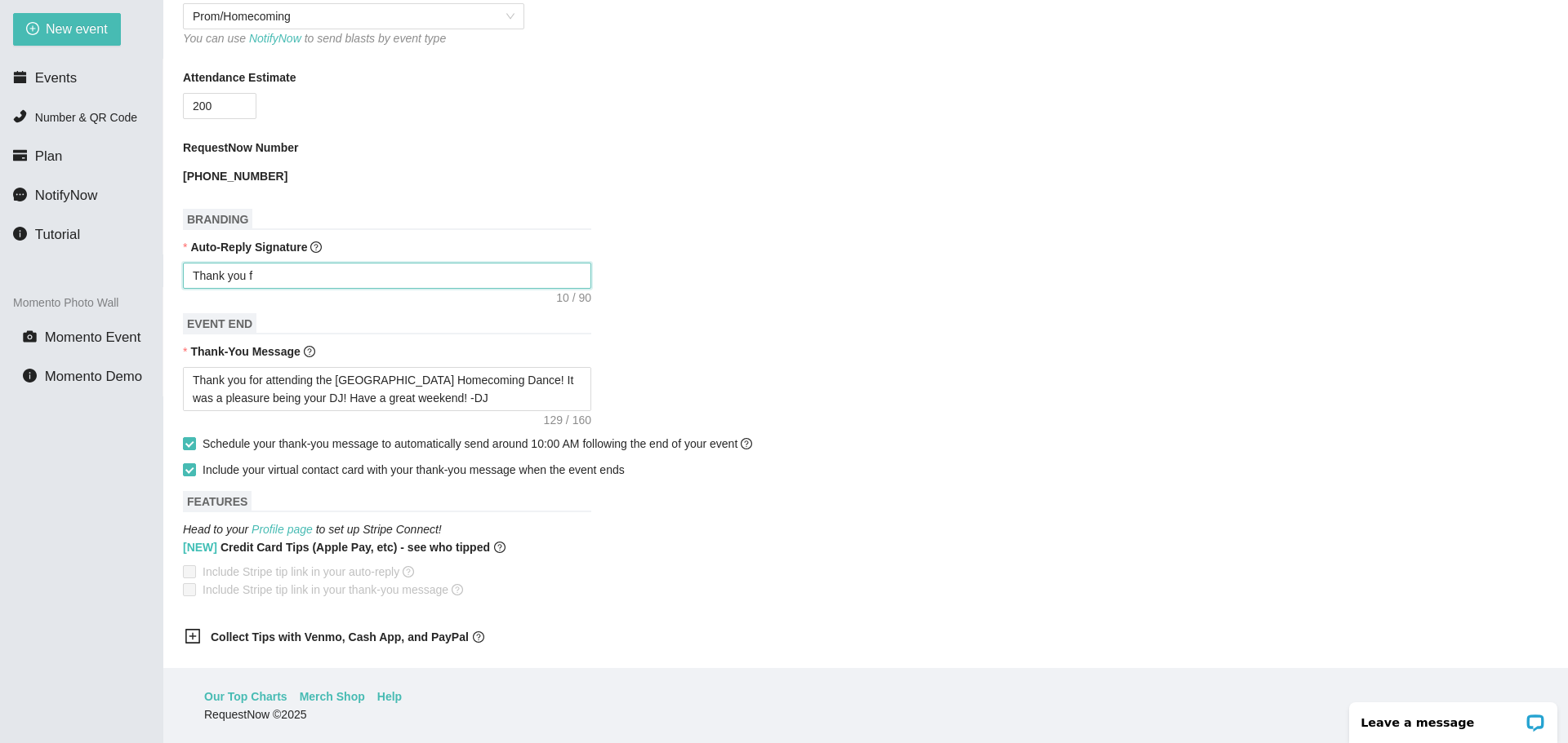
type textarea "Thank you fo"
type textarea "Thank you for"
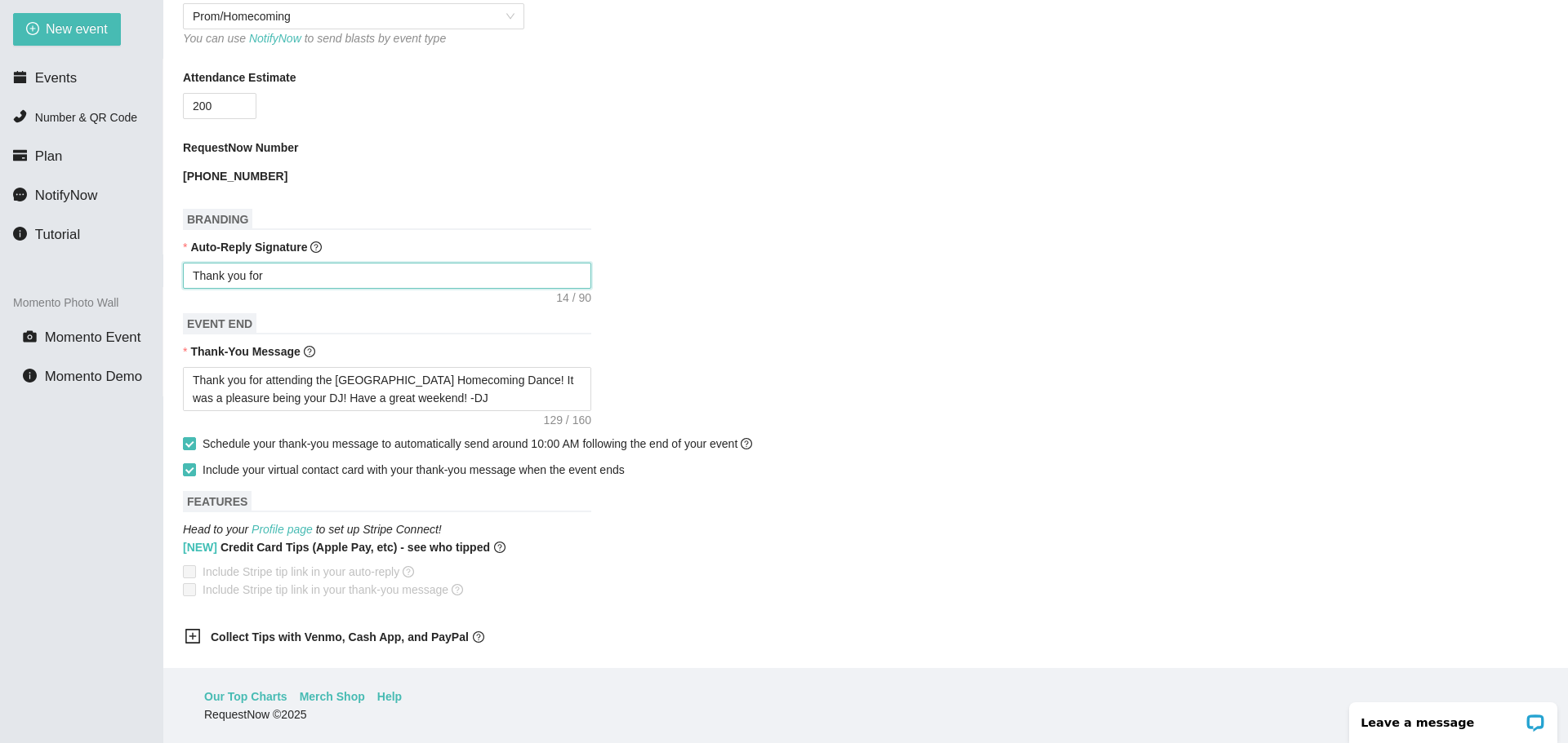
type textarea "Thank you for y"
type textarea "Thank you for yo"
type textarea "Thank you for you"
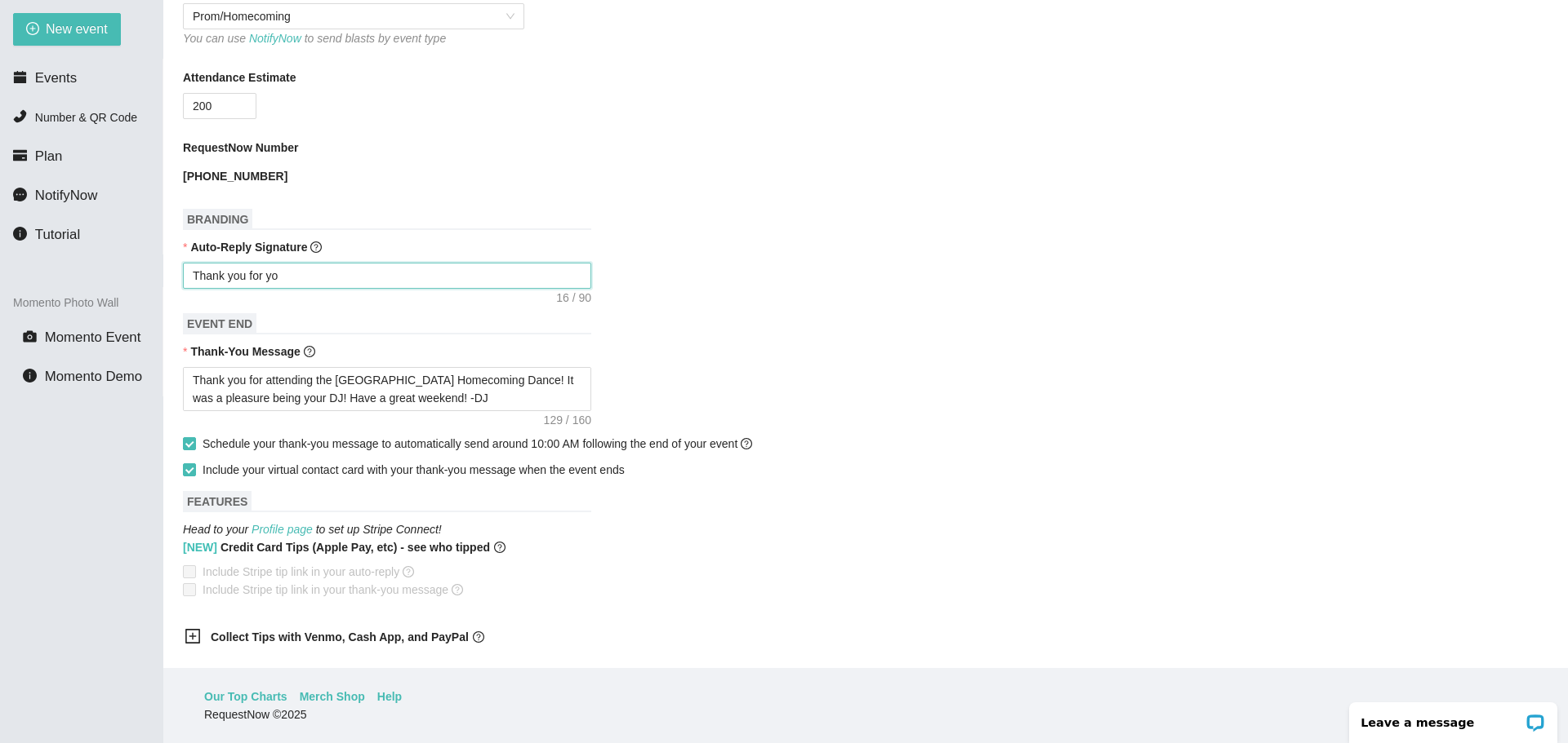
type textarea "Thank you for you"
type textarea "Thank you for your"
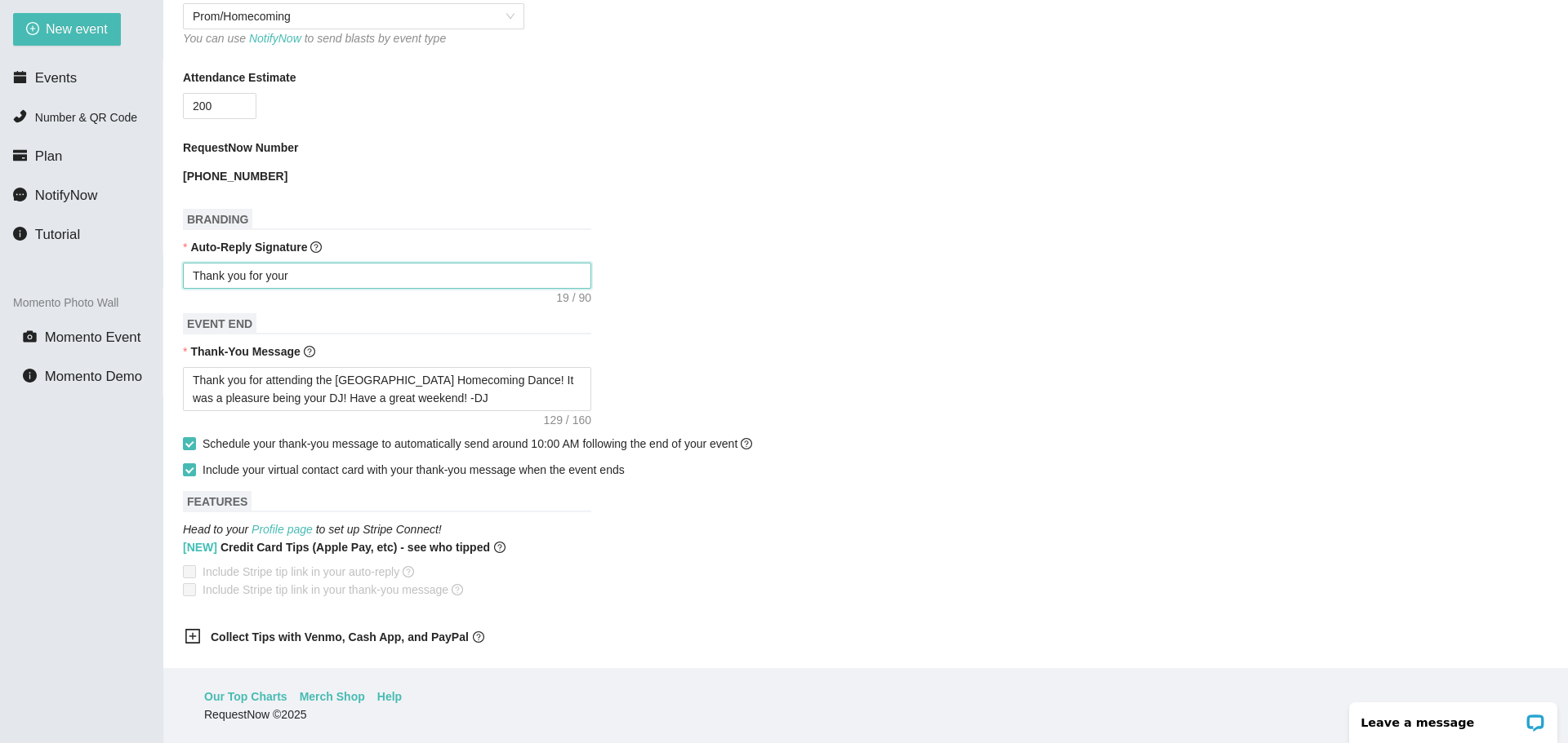
type textarea "Thank you for your r"
type textarea "Thank you for your re"
type textarea "Thank you for your req"
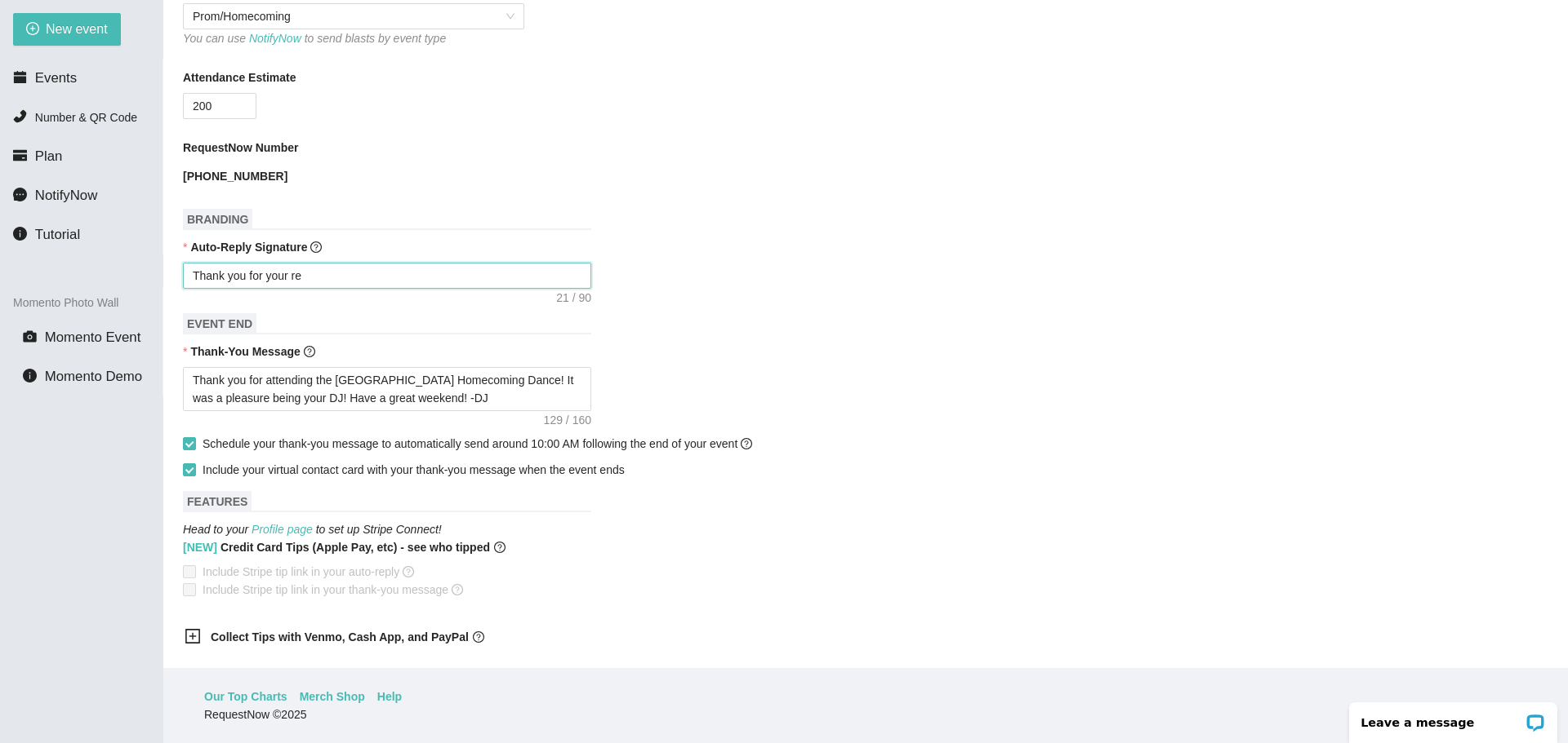
type textarea "Thank you for your req"
type textarea "Thank you for your requ"
type textarea "Thank you for your reque"
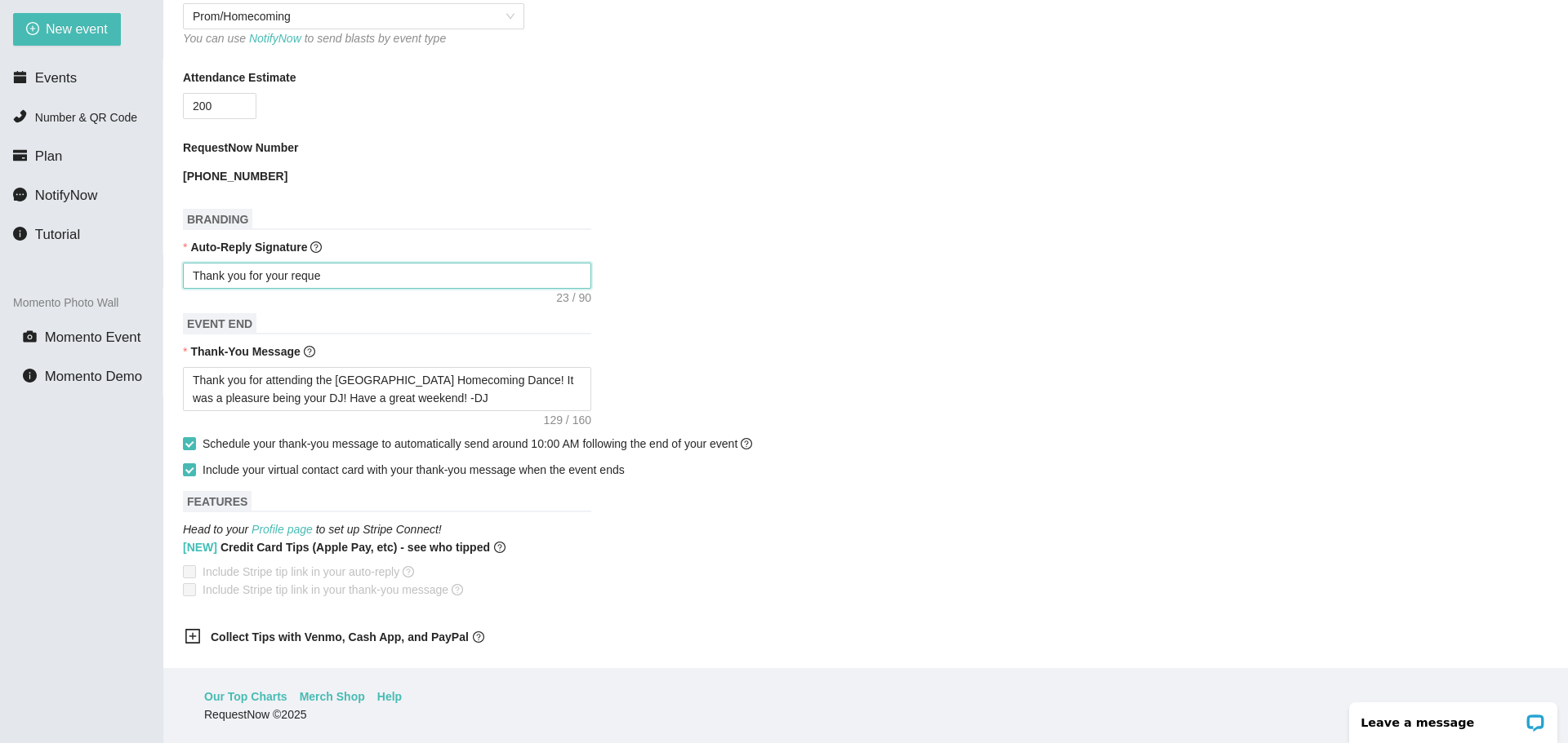
type textarea "Thank you for your reques"
type textarea "Thank you for your request"
type textarea "Thank you for your request!"
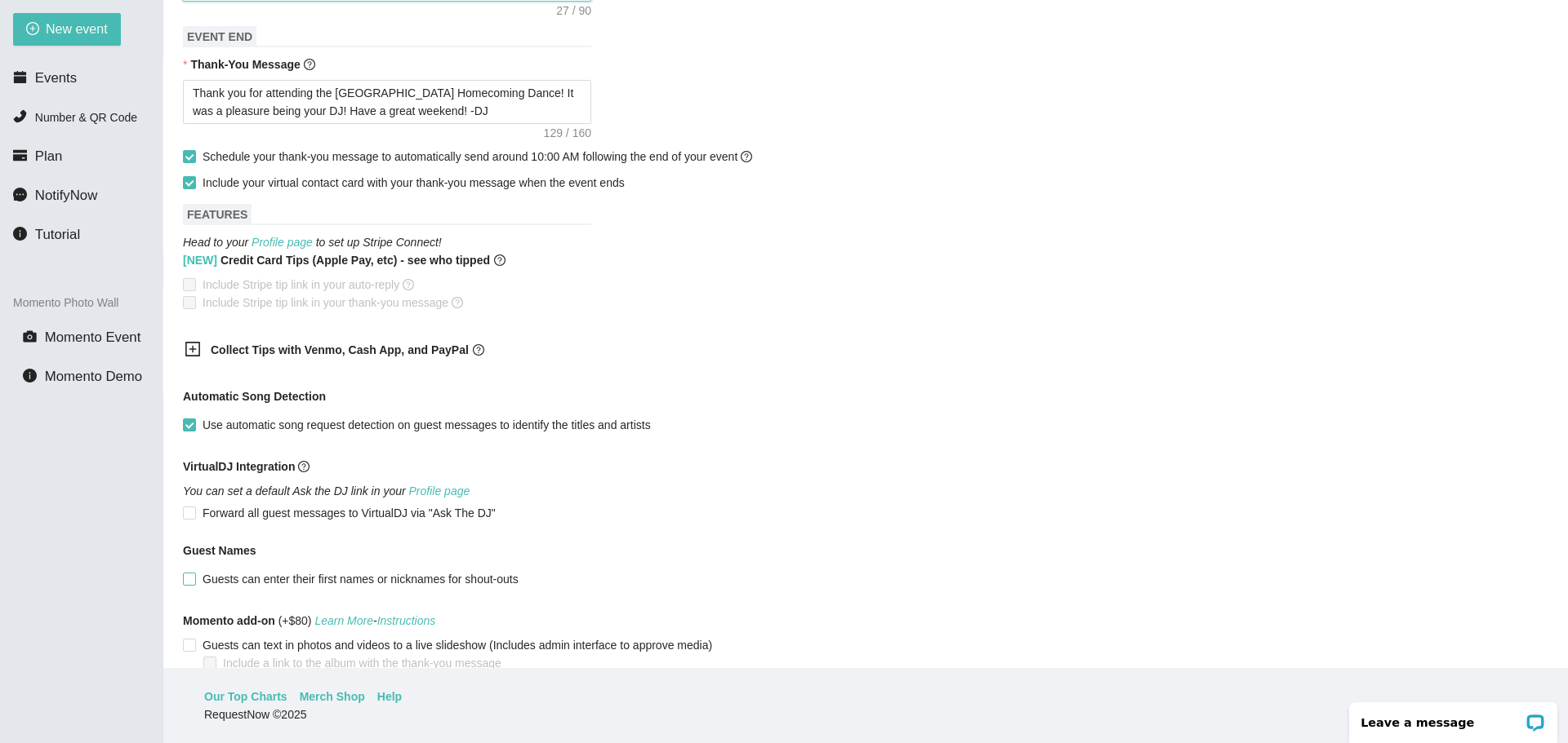
scroll to position [796, 0]
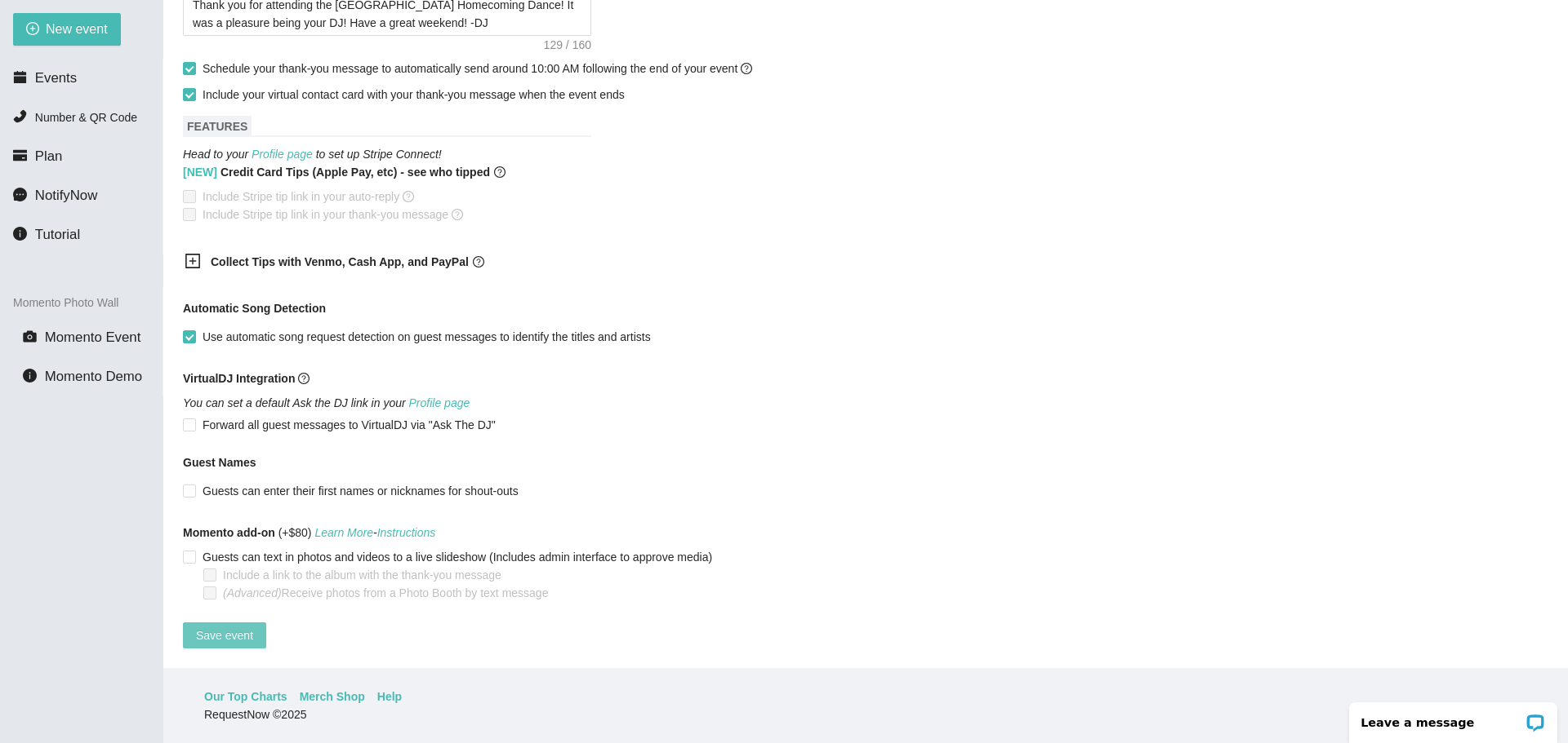
type textarea "Thank you for your request!"
click at [245, 626] on span "Save event" at bounding box center [224, 635] width 57 height 18
click at [50, 80] on span "Events" at bounding box center [56, 78] width 41 height 15
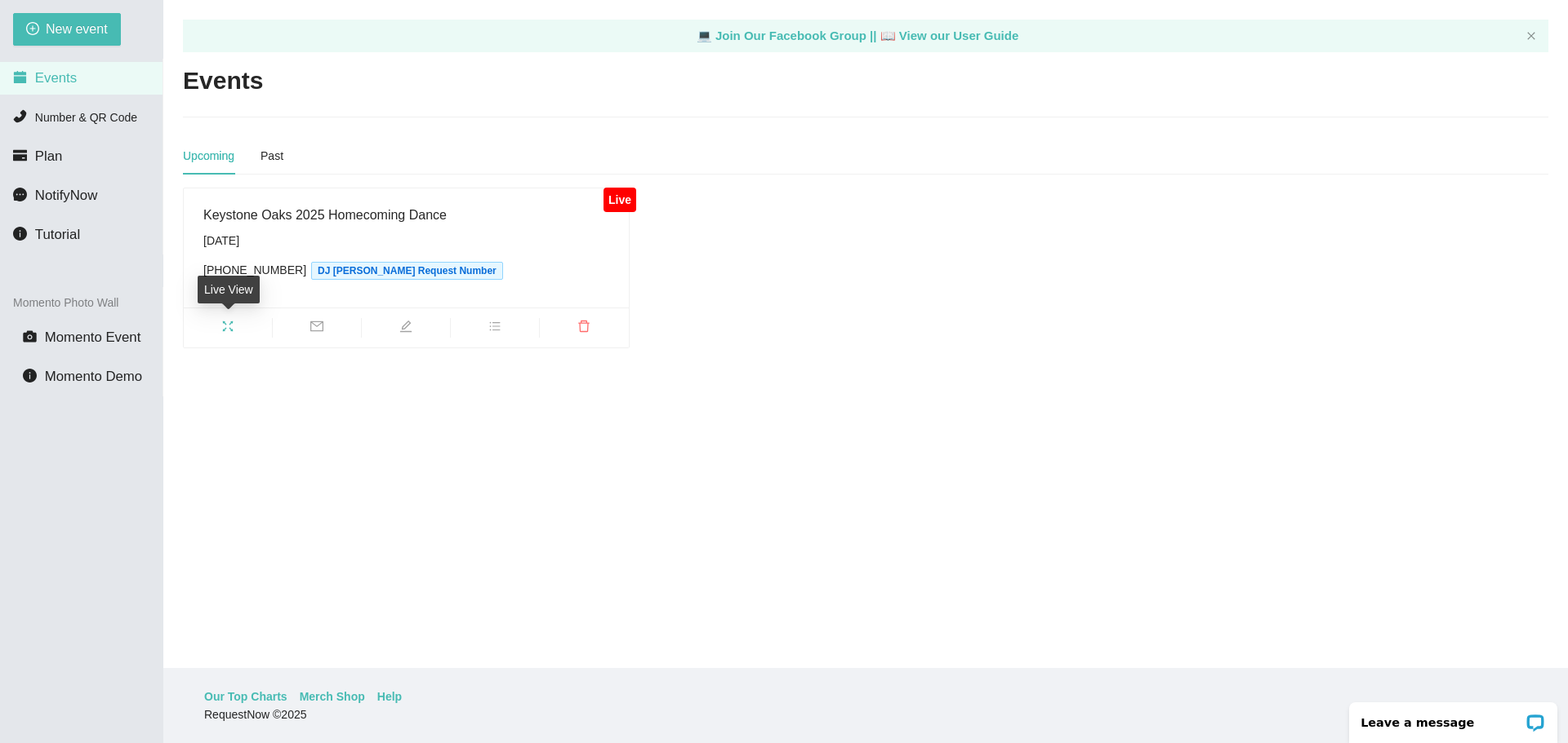
click at [221, 323] on icon "fullscreen" at bounding box center [228, 327] width 13 height 13
